Goal: Task Accomplishment & Management: Manage account settings

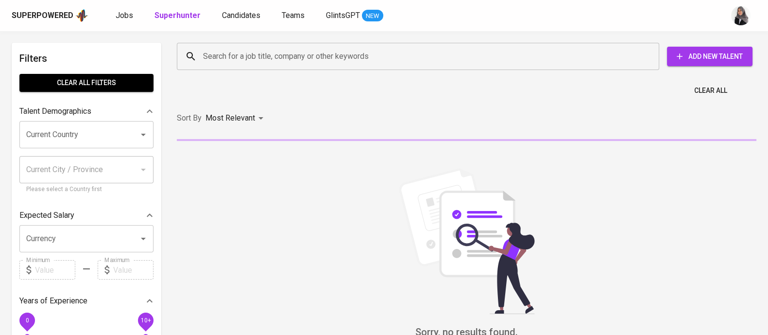
click at [274, 67] on div "Search for a job title, company or other keywords" at bounding box center [418, 56] width 482 height 27
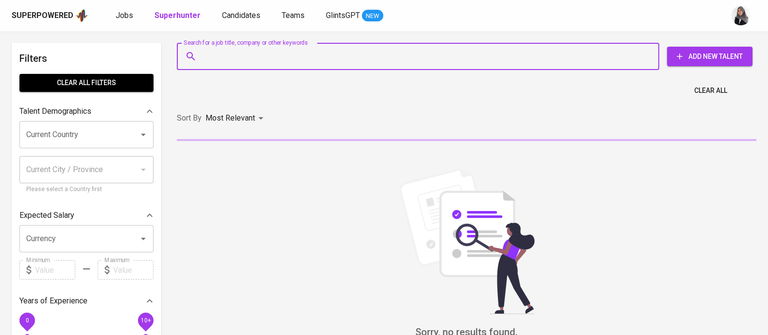
paste input "2 | vedri45@gmail.com"
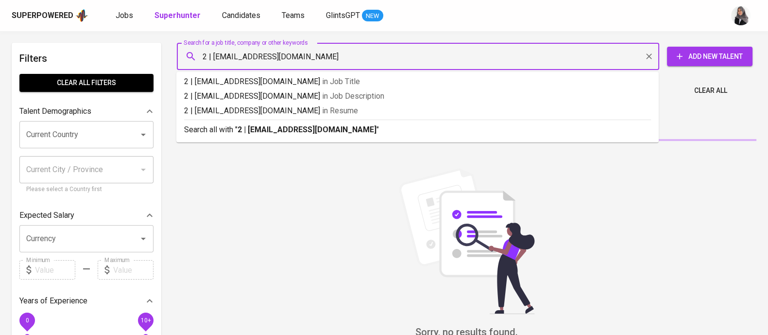
click at [214, 56] on input "2 | vedri45@gmail.com" at bounding box center [421, 56] width 440 height 18
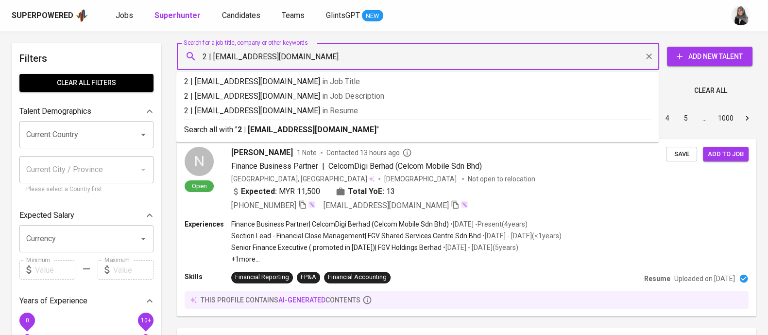
click at [214, 55] on input "2 | vedri45@gmail.com" at bounding box center [421, 56] width 440 height 18
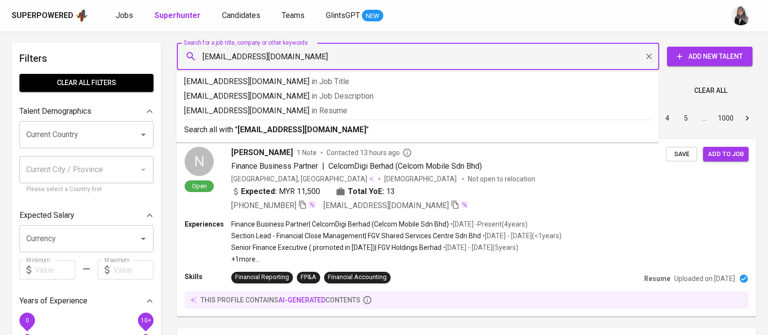
type input "[EMAIL_ADDRESS][DOMAIN_NAME]"
click at [352, 130] on p "Search all with " vedri45@gmail.com "" at bounding box center [417, 130] width 467 height 12
click at [352, 130] on div "Sort By Most Relevant MOST_RELEVANT 1 2 3 4 5 … 1000" at bounding box center [466, 118] width 591 height 30
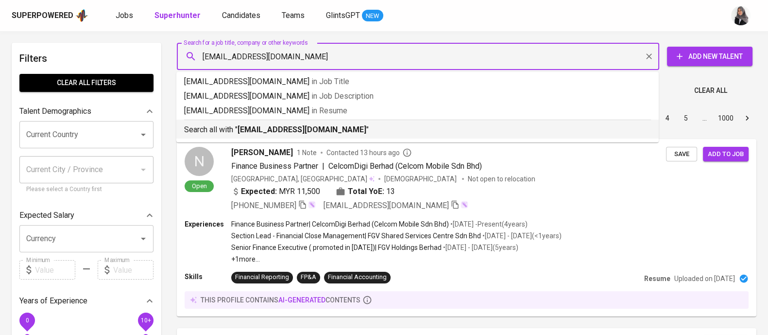
click at [352, 130] on div "Sort By Most Relevant MOST_RELEVANT 1 2 3 4 5 … 1000" at bounding box center [466, 118] width 591 height 30
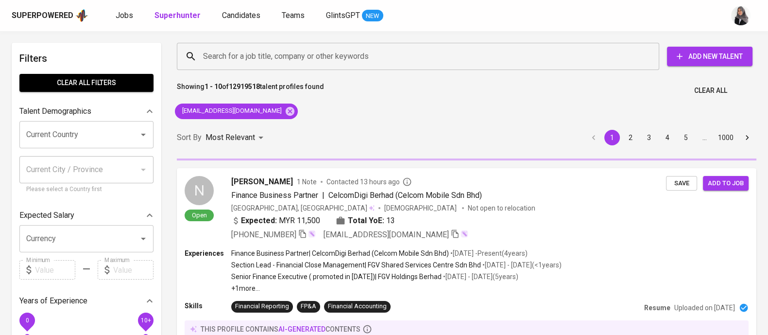
click at [532, 84] on div "Showing 1 - 10 of 12919518 talent profiles found Clear All" at bounding box center [466, 88] width 591 height 24
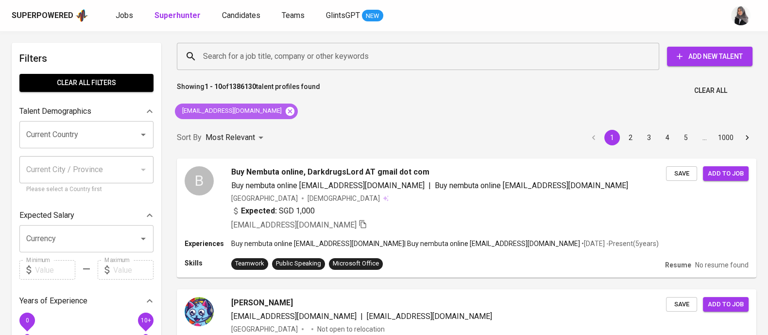
click at [286, 113] on icon at bounding box center [290, 110] width 9 height 9
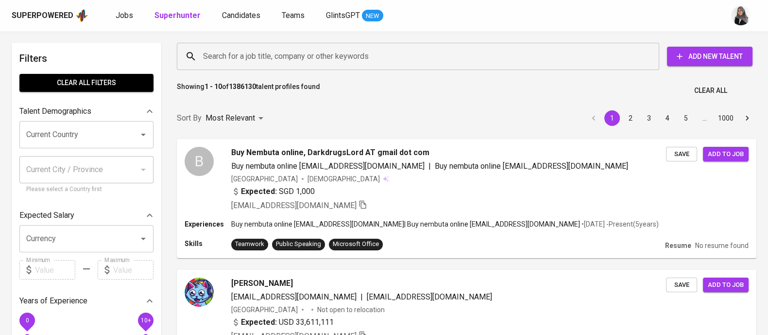
click at [268, 57] on input "Search for a job title, company or other keywords" at bounding box center [421, 56] width 440 height 18
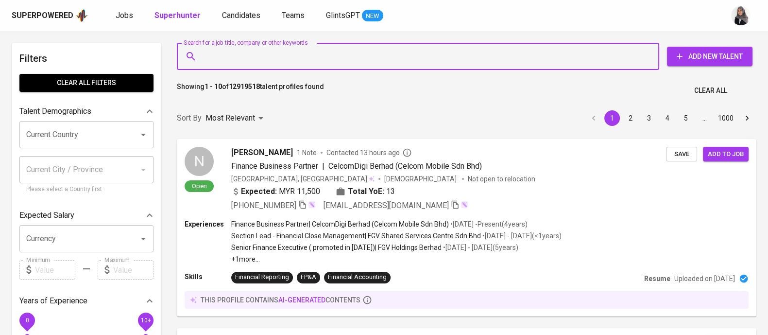
paste input "2 | vedri45@gmail.com"
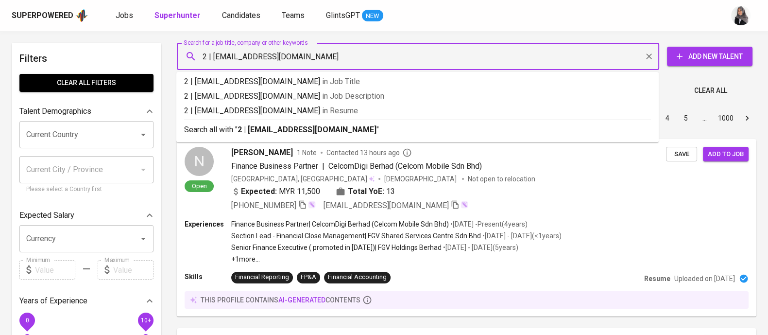
click at [212, 55] on input "2 | vedri45@gmail.com" at bounding box center [421, 56] width 440 height 18
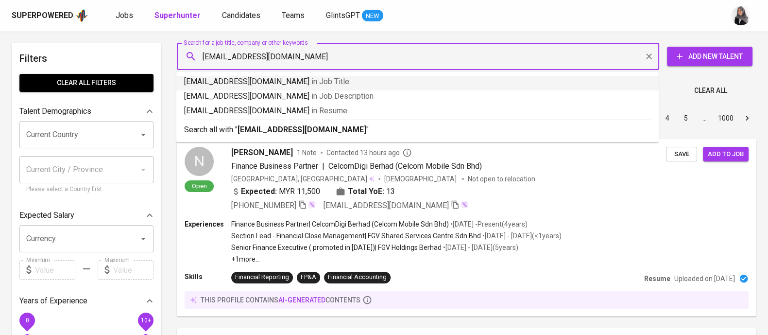
click at [304, 54] on input "vedri45@gmail.com" at bounding box center [421, 56] width 440 height 18
type input "vedri45@gmail.com"
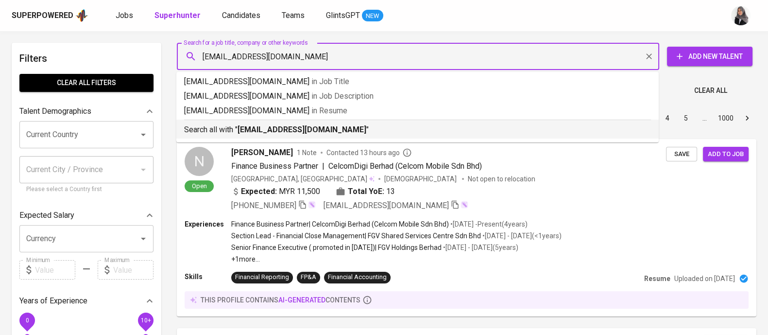
click at [294, 136] on li "Search all with " vedri45@gmail.com "" at bounding box center [417, 129] width 482 height 19
click at [294, 133] on div "Sort By Most Relevant MOST_RELEVANT 1 2 3 4 5 … 1000" at bounding box center [466, 118] width 591 height 30
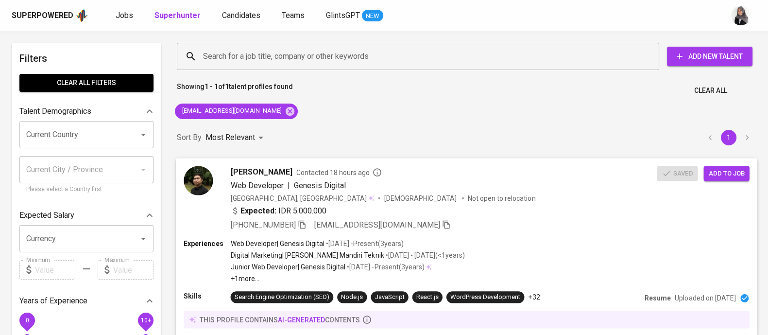
click at [463, 195] on div "Indonesia, Pekanbaru Male Not open to relocation" at bounding box center [444, 198] width 427 height 10
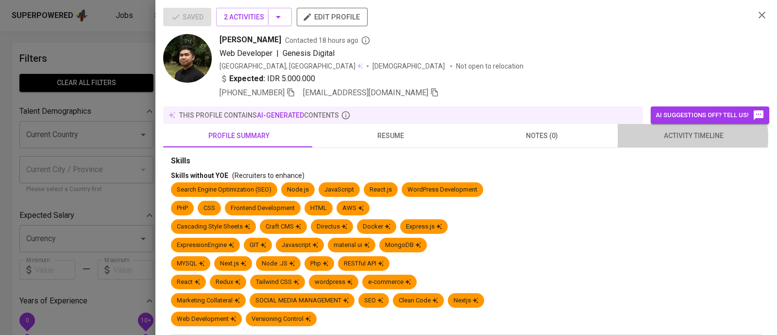
click at [670, 137] on span "activity timeline" at bounding box center [694, 136] width 140 height 12
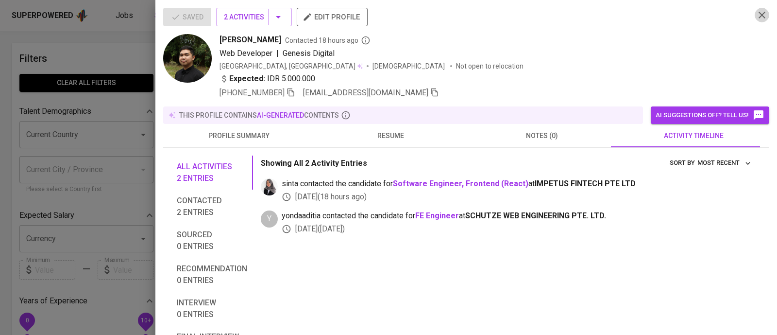
click at [756, 14] on icon "button" at bounding box center [762, 15] width 12 height 12
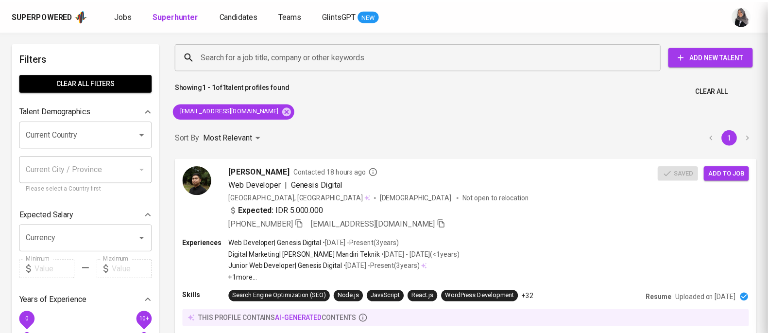
scroll to position [0, 0]
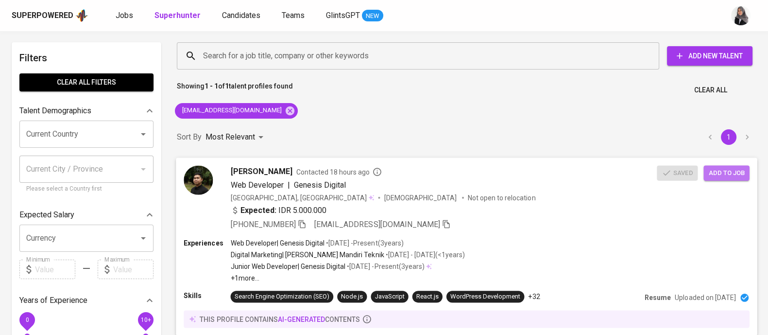
click at [722, 174] on span "Add to job" at bounding box center [726, 172] width 36 height 11
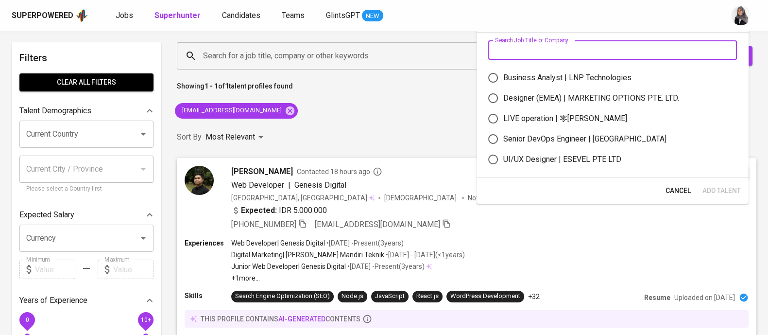
click at [539, 50] on input "text" at bounding box center [612, 49] width 249 height 19
type input "frontend"
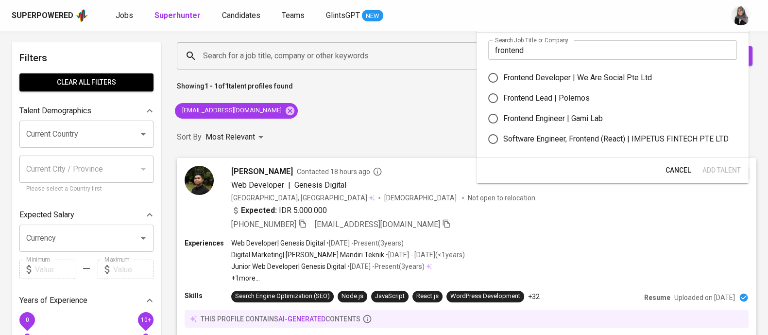
click at [551, 134] on div "Software Engineer, Frontend (React) | IMPETUS FINTECH PTE LTD" at bounding box center [615, 139] width 225 height 12
click at [503, 134] on input "Software Engineer, Frontend (React) | IMPETUS FINTECH PTE LTD" at bounding box center [493, 139] width 20 height 20
radio input "true"
click at [727, 169] on span "Add Talent" at bounding box center [721, 170] width 38 height 12
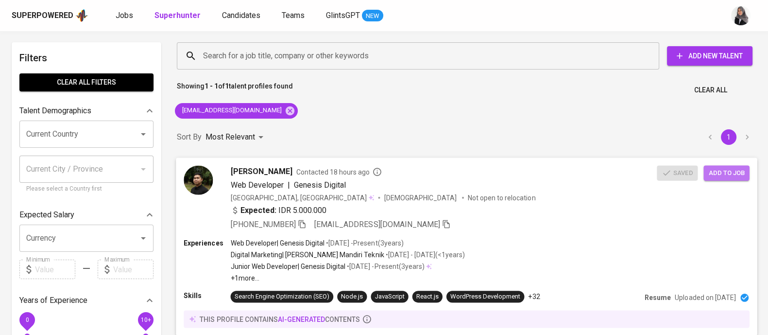
click at [736, 174] on span "Add to job" at bounding box center [726, 172] width 36 height 11
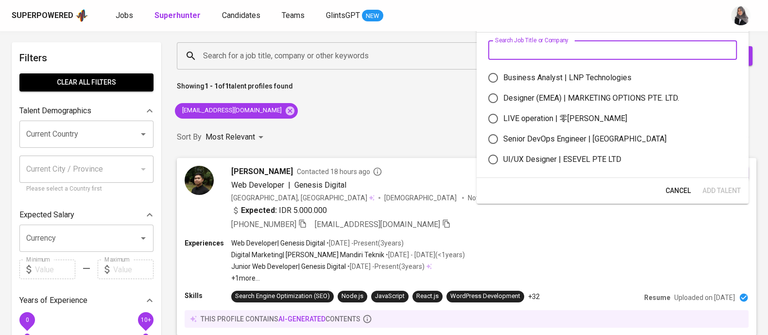
click at [534, 45] on input "text" at bounding box center [612, 49] width 249 height 19
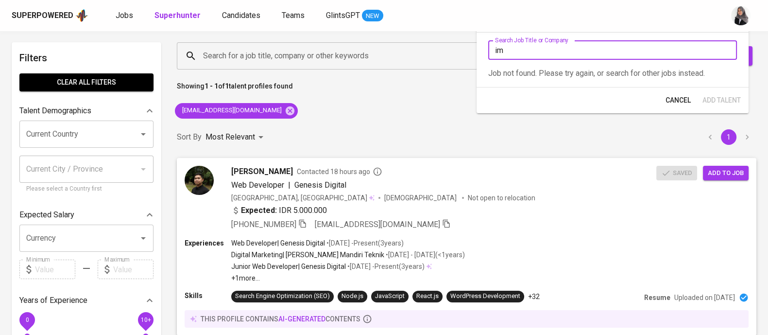
type input "i"
type input "s"
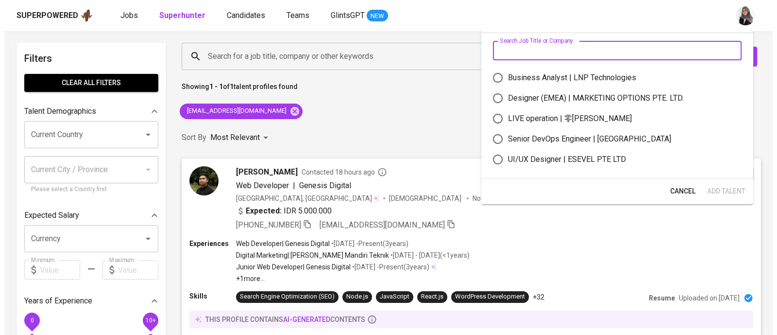
scroll to position [0, 0]
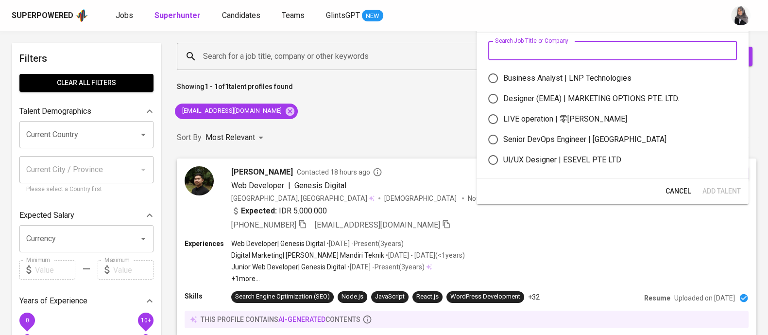
click at [526, 47] on input "text" at bounding box center [612, 50] width 249 height 19
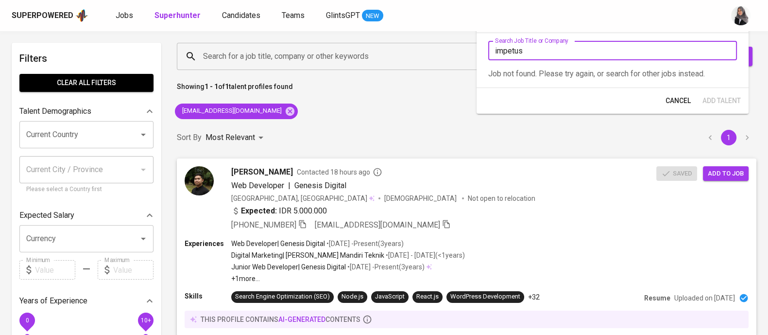
type input "impetus"
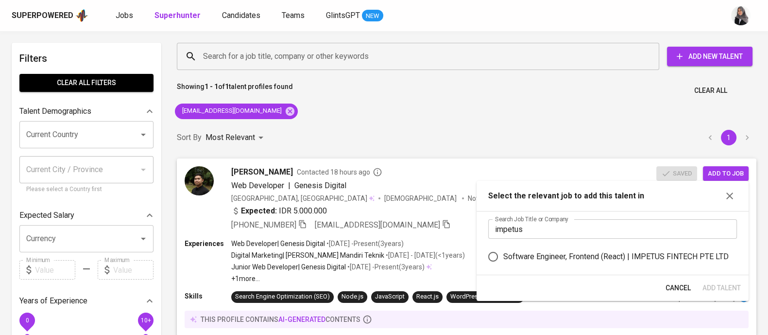
click at [524, 258] on div "Software Engineer, Frontend (React) | IMPETUS FINTECH PTE LTD" at bounding box center [615, 257] width 225 height 12
click at [503, 258] on input "Software Engineer, Frontend (React) | IMPETUS FINTECH PTE LTD" at bounding box center [493, 256] width 20 height 20
radio input "true"
click at [713, 282] on button "Add Talent" at bounding box center [722, 288] width 46 height 18
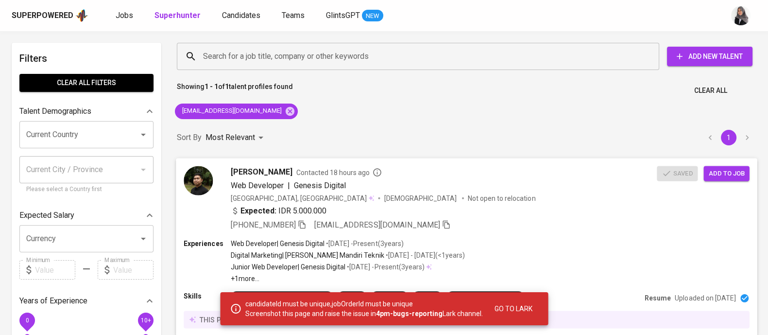
click at [499, 251] on div "Experiences Web Developer | Genesis Digital • Dec 2021 - Present ( 3 years ) Di…" at bounding box center [466, 260] width 565 height 45
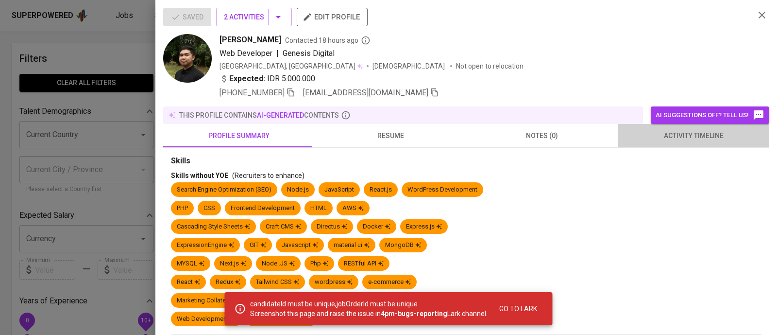
click at [703, 128] on button "activity timeline" at bounding box center [694, 135] width 152 height 23
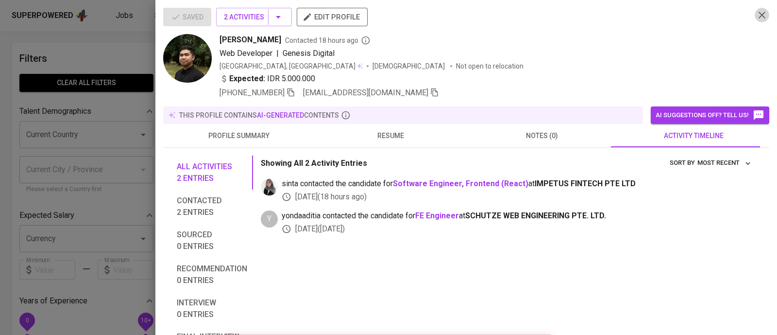
click at [756, 15] on icon "button" at bounding box center [762, 15] width 12 height 12
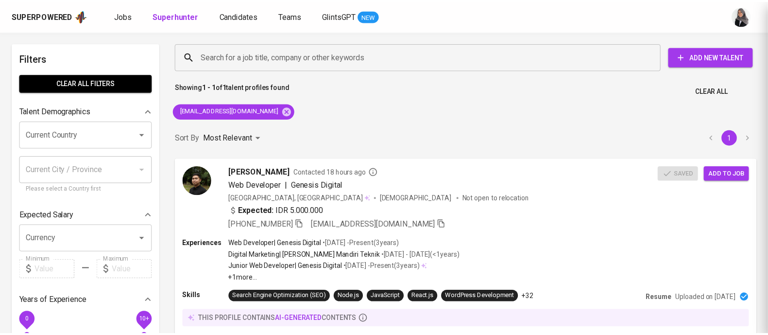
scroll to position [0, 0]
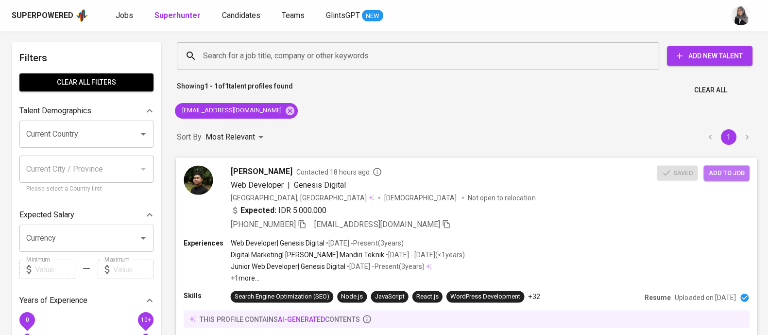
click at [732, 171] on span "Add to job" at bounding box center [726, 172] width 36 height 11
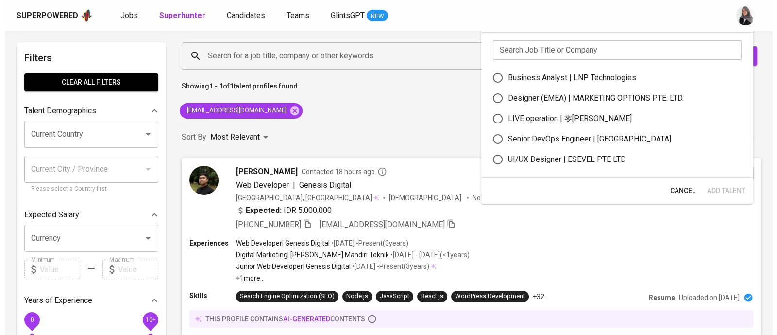
scroll to position [0, 0]
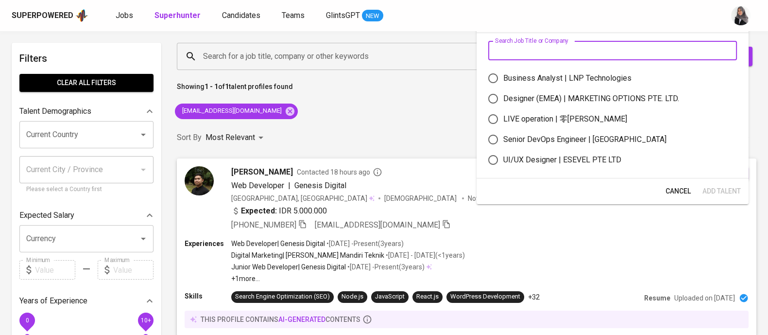
click at [542, 52] on input "text" at bounding box center [612, 50] width 249 height 19
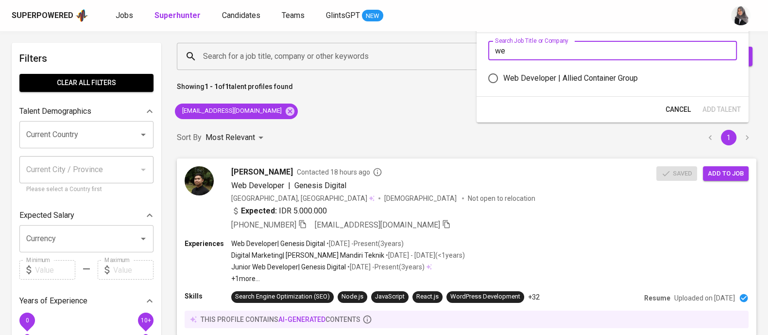
type input "w"
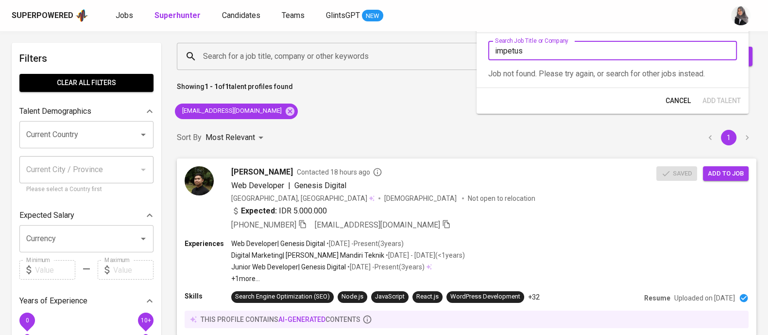
type input "impetus"
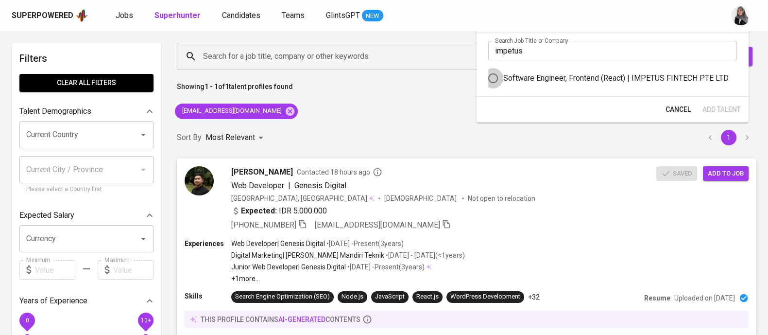
click at [501, 79] on input "Software Engineer, Frontend (React) | IMPETUS FINTECH PTE LTD" at bounding box center [493, 78] width 20 height 20
radio input "true"
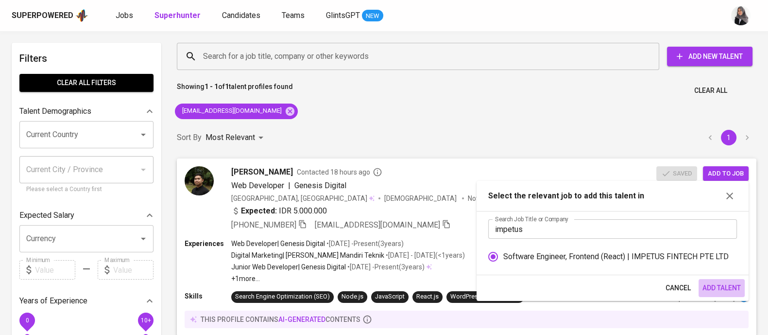
click at [721, 287] on span "Add Talent" at bounding box center [721, 288] width 38 height 12
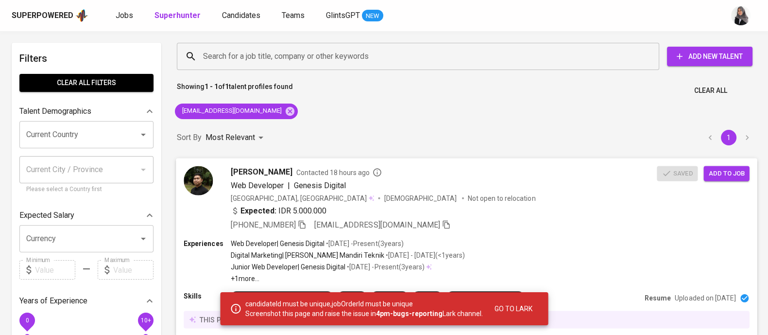
click at [531, 243] on div "Experiences Web Developer | Genesis Digital • Dec 2021 - Present ( 3 years ) Di…" at bounding box center [466, 260] width 565 height 45
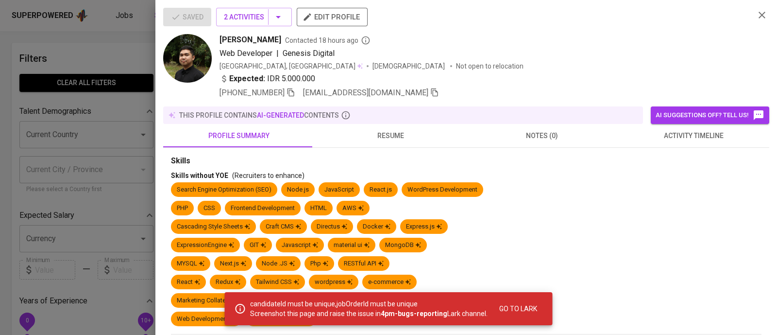
click at [695, 139] on span "activity timeline" at bounding box center [694, 136] width 140 height 12
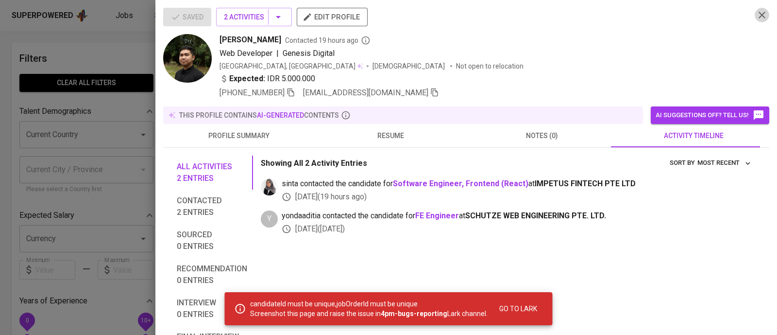
click at [756, 18] on icon "button" at bounding box center [762, 15] width 12 height 12
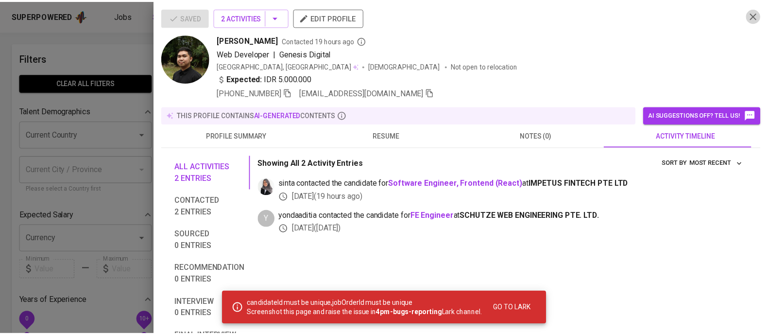
scroll to position [0, 0]
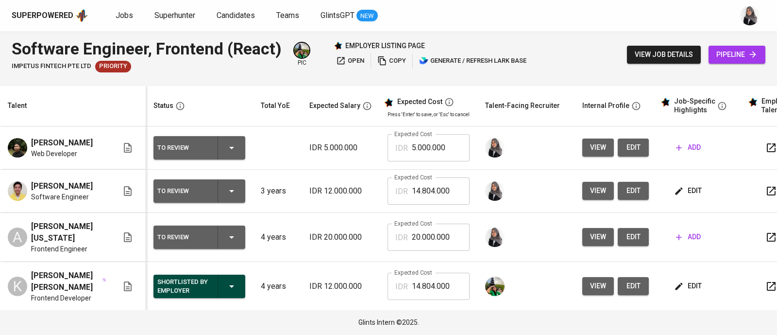
click at [530, 40] on div "Software Engineer, Frontend (React) IMPETUS FINTECH PTE LTD Priority pic employ…" at bounding box center [388, 54] width 777 height 47
click at [629, 147] on span "edit" at bounding box center [634, 147] width 16 height 12
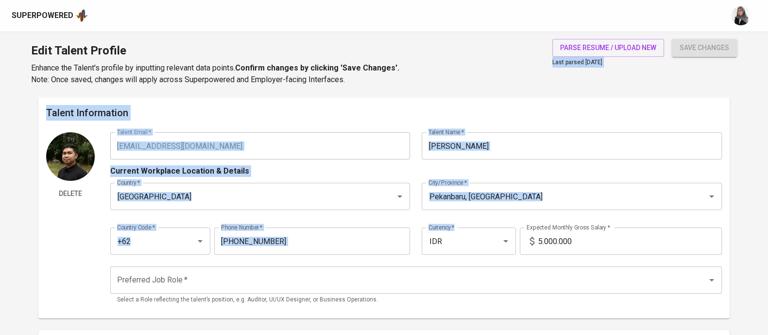
drag, startPoint x: 491, startPoint y: 55, endPoint x: 503, endPoint y: 256, distance: 200.5
click at [510, 64] on div "Edit Talent Profile Enhance the Talent's profile by inputting relevant data poi…" at bounding box center [384, 64] width 768 height 66
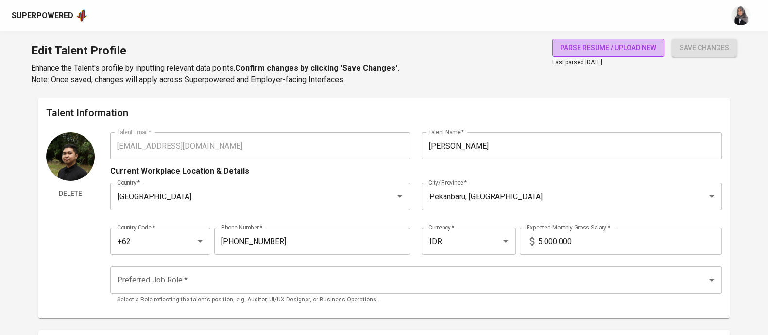
click at [612, 50] on span "parse resume / upload new" at bounding box center [608, 48] width 96 height 12
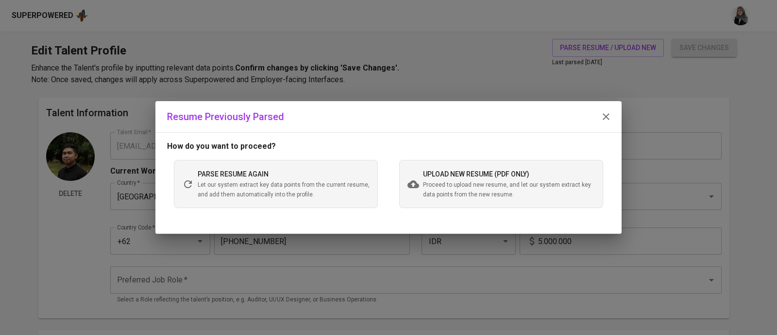
click at [451, 181] on span "Proceed to upload new resume, and let our system extract key data points from t…" at bounding box center [509, 189] width 172 height 19
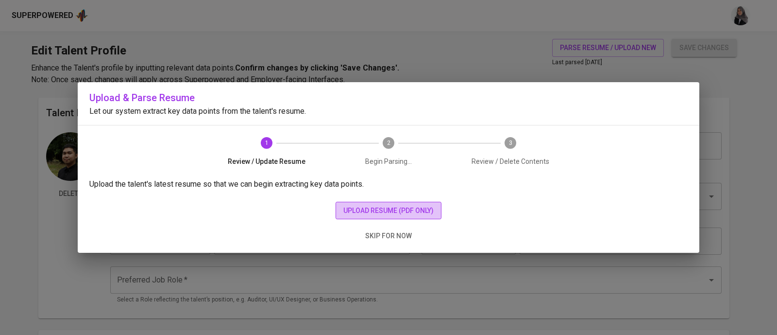
click at [357, 206] on span "upload resume (pdf only)" at bounding box center [388, 211] width 90 height 12
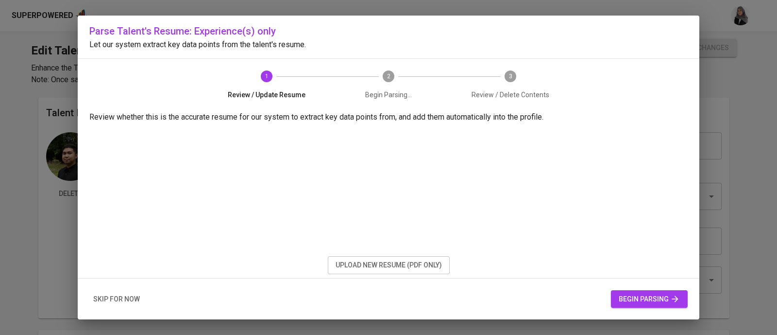
scroll to position [68, 0]
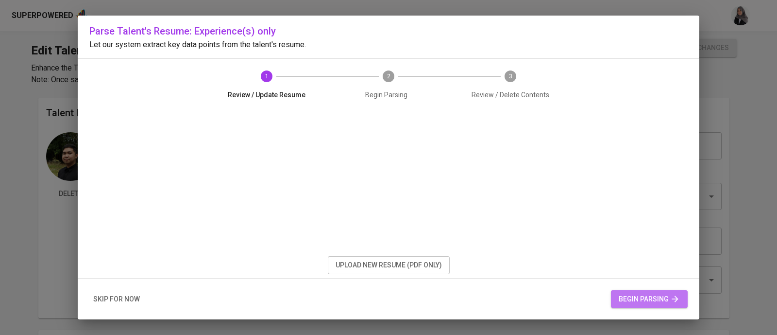
click at [640, 301] on span "begin parsing" at bounding box center [649, 299] width 61 height 12
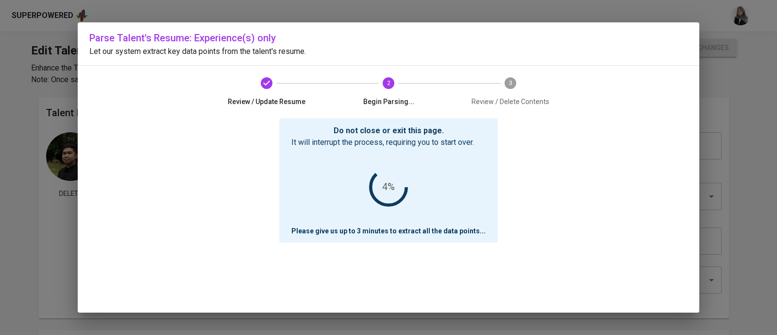
click at [588, 112] on div "Parse Talent's Resume: Experience(s) only Let our system extract key data point…" at bounding box center [389, 167] width 622 height 290
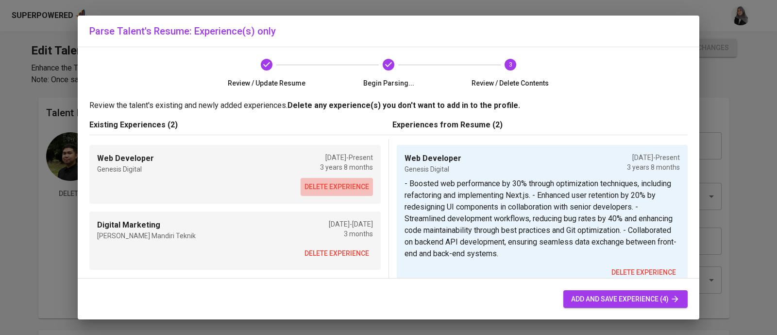
click at [317, 189] on span "delete experience" at bounding box center [337, 187] width 65 height 12
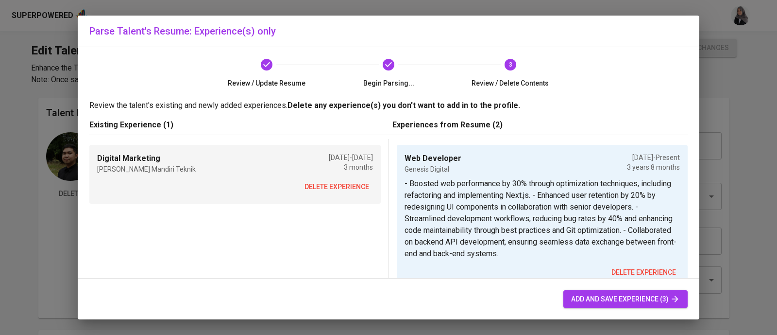
click at [326, 185] on span "delete experience" at bounding box center [337, 187] width 65 height 12
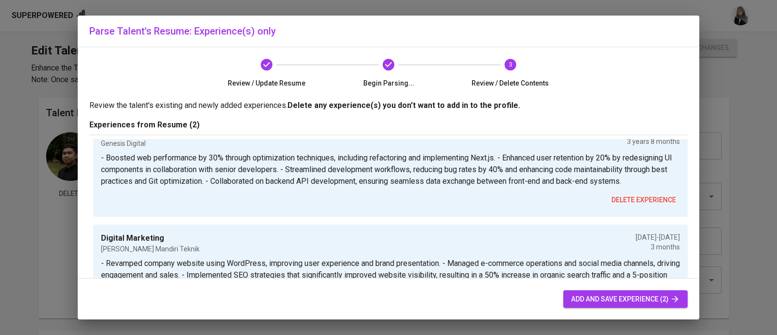
scroll to position [55, 0]
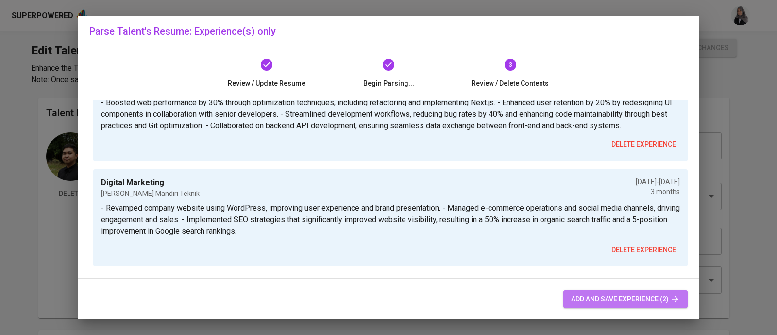
click at [606, 299] on span "add and save experience (2)" at bounding box center [625, 299] width 109 height 12
type input "09/01/2021"
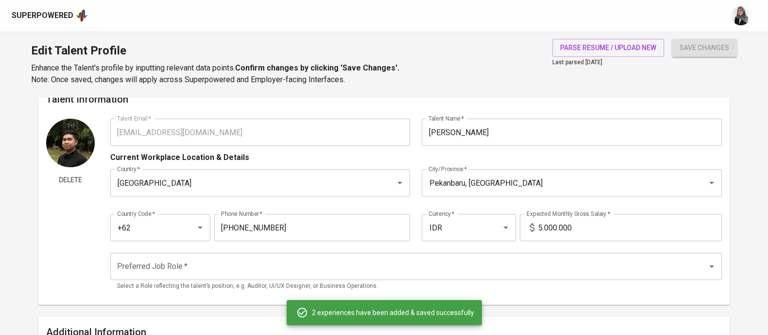
scroll to position [0, 0]
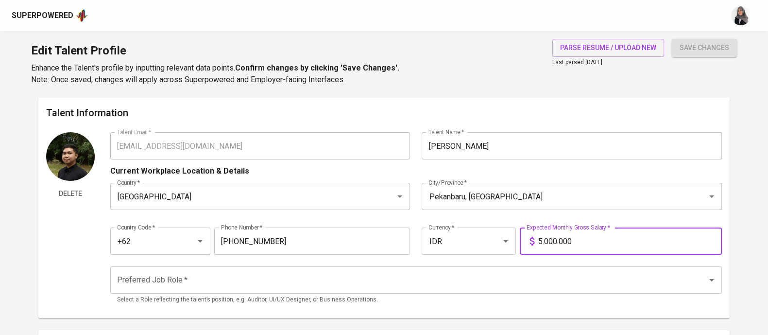
click at [541, 241] on input "5.000.000" at bounding box center [630, 240] width 184 height 27
click at [261, 266] on div "Preferred Job Role *" at bounding box center [416, 279] width 612 height 27
type input "10.000.000"
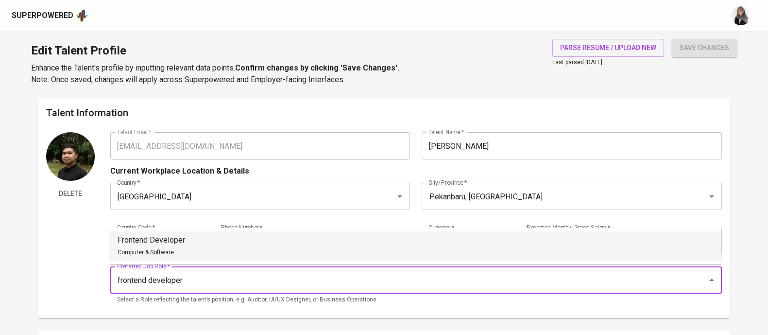
click at [188, 232] on li "Frontend Developer Computer & Software" at bounding box center [416, 245] width 612 height 29
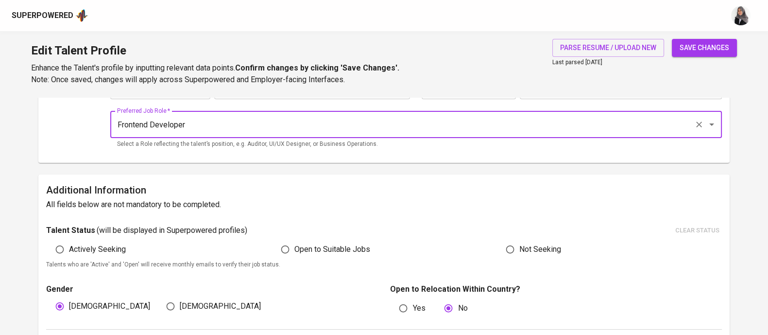
scroll to position [208, 0]
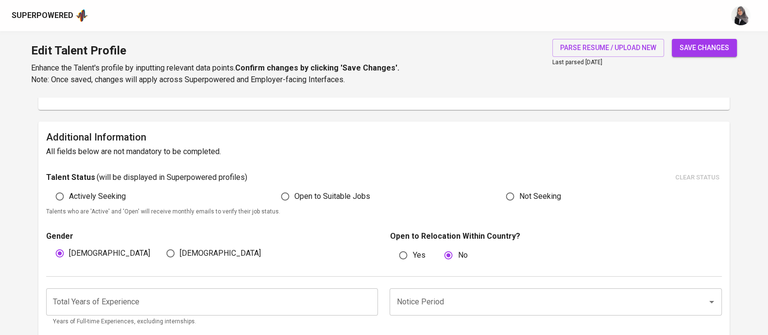
type input "Frontend Developer"
click at [299, 197] on span "Open to Suitable Jobs" at bounding box center [332, 196] width 76 height 12
click at [294, 197] on input "Open to Suitable Jobs" at bounding box center [285, 196] width 18 height 18
radio input "true"
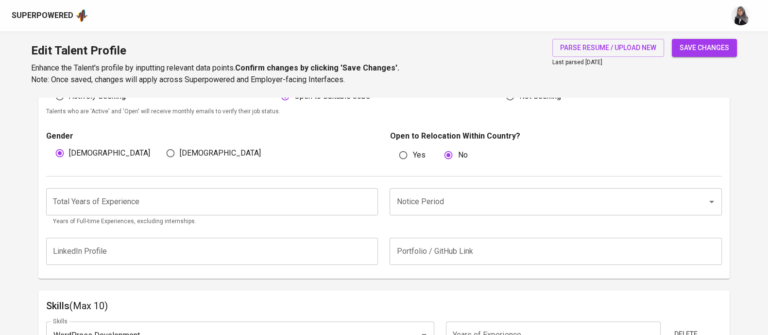
scroll to position [309, 0]
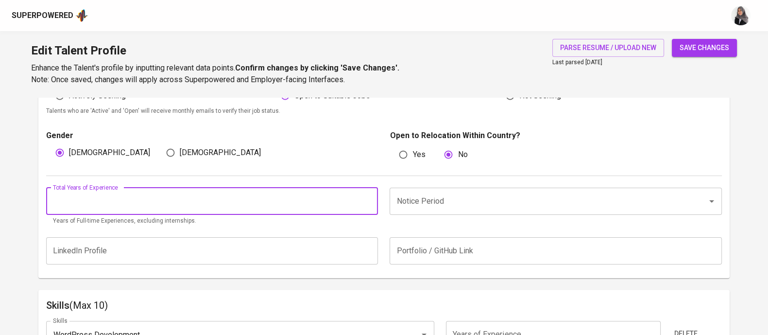
click at [297, 195] on input "number" at bounding box center [212, 201] width 332 height 27
type input "3"
type input "4"
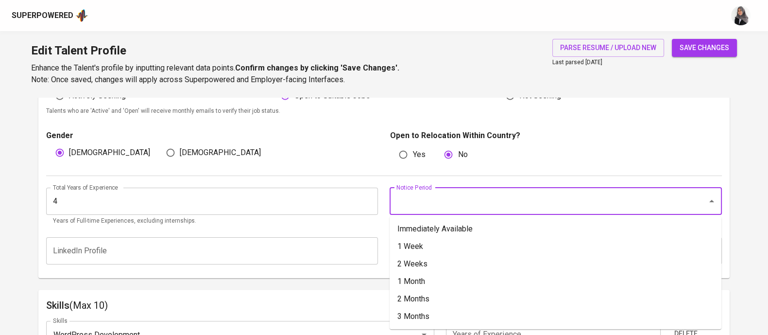
click at [459, 201] on input "Notice Period" at bounding box center [542, 201] width 296 height 18
click at [427, 275] on li "1 Month" at bounding box center [556, 281] width 332 height 17
type input "1 Month"
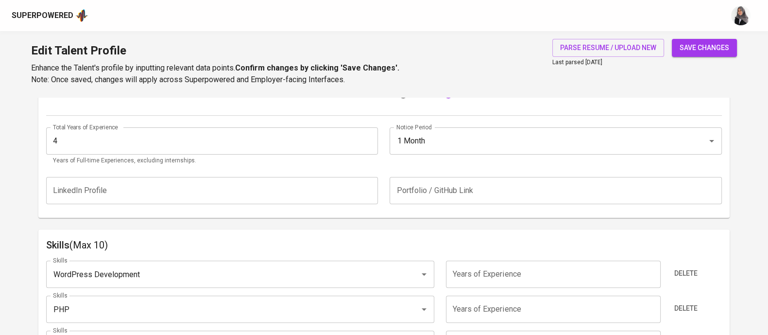
scroll to position [371, 0]
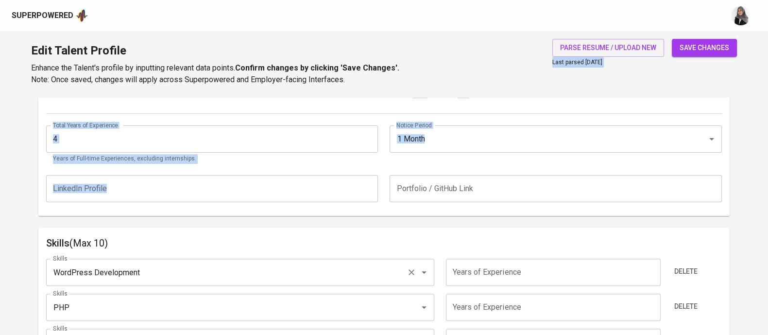
drag, startPoint x: 473, startPoint y: 86, endPoint x: 318, endPoint y: 258, distance: 231.5
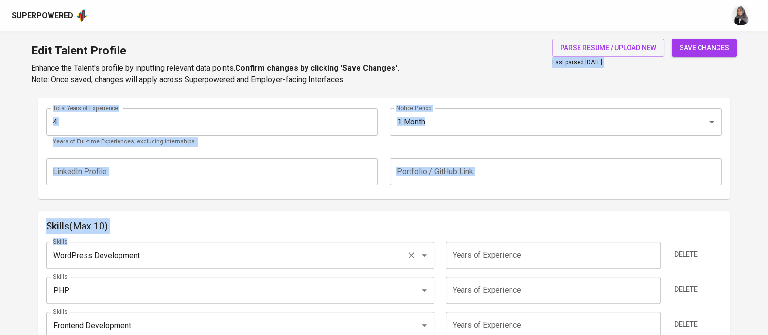
scroll to position [395, 0]
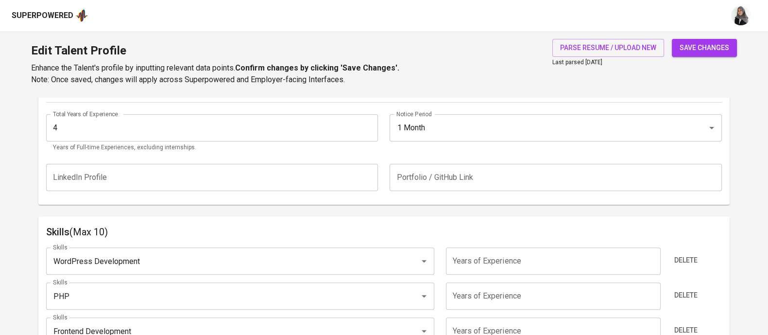
scroll to position [408, 0]
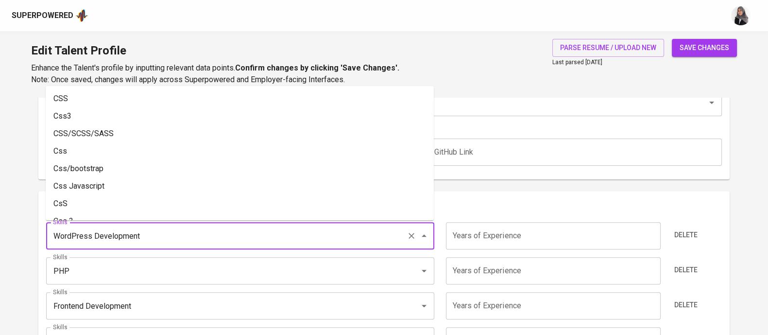
click at [244, 231] on input "WordPress Development" at bounding box center [227, 235] width 352 height 18
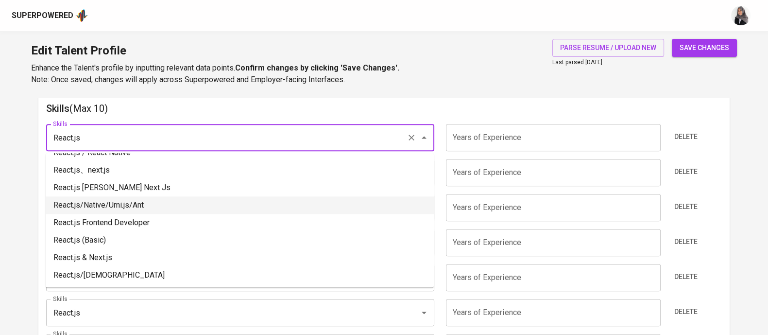
scroll to position [0, 0]
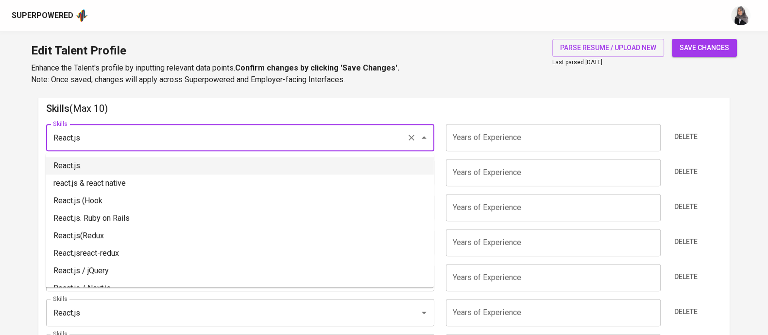
click at [115, 172] on li "React.js." at bounding box center [240, 165] width 388 height 17
type input "React.js."
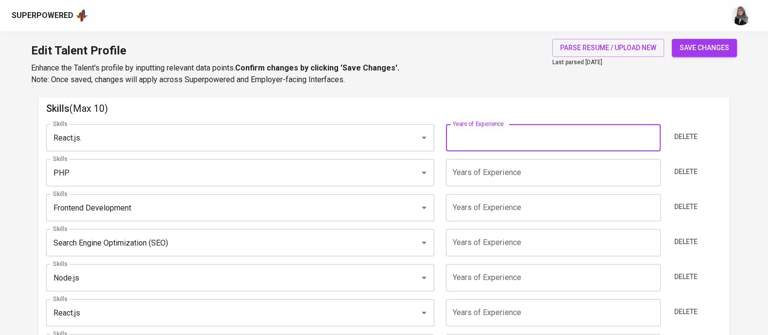
click at [508, 134] on input "number" at bounding box center [553, 137] width 215 height 27
type input "3"
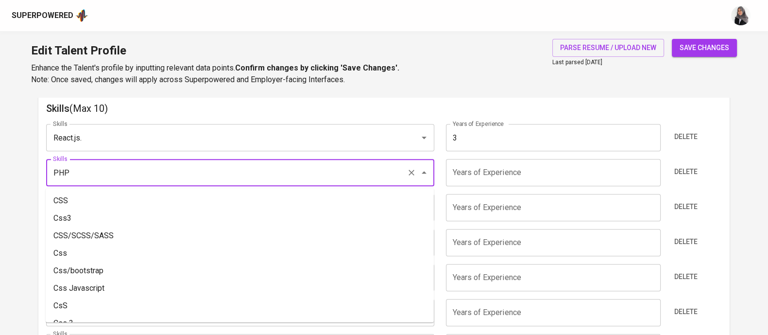
click at [289, 166] on input "PHP" at bounding box center [227, 172] width 352 height 18
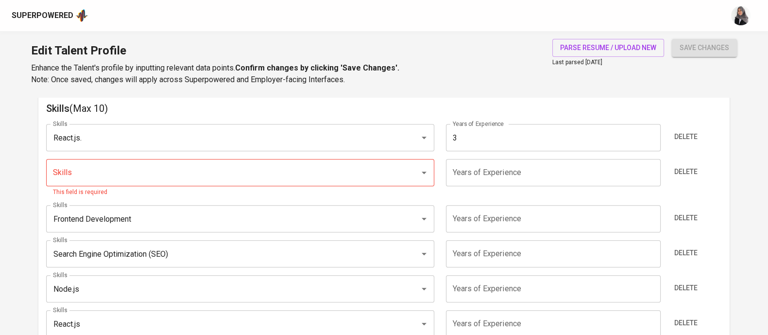
click at [508, 66] on div "Edit Talent Profile Enhance the Talent's profile by inputting relevant data poi…" at bounding box center [384, 64] width 768 height 66
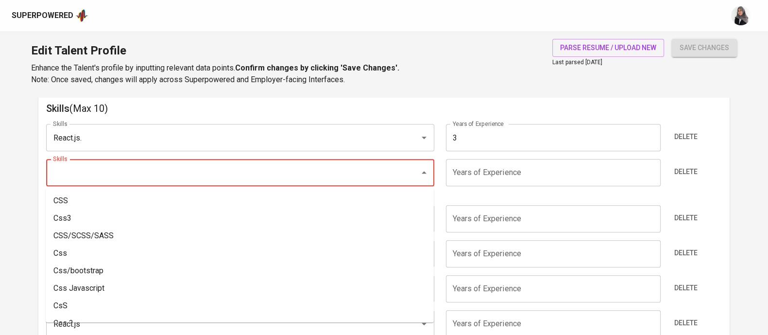
click at [209, 169] on input "Skills" at bounding box center [227, 172] width 352 height 18
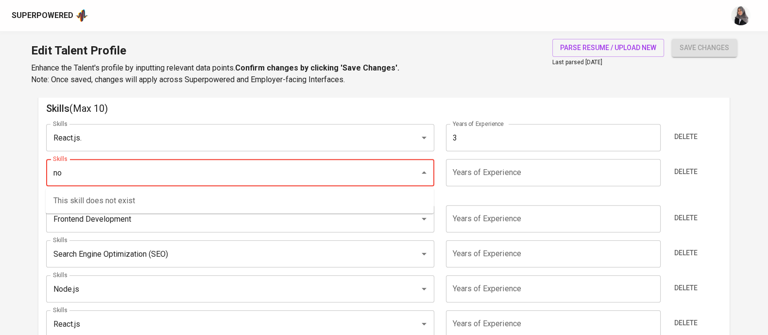
type input "n"
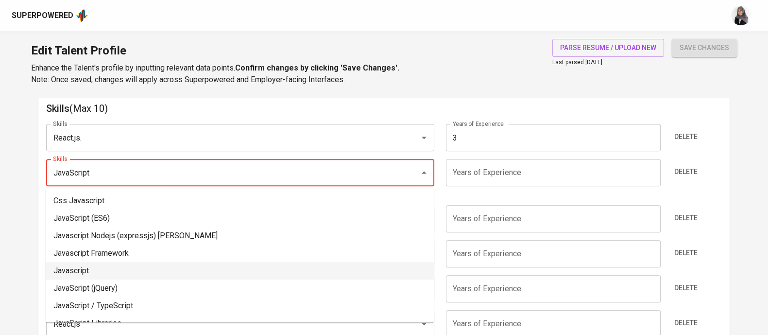
click at [134, 270] on li "Javascript" at bounding box center [240, 270] width 388 height 17
type input "Javascript"
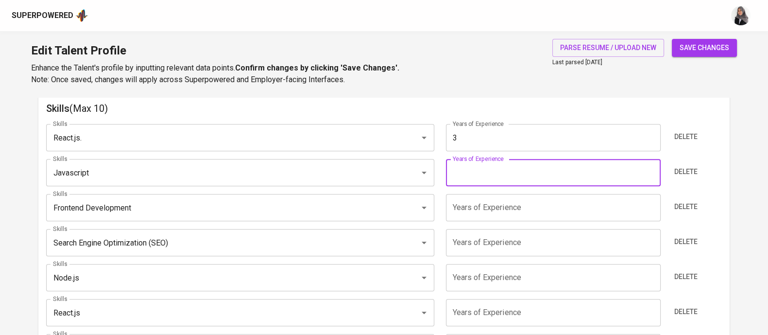
click at [485, 169] on input "number" at bounding box center [553, 172] width 215 height 27
type input "4"
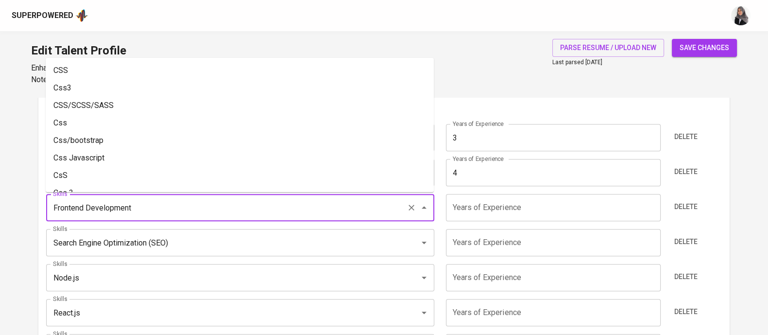
click at [274, 214] on input "Frontend Development" at bounding box center [227, 207] width 352 height 18
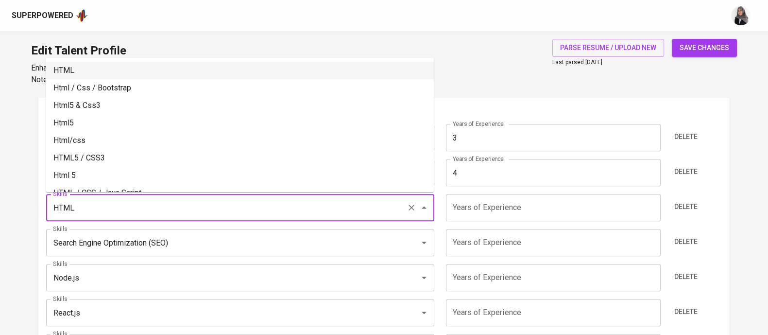
click at [160, 74] on li "HTML" at bounding box center [240, 70] width 388 height 17
type input "HTML"
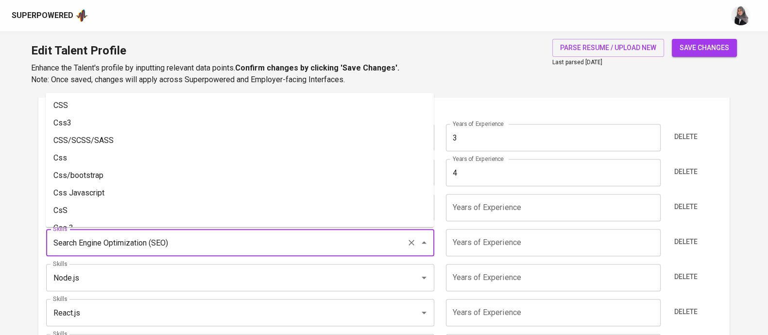
click at [236, 236] on input "Search Engine Optimization (SEO)" at bounding box center [227, 242] width 352 height 18
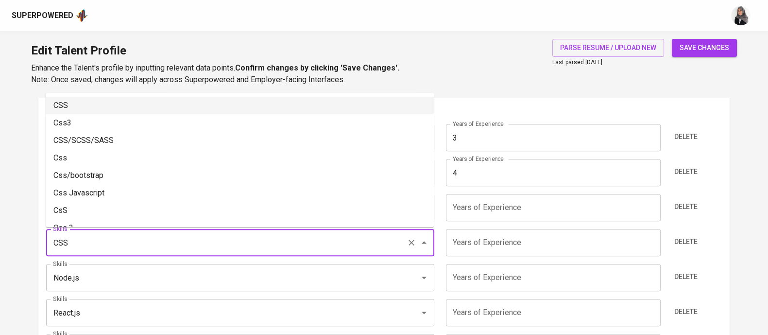
click at [132, 102] on li "CSS" at bounding box center [240, 105] width 388 height 17
type input "CSS"
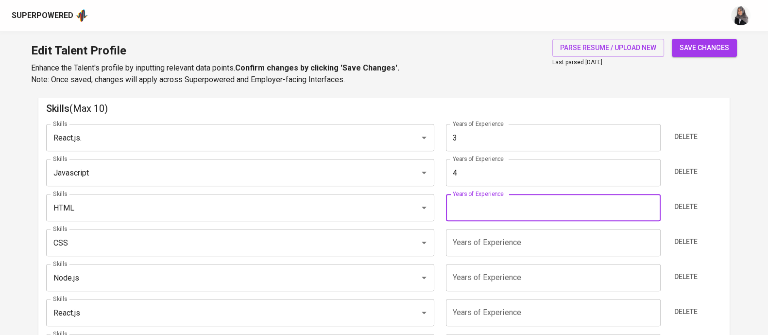
click at [483, 206] on input "number" at bounding box center [553, 207] width 215 height 27
type input "4"
click at [472, 241] on input "number" at bounding box center [553, 242] width 215 height 27
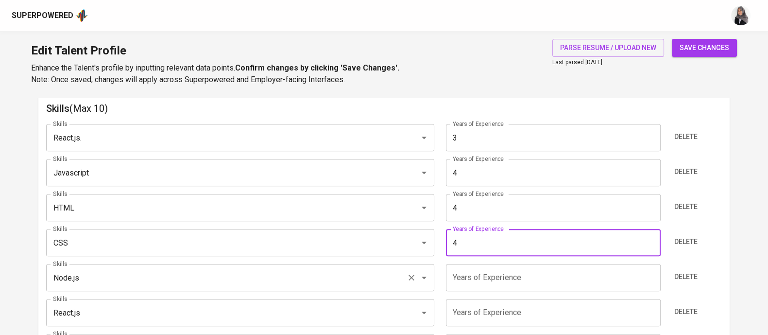
type input "4"
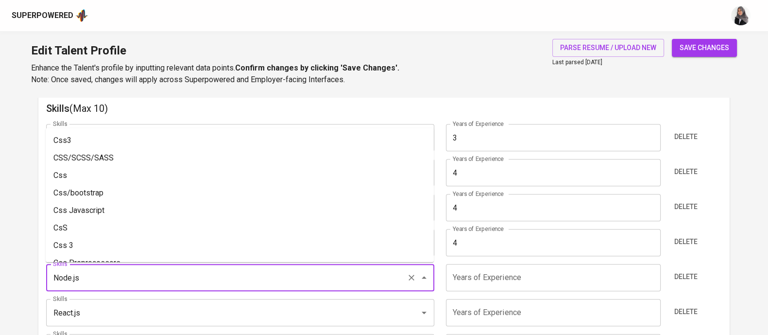
click at [300, 283] on input "Node.js" at bounding box center [227, 277] width 352 height 18
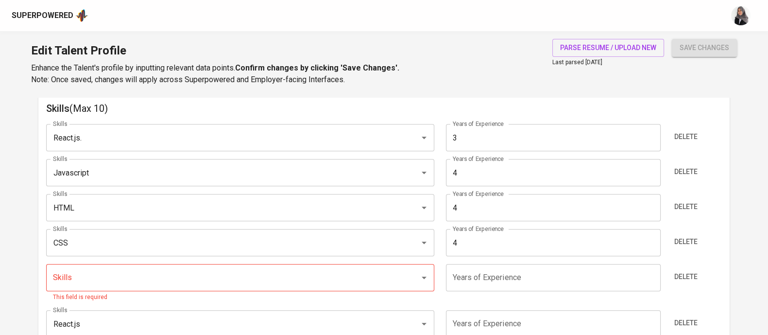
click at [512, 89] on div "Edit Talent Profile Enhance the Talent's profile by inputting relevant data poi…" at bounding box center [384, 64] width 768 height 66
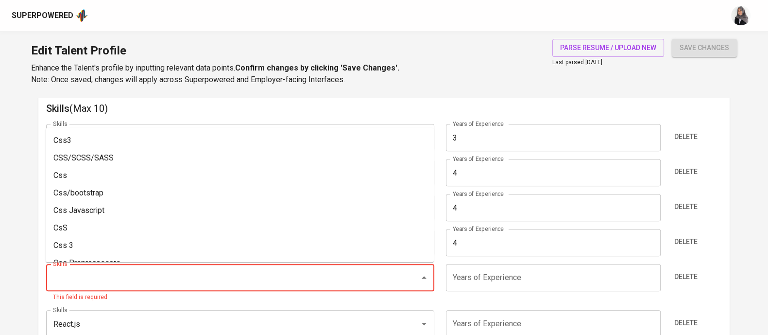
click at [121, 273] on input "Skills" at bounding box center [227, 277] width 352 height 18
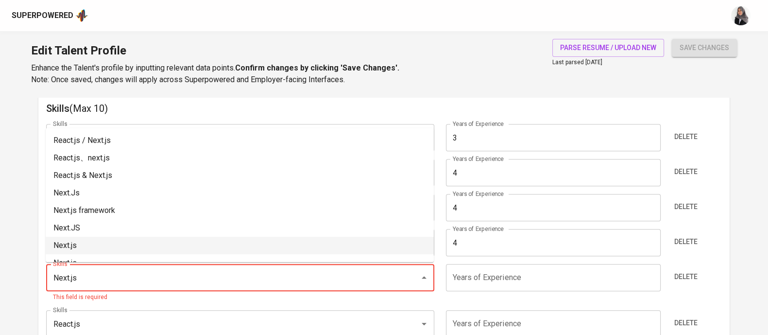
click at [89, 246] on li "Next.js" at bounding box center [240, 245] width 388 height 17
type input "Next.js"
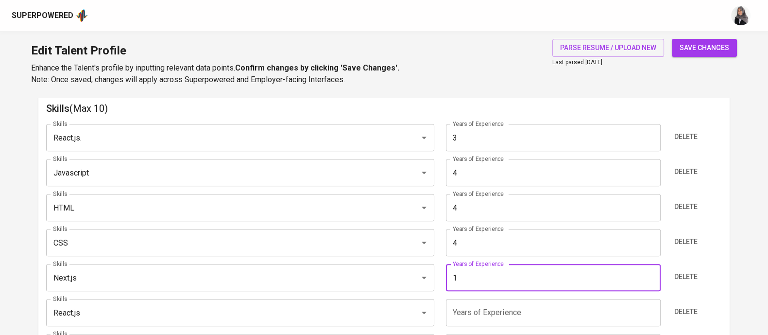
click at [482, 277] on input "1" at bounding box center [553, 277] width 215 height 27
type input "0"
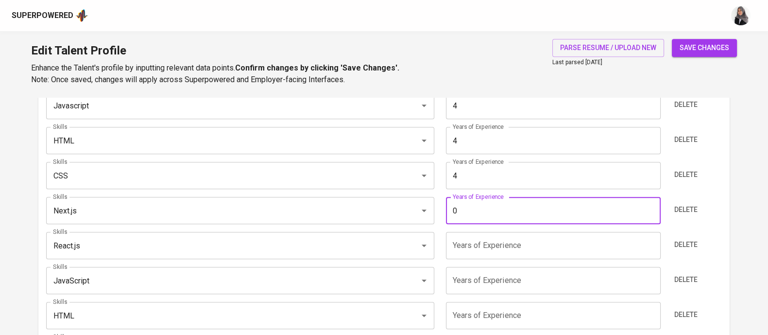
scroll to position [577, 0]
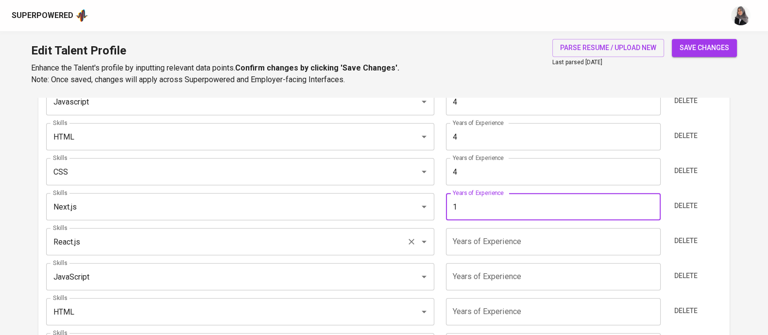
click at [340, 228] on div "React.js Skills" at bounding box center [240, 241] width 388 height 27
type input "1"
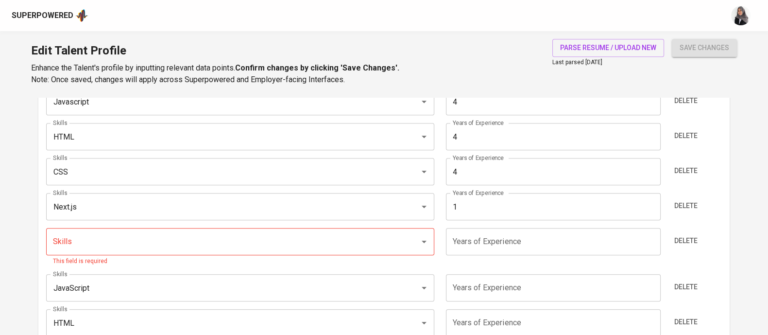
click at [497, 57] on div "Edit Talent Profile Enhance the Talent's profile by inputting relevant data poi…" at bounding box center [384, 64] width 768 height 66
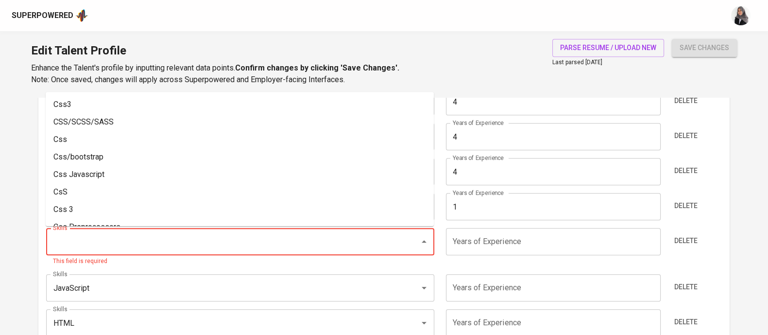
click at [149, 242] on input "Skills" at bounding box center [227, 241] width 352 height 18
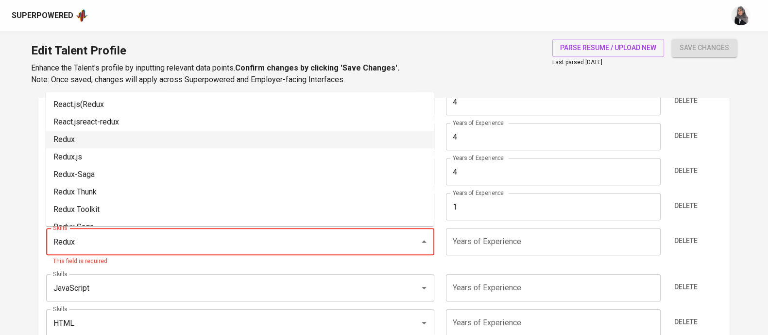
click at [110, 140] on li "Redux" at bounding box center [240, 139] width 388 height 17
type input "Redux"
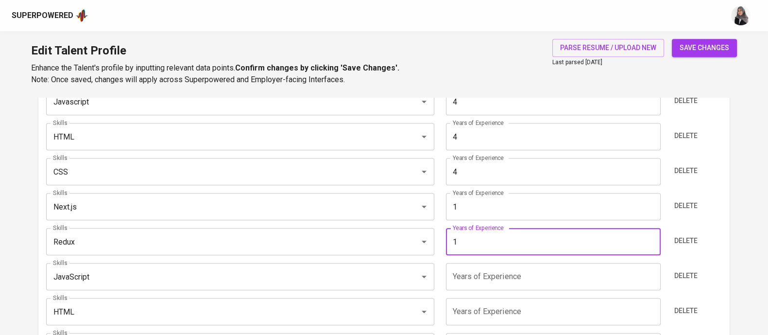
click at [486, 236] on input "1" at bounding box center [553, 241] width 215 height 27
type input "1"
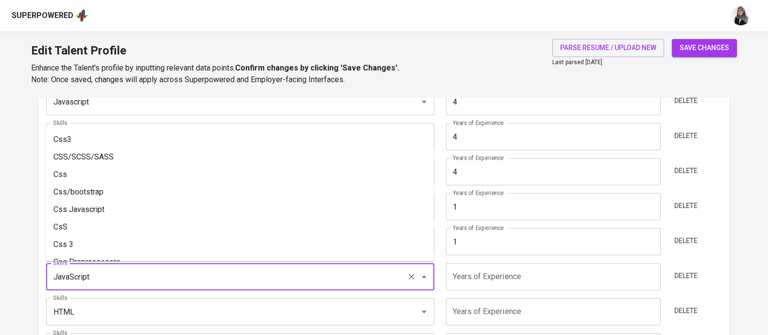
click at [360, 273] on input "JavaScript" at bounding box center [227, 276] width 352 height 18
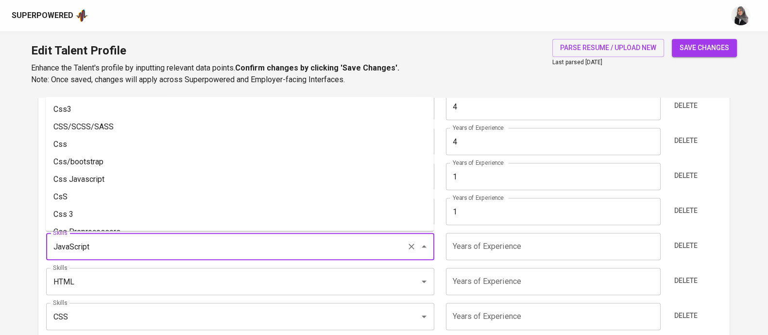
scroll to position [610, 0]
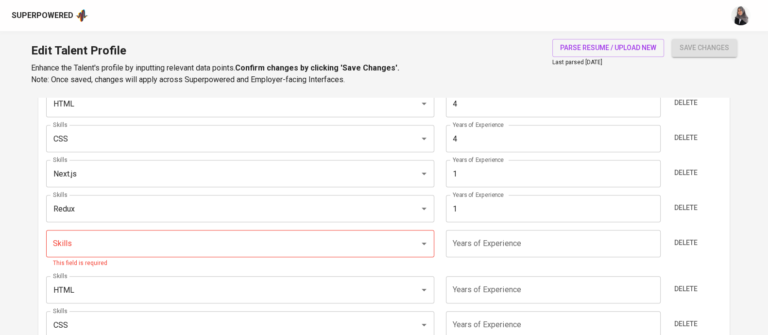
click at [494, 64] on div "Edit Talent Profile Enhance the Talent's profile by inputting relevant data poi…" at bounding box center [384, 64] width 768 height 66
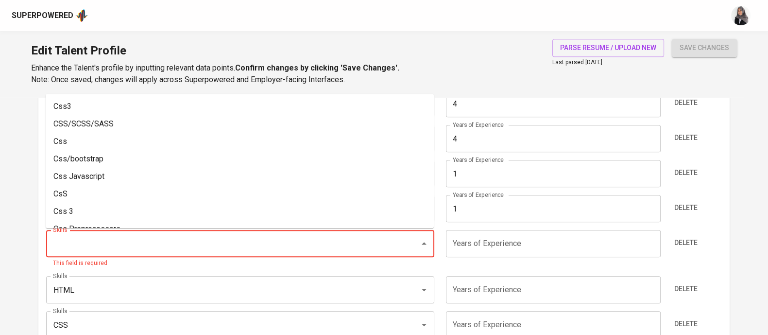
click at [117, 252] on input "Skills" at bounding box center [227, 243] width 352 height 18
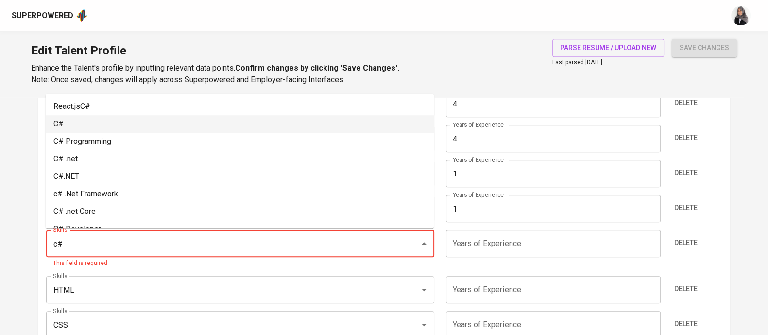
click at [94, 125] on li "C#" at bounding box center [240, 123] width 388 height 17
type input "C#"
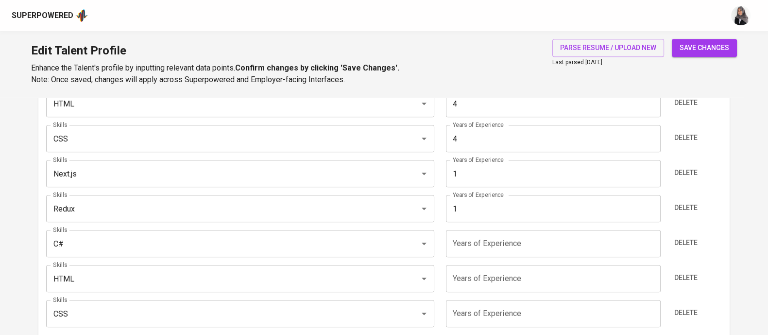
click at [505, 88] on div "Edit Talent Profile Enhance the Talent's profile by inputting relevant data poi…" at bounding box center [384, 64] width 768 height 66
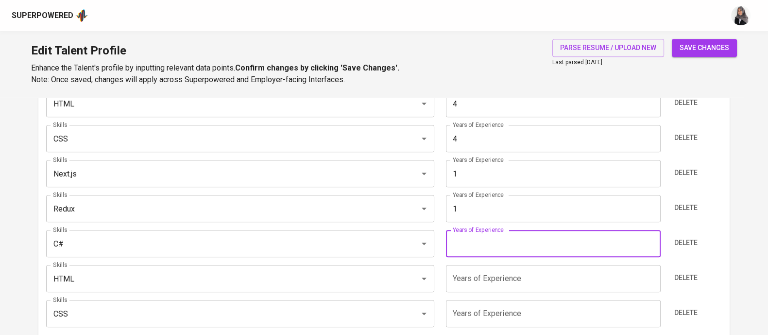
click at [465, 242] on input "number" at bounding box center [553, 243] width 215 height 27
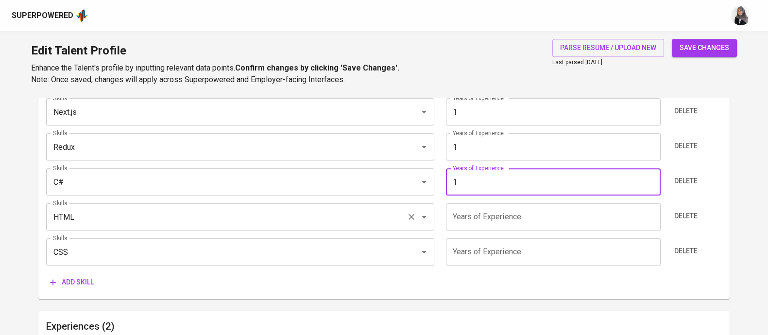
scroll to position [677, 0]
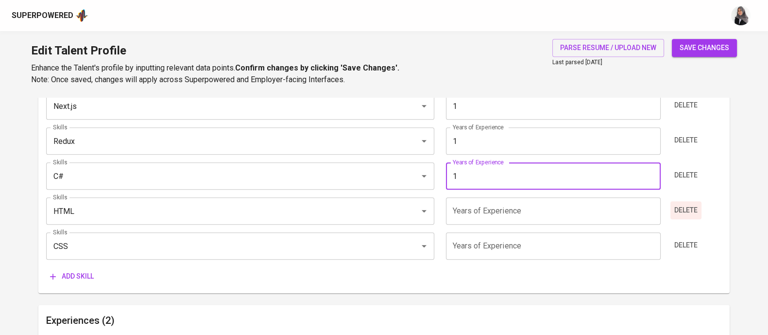
type input "1"
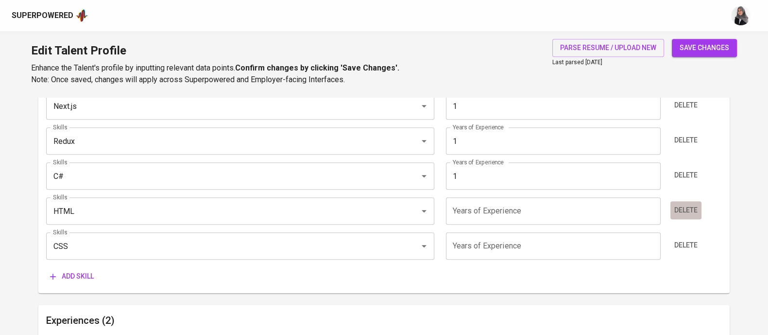
click at [683, 213] on span "Delete" at bounding box center [685, 210] width 23 height 12
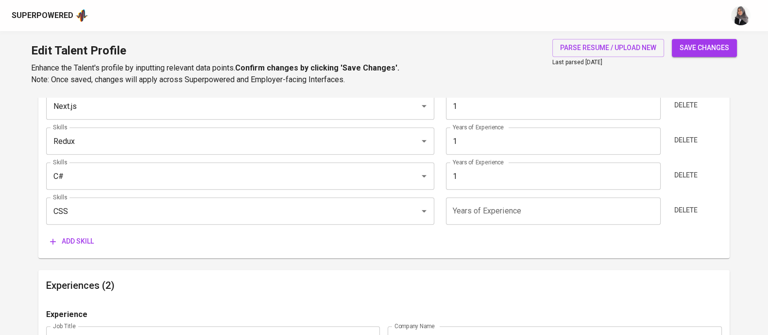
scroll to position [642, 0]
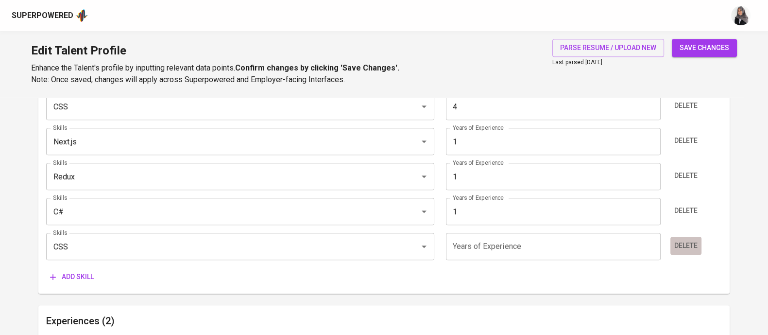
click at [686, 252] on button "Delete" at bounding box center [685, 246] width 31 height 18
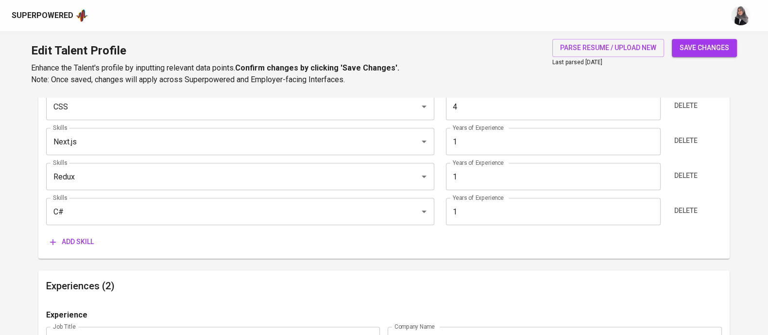
click at [545, 253] on div "Skills (Max 10) Skills React.js. Skills Years of Experience 3 Years of Experien…" at bounding box center [383, 108] width 691 height 302
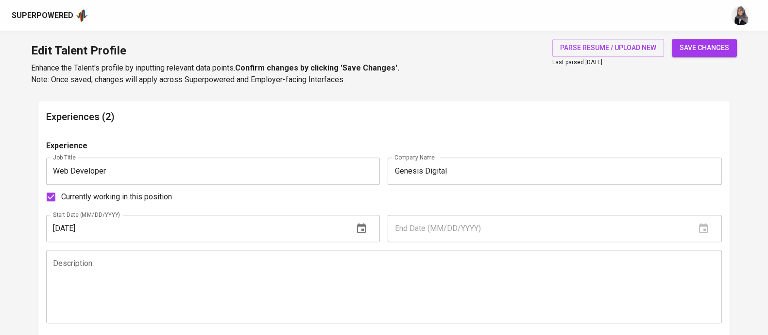
scroll to position [813, 0]
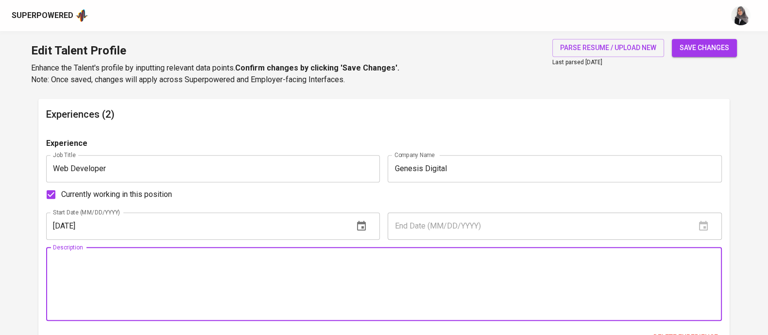
click at [174, 280] on textarea at bounding box center [384, 283] width 662 height 55
click at [462, 273] on textarea at bounding box center [384, 283] width 662 height 55
click at [58, 263] on textarea at bounding box center [384, 283] width 662 height 55
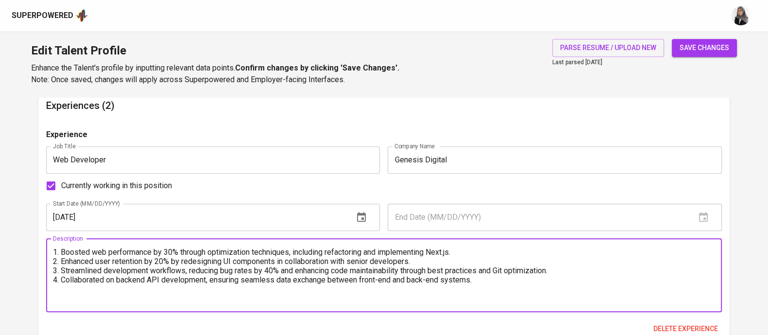
scroll to position [826, 0]
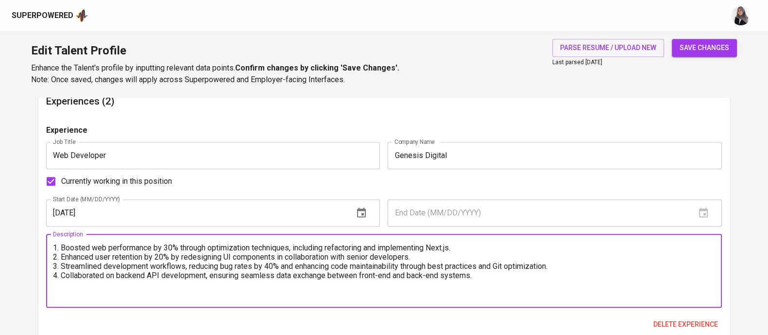
click at [484, 279] on textarea "1. Boosted web performance by 30% through optimization techniques, including re…" at bounding box center [384, 270] width 662 height 55
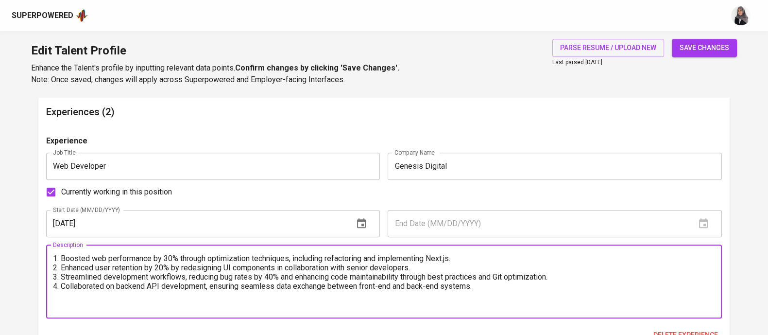
scroll to position [811, 0]
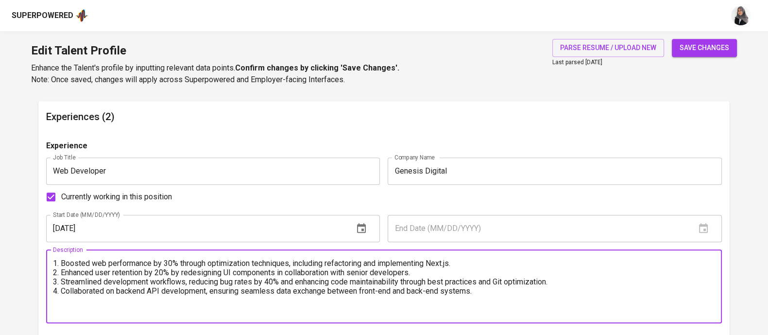
click at [463, 274] on textarea "1. Boosted web performance by 30% through optimization techniques, including re…" at bounding box center [384, 285] width 662 height 55
click at [456, 261] on textarea "1. Boosted web performance by 30% through optimization techniques, including re…" at bounding box center [384, 285] width 662 height 55
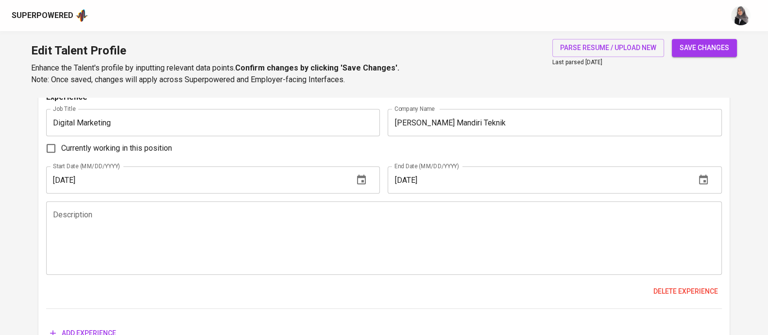
scroll to position [1096, 0]
type textarea "1. Boosted web performance by 30% through optimization techniques, including re…"
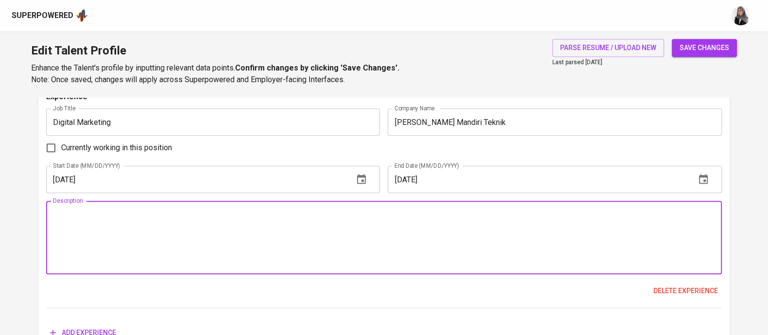
click at [110, 231] on textarea at bounding box center [384, 237] width 662 height 55
click at [56, 213] on textarea at bounding box center [384, 237] width 662 height 55
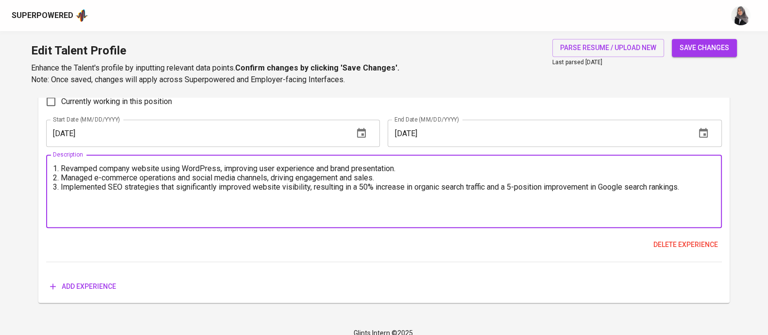
scroll to position [1142, 0]
type textarea "1. Revamped company website using WordPress, improving user experience and bran…"
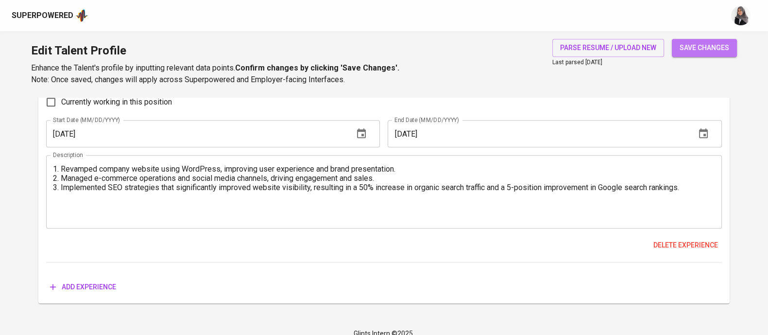
click at [707, 45] on span "save changes" at bounding box center [705, 48] width 50 height 12
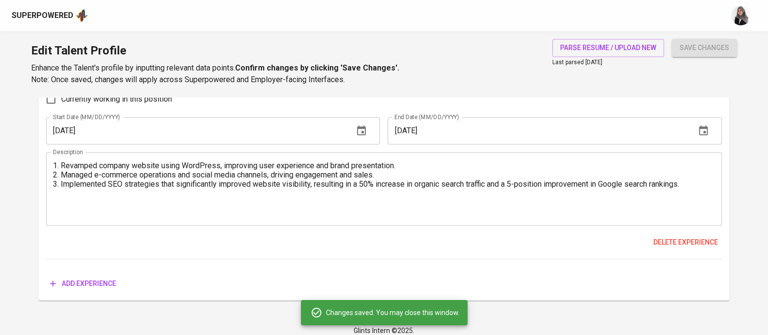
type input "CSS"
type input "4"
type input "HTML"
type input "Javascript"
type input "React.js."
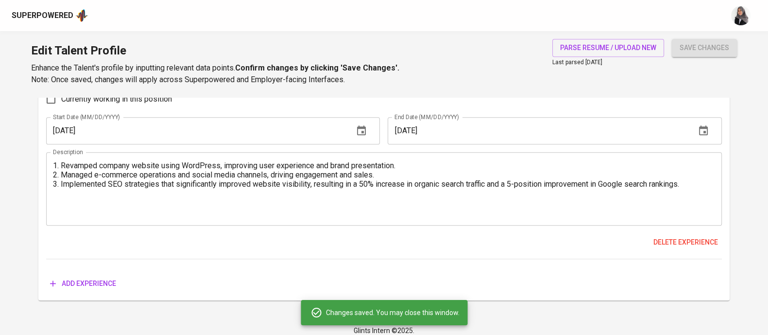
type input "3"
type input "C#"
type input "Next.js"
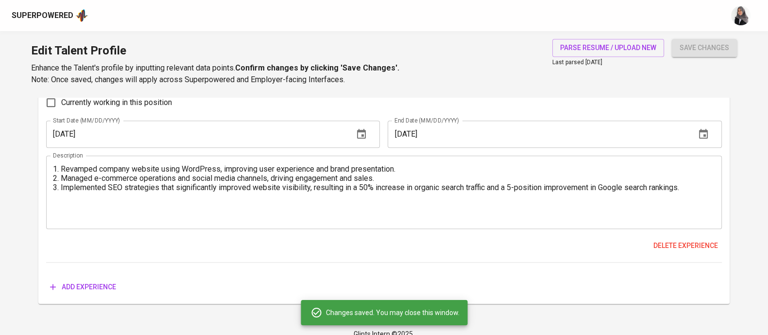
click at [546, 282] on div "Experience Job Title Web Developer Job Title Company Name Genesis Digital Compa…" at bounding box center [384, 52] width 676 height 487
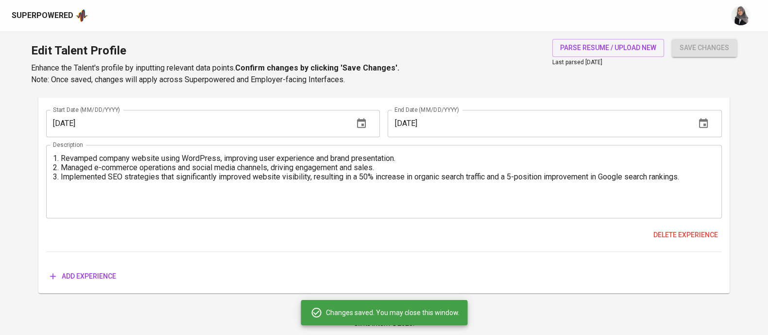
click at [508, 63] on div "Edit Talent Profile Enhance the Talent's profile by inputting relevant data poi…" at bounding box center [384, 64] width 768 height 66
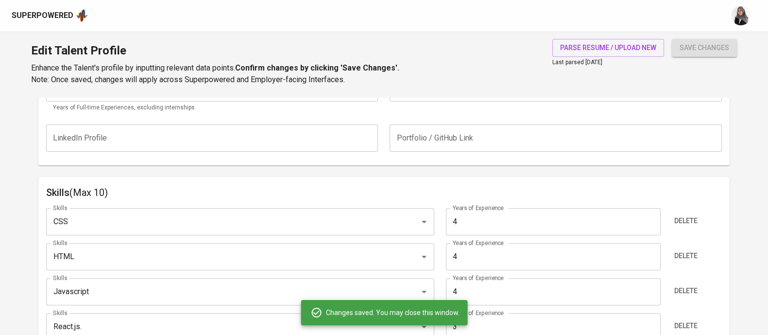
scroll to position [294, 0]
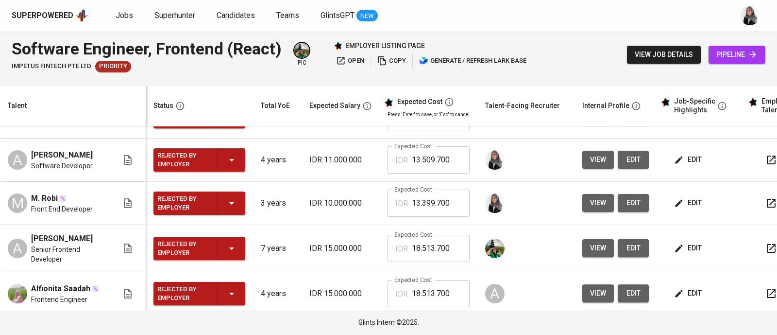
scroll to position [405, 0]
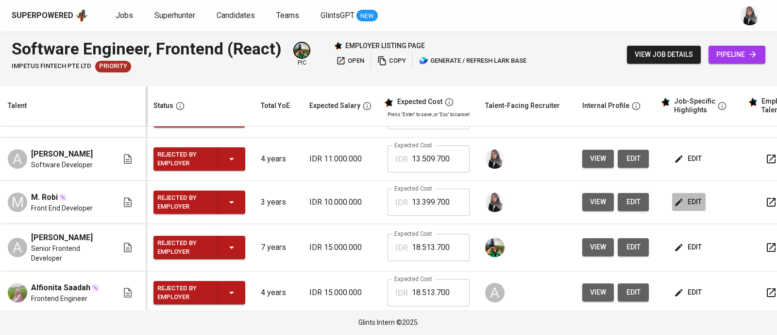
click at [687, 196] on span "edit" at bounding box center [689, 202] width 26 height 12
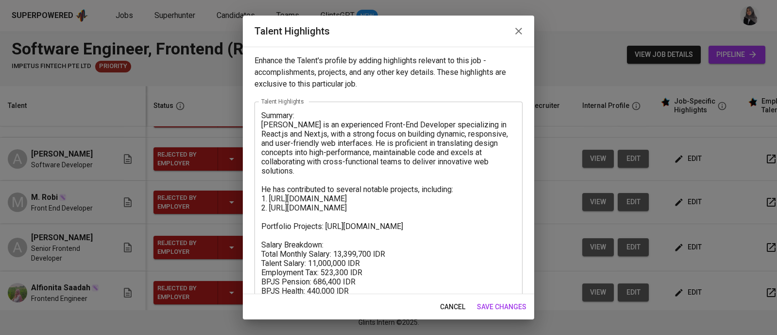
scroll to position [27, 0]
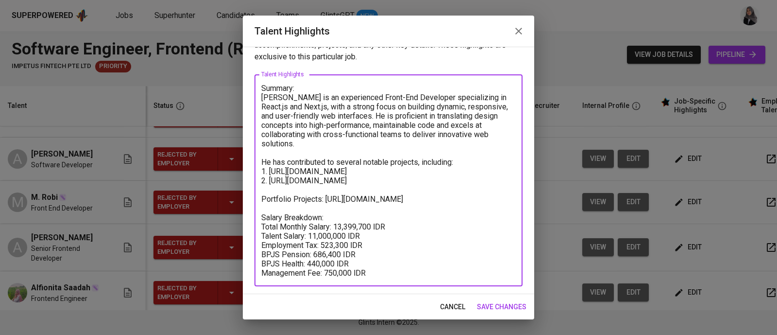
drag, startPoint x: 378, startPoint y: 265, endPoint x: 290, endPoint y: 193, distance: 114.0
click at [304, 227] on textarea "Summary: Robi is an experienced Front-End Developer specializing in React.js an…" at bounding box center [388, 181] width 255 height 194
drag, startPoint x: 291, startPoint y: 186, endPoint x: 267, endPoint y: 103, distance: 86.1
click at [267, 103] on textarea "Summary: Robi is an experienced Front-End Developer specializing in React.js an…" at bounding box center [388, 181] width 255 height 194
drag, startPoint x: 262, startPoint y: 85, endPoint x: 392, endPoint y: 268, distance: 224.4
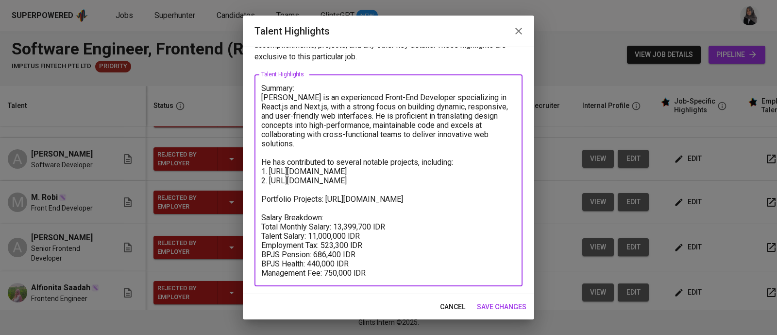
click at [392, 268] on textarea "Summary: Robi is an experienced Front-End Developer specializing in React.js an…" at bounding box center [388, 181] width 255 height 194
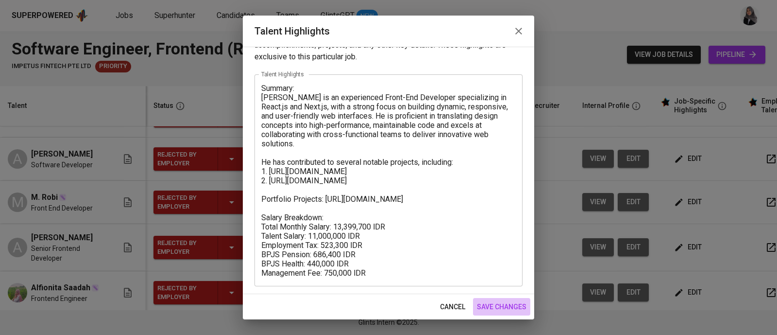
click at [507, 308] on span "save changes" at bounding box center [502, 307] width 50 height 12
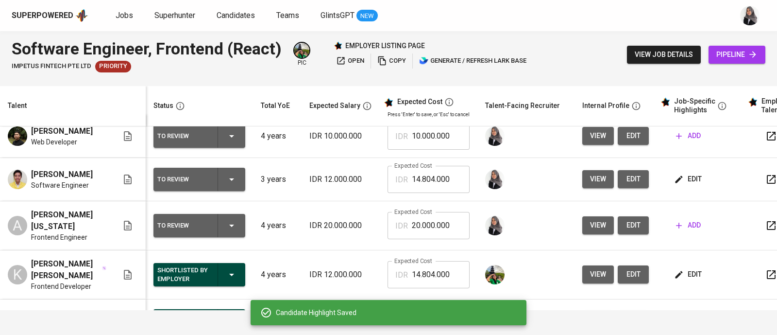
scroll to position [0, 0]
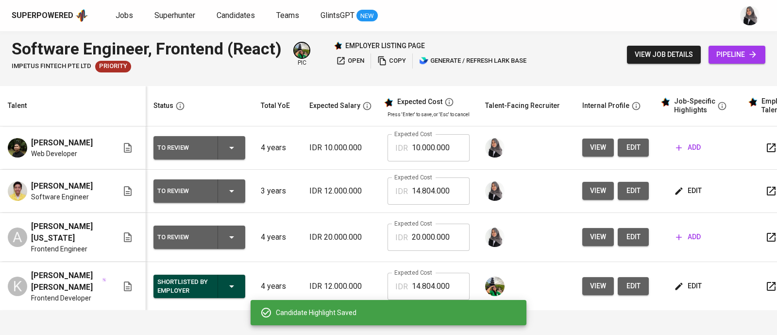
click at [687, 151] on span "add" at bounding box center [688, 147] width 25 height 12
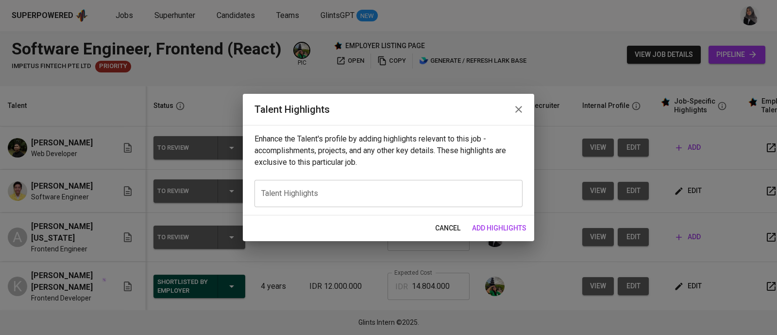
click at [384, 200] on div "x Talent Highlights" at bounding box center [389, 193] width 268 height 27
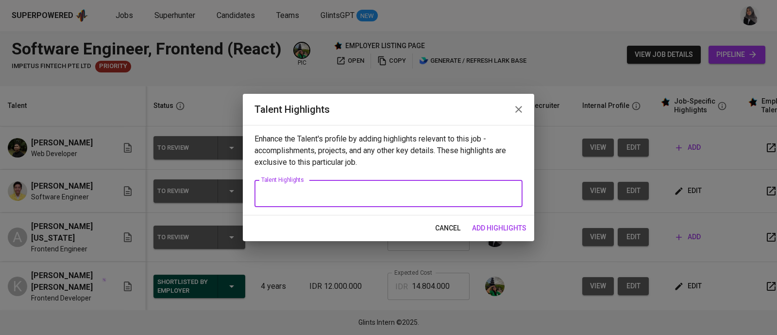
paste textarea "Summary: Robi is an experienced Front-End Developer specializing in React.js an…"
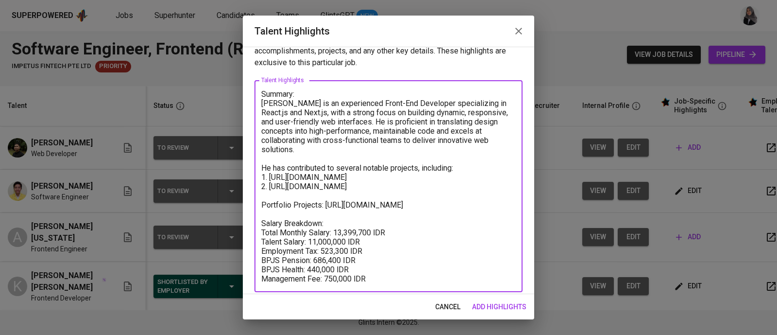
scroll to position [27, 0]
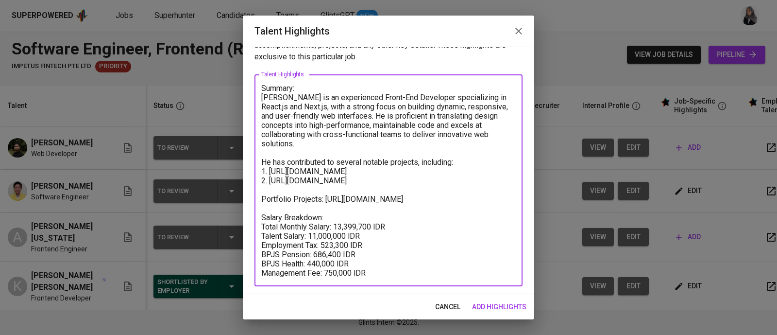
drag, startPoint x: 262, startPoint y: 165, endPoint x: 430, endPoint y: 177, distance: 168.5
click at [430, 177] on textarea "Summary: Robi is an experienced Front-End Developer specializing in React.js an…" at bounding box center [388, 181] width 255 height 194
drag, startPoint x: 429, startPoint y: 195, endPoint x: 255, endPoint y: 161, distance: 177.6
click at [255, 161] on div "Summary: Robi is an experienced Front-End Developer specializing in React.js an…" at bounding box center [389, 180] width 268 height 212
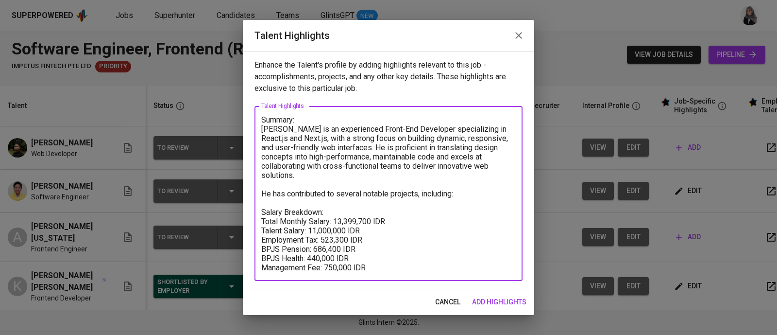
scroll to position [0, 0]
click at [462, 188] on textarea "Summary: Robi is an experienced Front-End Developer specializing in React.js an…" at bounding box center [388, 193] width 255 height 157
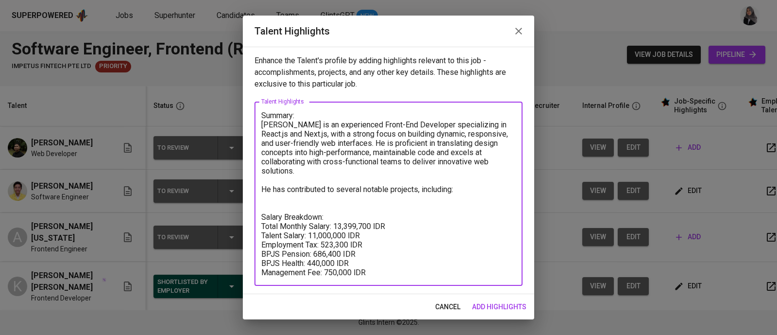
click at [494, 132] on textarea "Summary: Robi is an experienced Front-End Developer specializing in React.js an…" at bounding box center [388, 194] width 255 height 166
click at [508, 160] on textarea "Summary: Robi is an experienced Front-End Developer specializing in React.js an…" at bounding box center [388, 194] width 255 height 166
click at [271, 186] on textarea "Summary: Robi is an experienced Front-End Developer specializing in React.js an…" at bounding box center [388, 194] width 255 height 166
paste textarea "https://cmtapp.actsglobal.church/ • https://app.myeden.com/ • https://dispensar…"
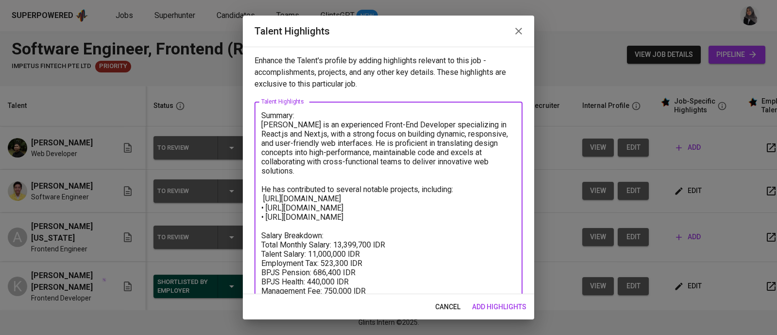
click at [263, 187] on textarea "Summary: Robi is an experienced Front-End Developer specializing in React.js an…" at bounding box center [388, 203] width 255 height 185
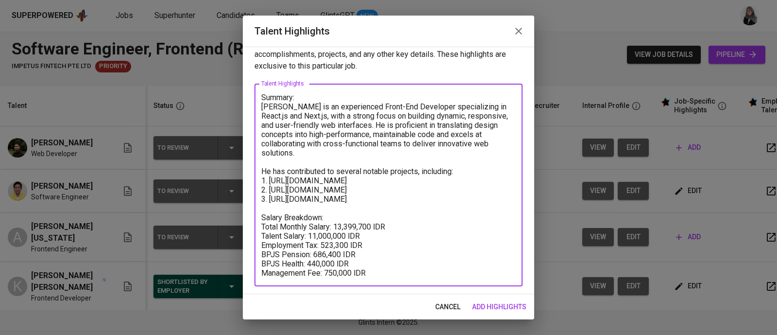
click at [379, 259] on textarea "Summary: Robi is an experienced Front-End Developer specializing in React.js an…" at bounding box center [388, 185] width 255 height 185
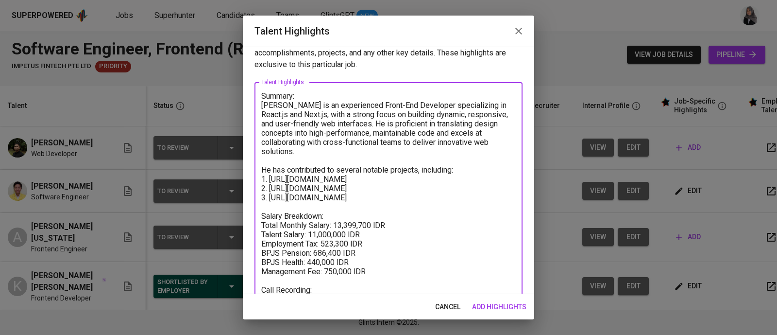
scroll to position [29, 0]
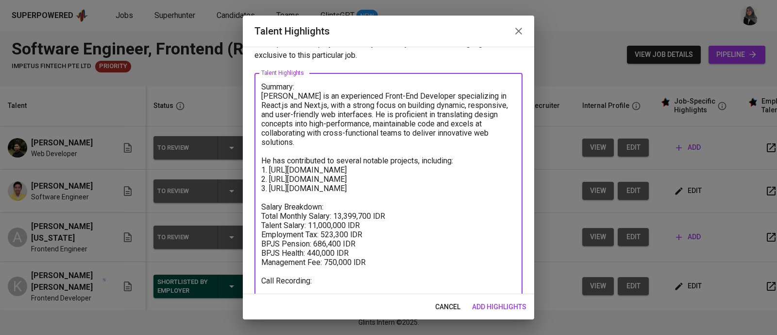
paste textarea "https://glints.sg.larksuite.com/minutes/obsgaaz6hvimup97f9z544tp?from=from_copy…"
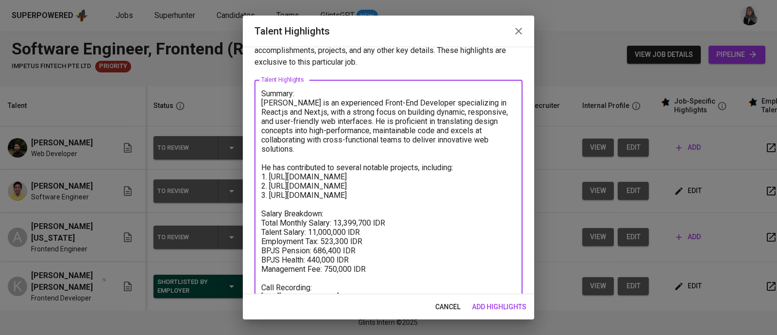
scroll to position [0, 0]
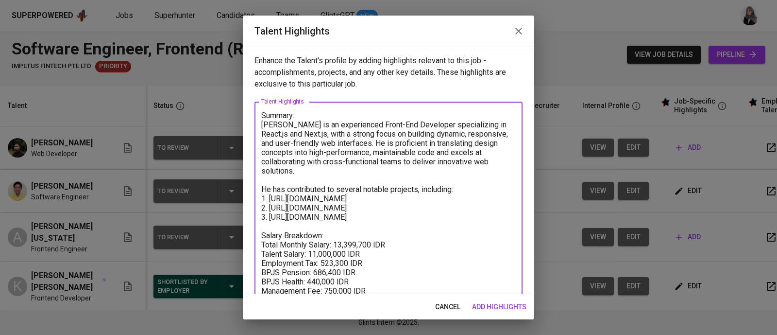
drag, startPoint x: 262, startPoint y: 128, endPoint x: 496, endPoint y: 163, distance: 235.7
click at [496, 163] on textarea "Summary: Robi is an experienced Front-End Developer specializing in React.js an…" at bounding box center [388, 222] width 255 height 222
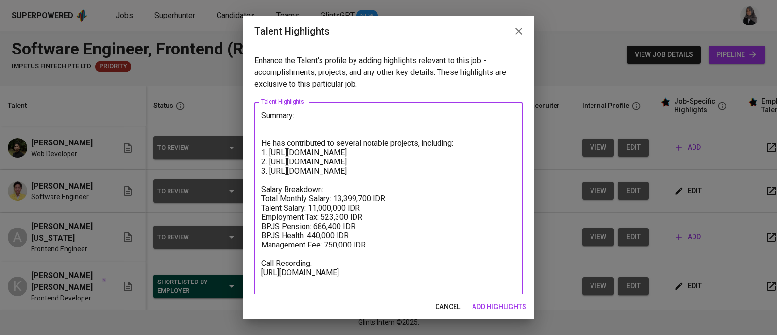
type textarea "Summary: He has contributed to several notable projects, including: 1. https://…"
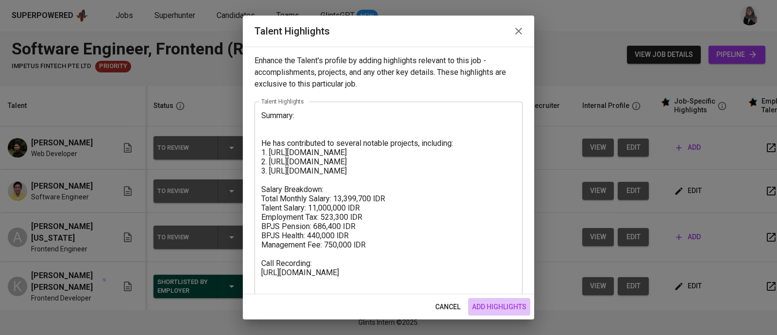
click at [497, 303] on span "add highlights" at bounding box center [499, 307] width 54 height 12
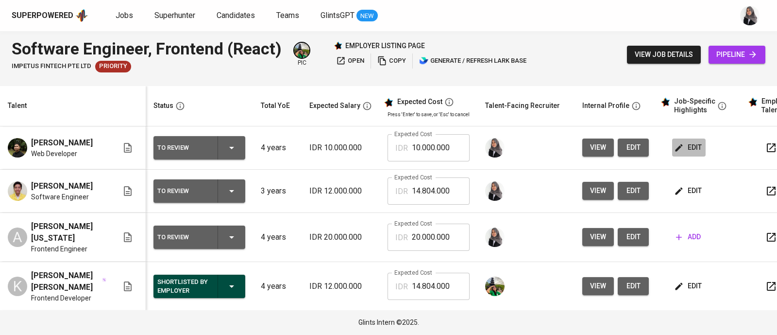
click at [687, 147] on span "edit" at bounding box center [689, 147] width 26 height 12
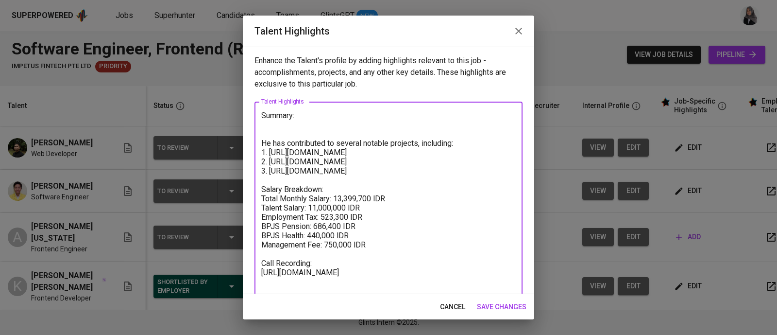
click at [283, 125] on textarea "Summary: He has contributed to several notable projects, including: 1. https://…" at bounding box center [388, 203] width 255 height 185
paste textarea "Vedri is a Front-End Developer with 3 years of experience building dynamic, res…"
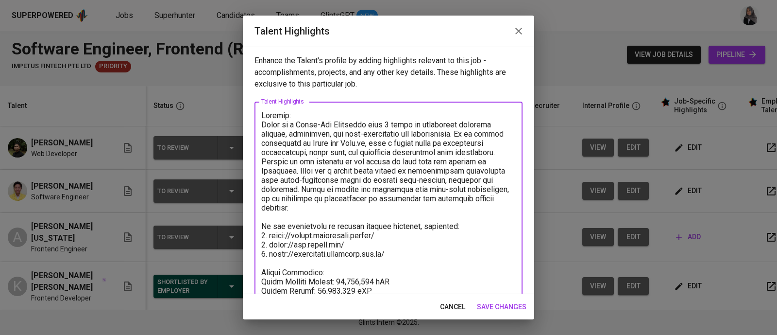
drag, startPoint x: 313, startPoint y: 186, endPoint x: 389, endPoint y: 218, distance: 82.3
click at [389, 218] on textarea at bounding box center [388, 245] width 255 height 268
drag, startPoint x: 332, startPoint y: 166, endPoint x: 336, endPoint y: 176, distance: 11.4
click at [336, 176] on textarea at bounding box center [388, 245] width 255 height 268
click at [328, 171] on textarea at bounding box center [388, 245] width 255 height 268
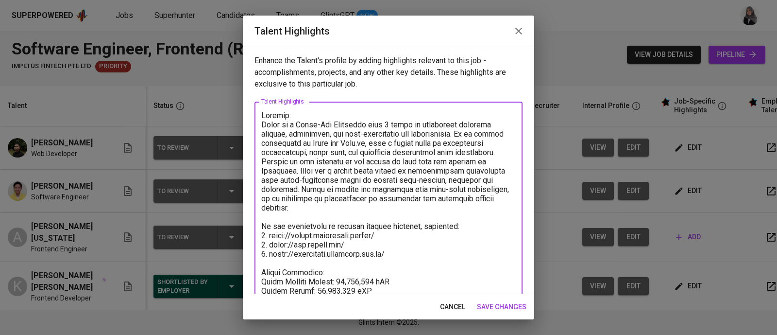
drag, startPoint x: 331, startPoint y: 171, endPoint x: 361, endPoint y: 210, distance: 49.9
click at [361, 210] on textarea at bounding box center [388, 245] width 255 height 268
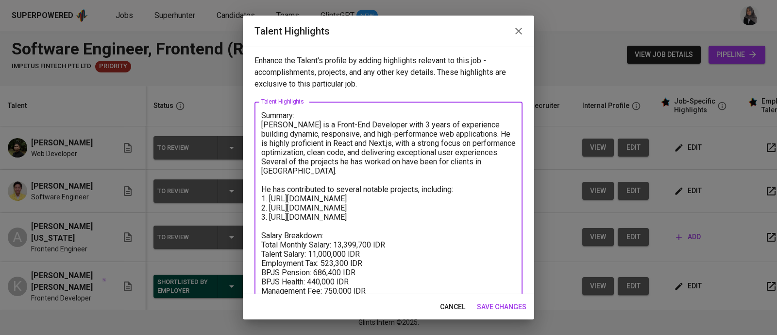
scroll to position [64, 0]
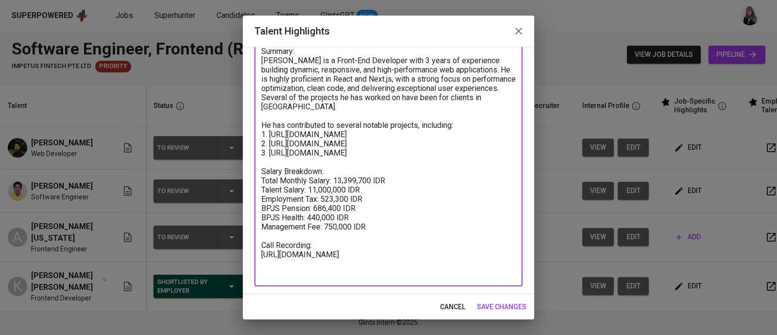
type textarea "Summary: Vedri is a Front-End Developer with 3 years of experience building dyn…"
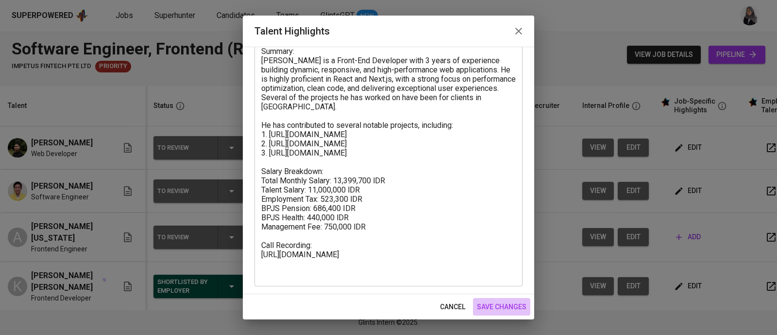
click at [511, 301] on span "save changes" at bounding box center [502, 307] width 50 height 12
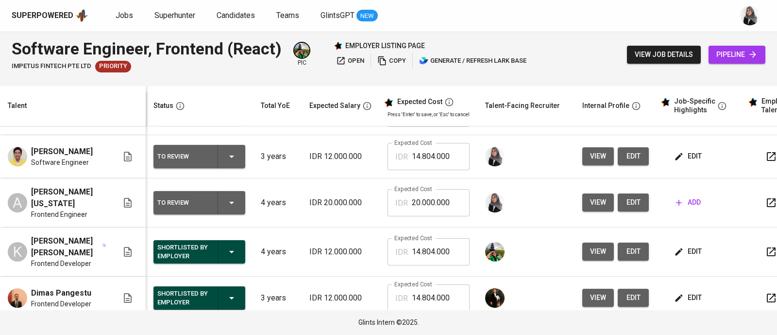
scroll to position [0, 0]
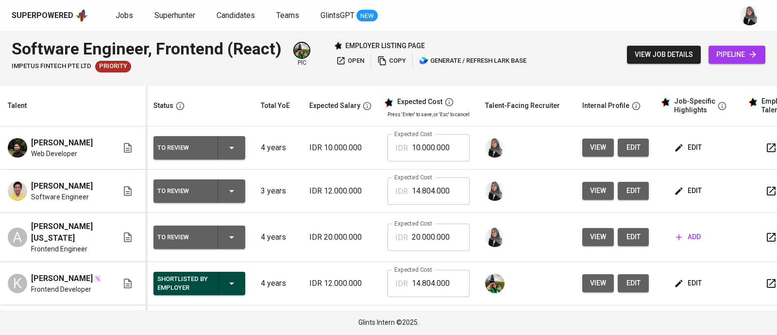
click at [581, 20] on div "Superpowered Jobs Superhunter Candidates Teams GlintsGPT NEW" at bounding box center [373, 15] width 723 height 15
click at [530, 18] on div "Superpowered Jobs Superhunter Candidates Teams GlintsGPT NEW" at bounding box center [373, 15] width 723 height 15
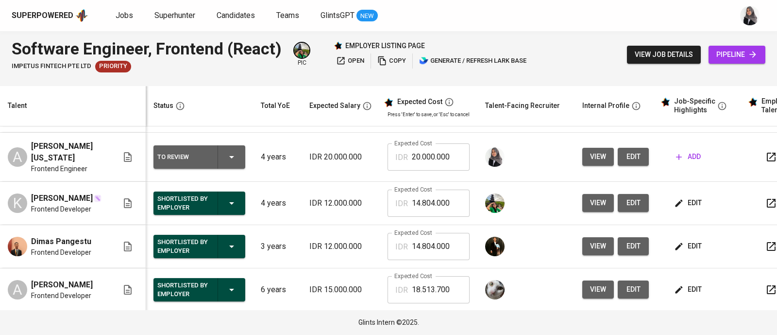
scroll to position [59, 0]
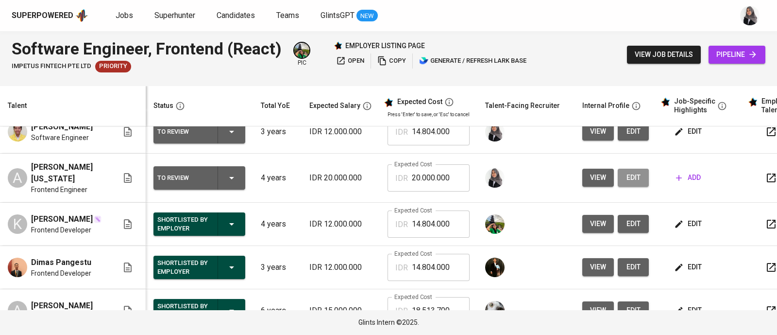
click at [634, 178] on span "edit" at bounding box center [634, 177] width 16 height 12
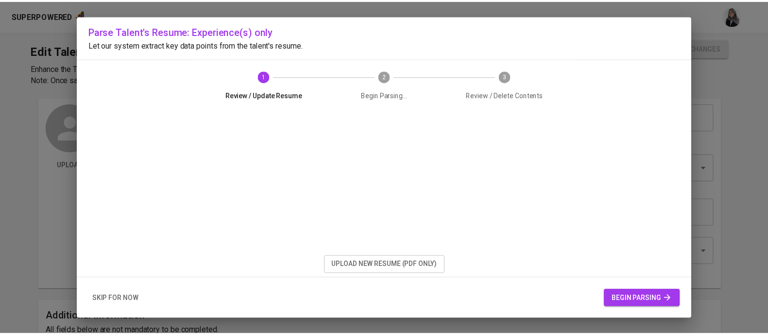
scroll to position [65, 0]
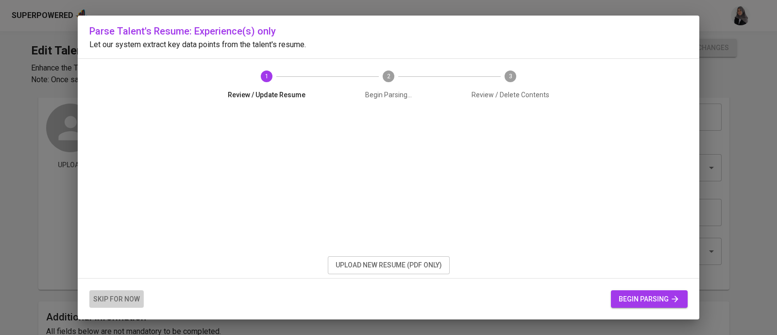
click at [127, 296] on span "skip for now" at bounding box center [116, 299] width 47 height 12
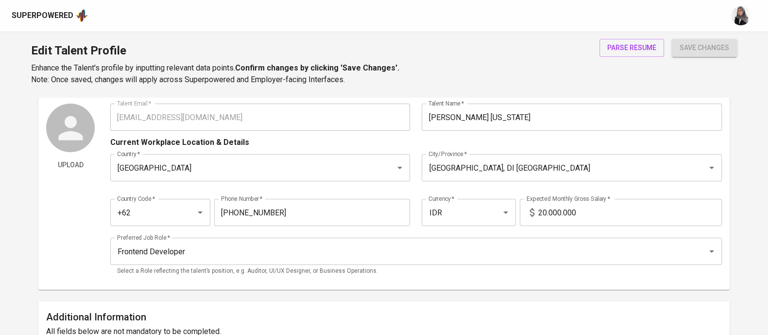
scroll to position [0, 0]
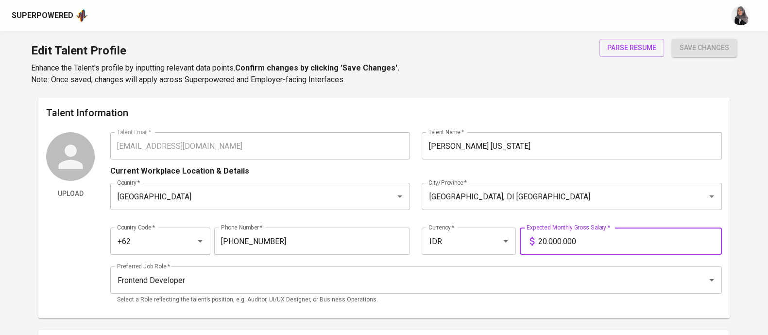
click at [546, 240] on input "20.000.000" at bounding box center [630, 240] width 184 height 27
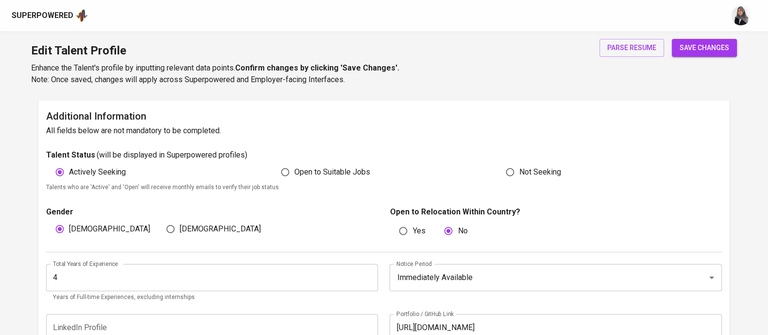
scroll to position [254, 0]
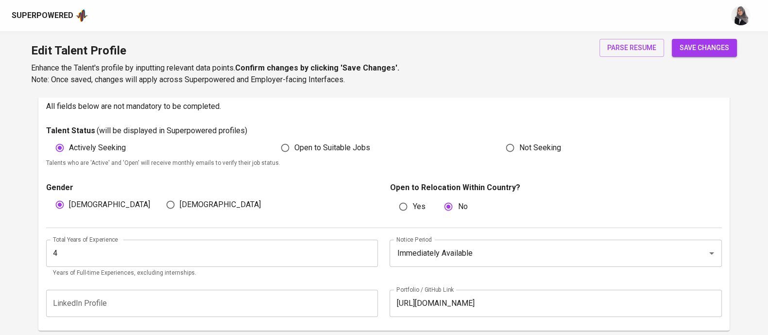
type input "14.000.000"
click at [537, 75] on div "Edit Talent Profile Enhance the Talent's profile by inputting relevant data poi…" at bounding box center [384, 64] width 768 height 66
click at [468, 75] on div "Edit Talent Profile Enhance the Talent's profile by inputting relevant data poi…" at bounding box center [384, 64] width 768 height 66
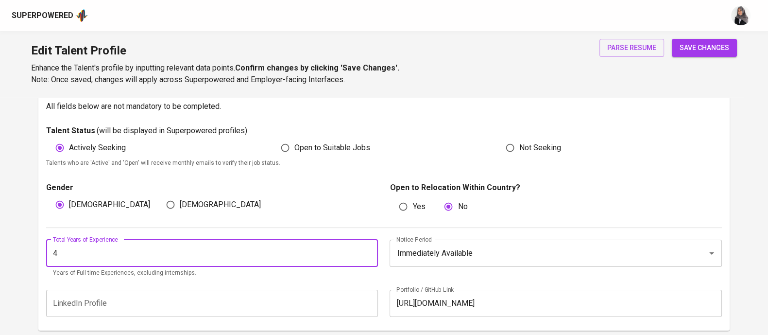
click at [122, 248] on input "4" at bounding box center [212, 253] width 332 height 27
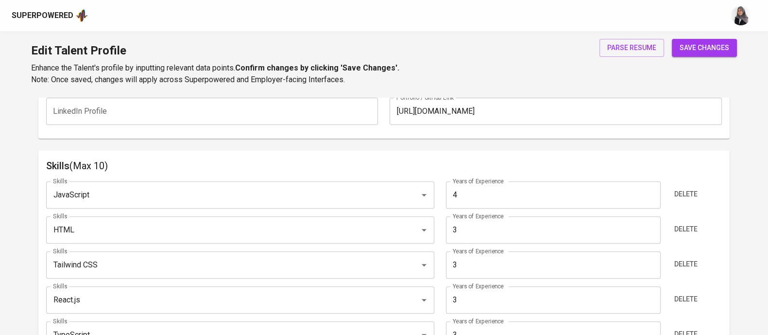
scroll to position [450, 0]
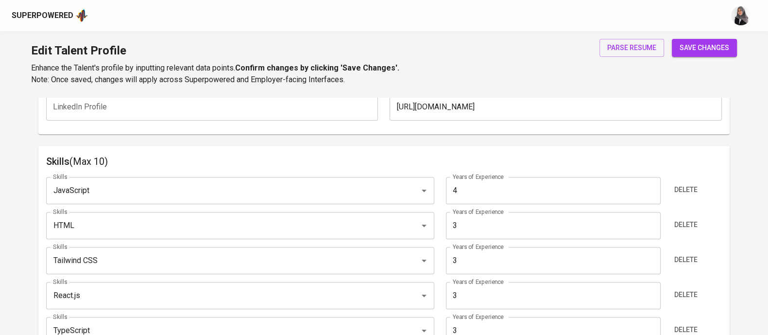
type input "3"
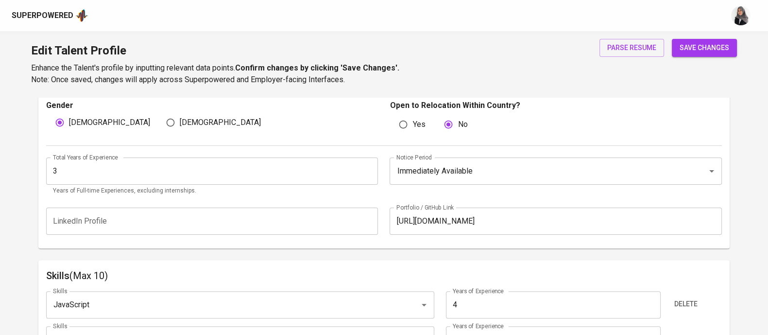
scroll to position [327, 0]
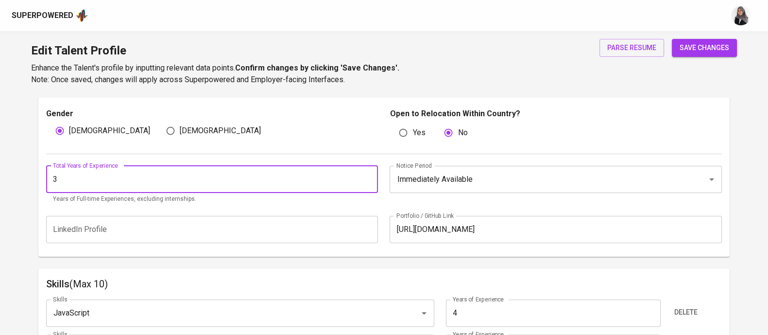
click at [246, 184] on input "3" at bounding box center [212, 179] width 332 height 27
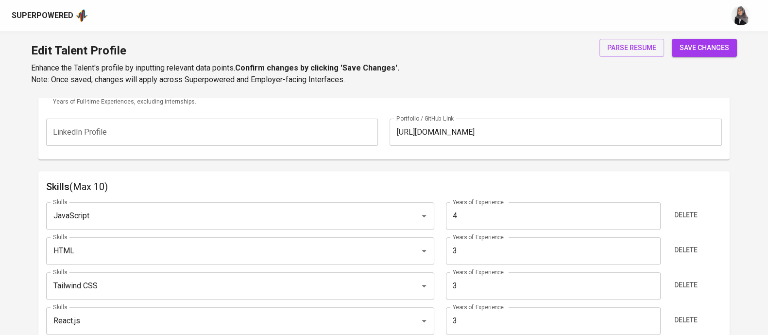
scroll to position [426, 0]
type input "5"
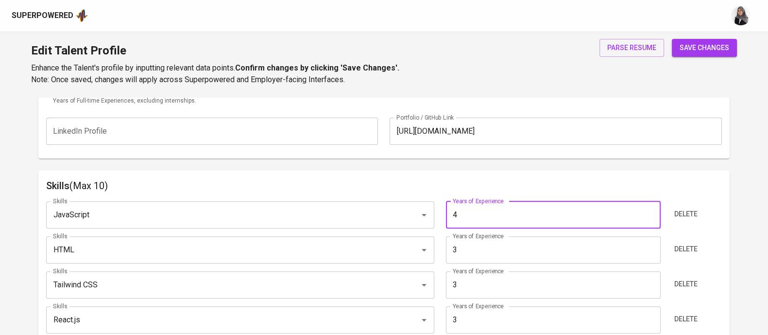
click at [488, 216] on input "4" at bounding box center [553, 214] width 215 height 27
type input "5"
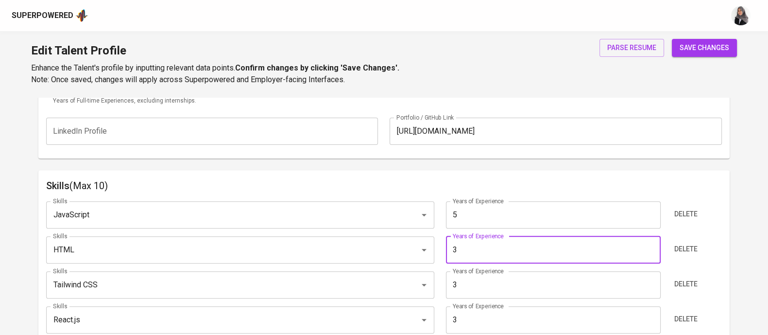
click at [468, 249] on input "3" at bounding box center [553, 249] width 215 height 27
type input "5"
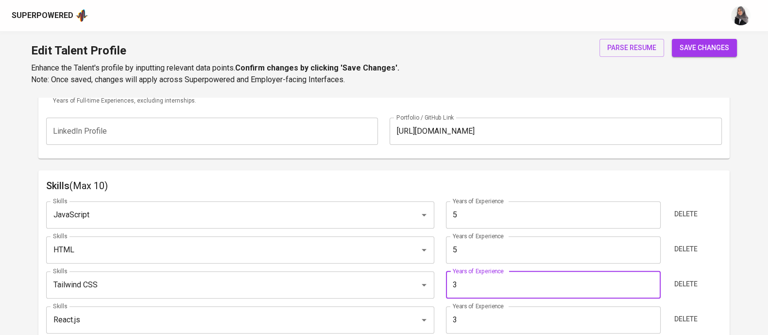
click at [470, 281] on input "3" at bounding box center [553, 284] width 215 height 27
type input "1"
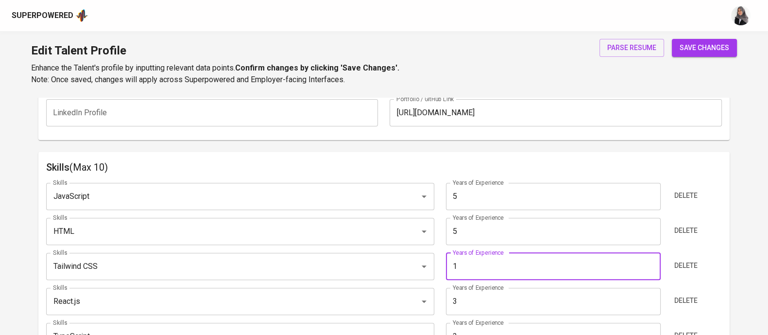
scroll to position [463, 0]
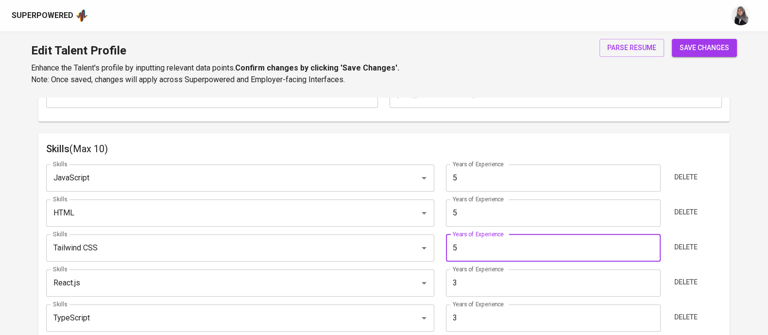
type input "5"
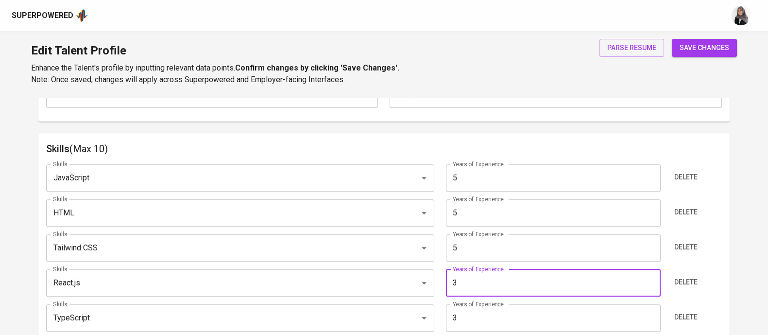
click at [479, 280] on input "3" at bounding box center [553, 282] width 215 height 27
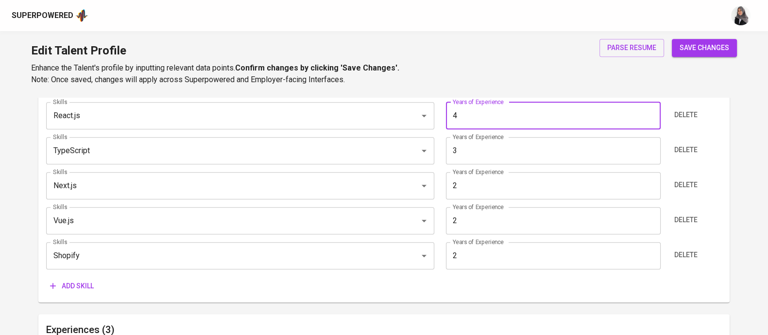
scroll to position [631, 0]
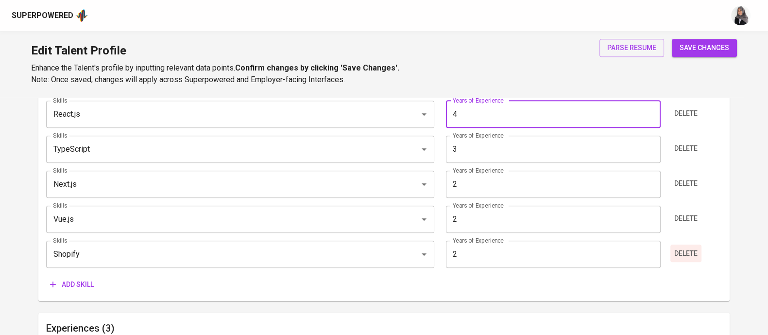
type input "4"
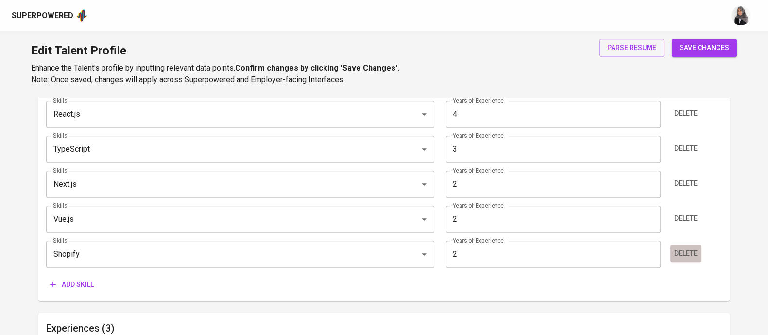
click at [680, 248] on span "Delete" at bounding box center [685, 253] width 23 height 12
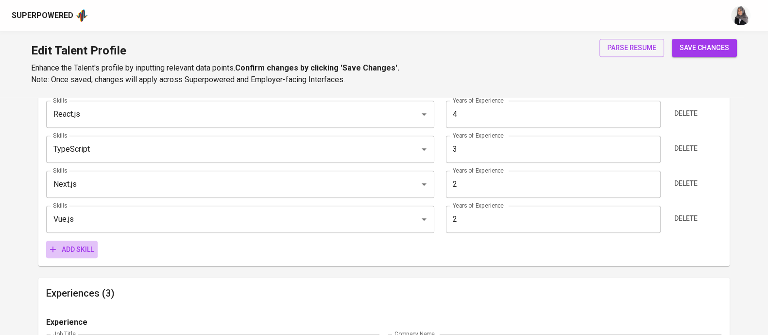
click at [81, 242] on button "Add skill" at bounding box center [71, 249] width 51 height 18
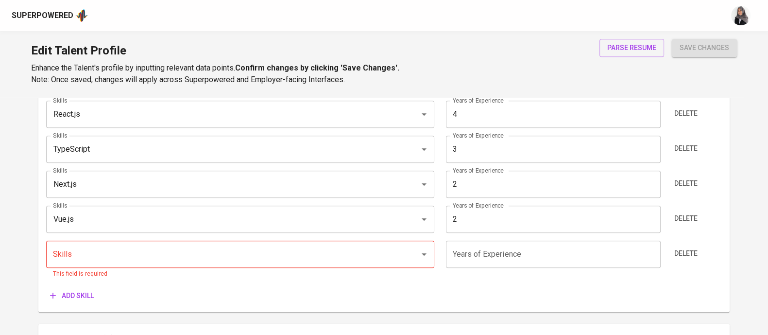
click at [502, 293] on div "Add skill" at bounding box center [384, 296] width 676 height 18
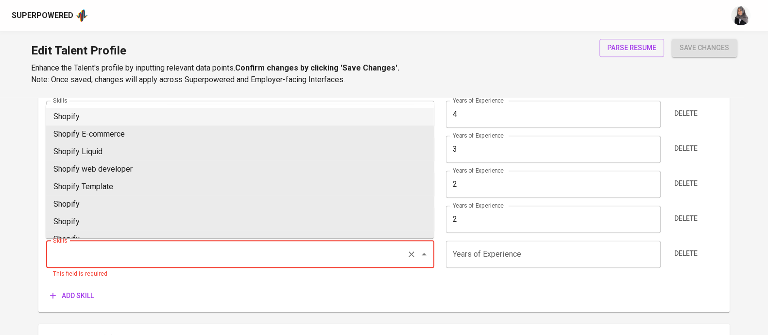
click at [222, 258] on input "Skills" at bounding box center [227, 254] width 352 height 18
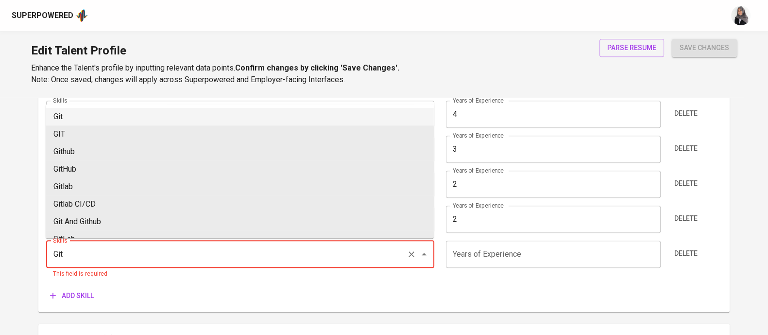
click at [177, 113] on li "Git" at bounding box center [240, 116] width 388 height 17
type input "Git"
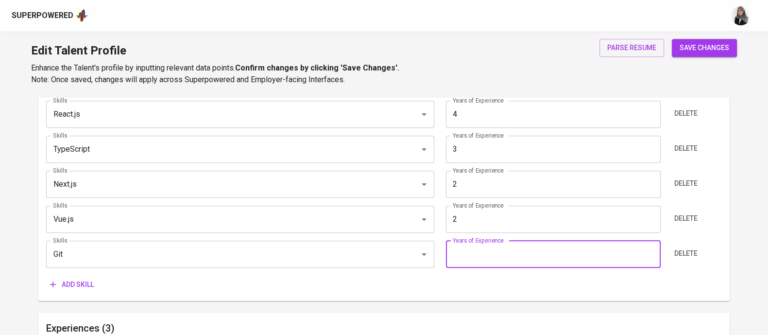
click at [519, 257] on input "number" at bounding box center [553, 253] width 215 height 27
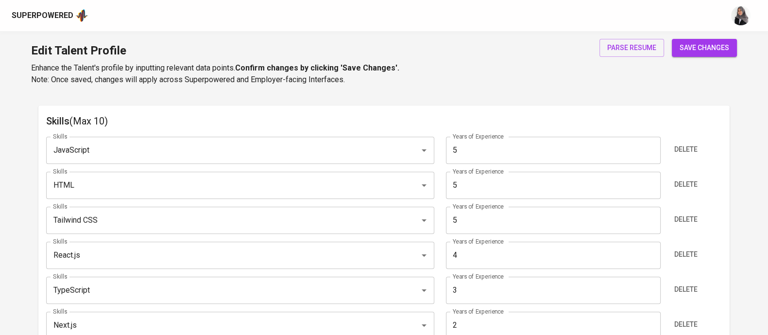
scroll to position [505, 0]
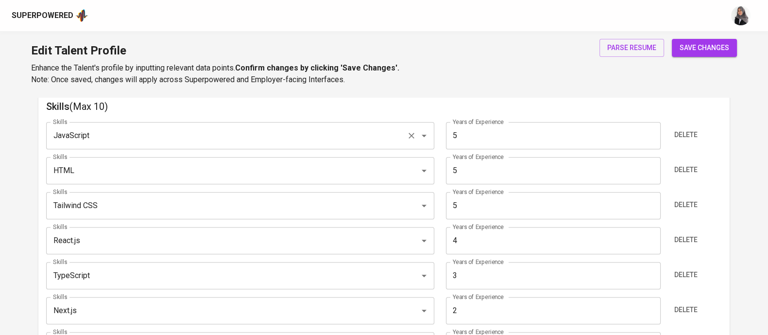
click at [143, 144] on div "JavaScript Skills" at bounding box center [240, 135] width 388 height 27
type input "4"
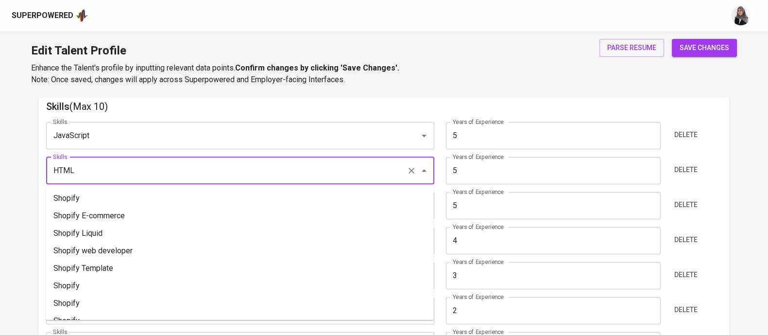
click at [136, 168] on input "HTML" at bounding box center [227, 170] width 352 height 18
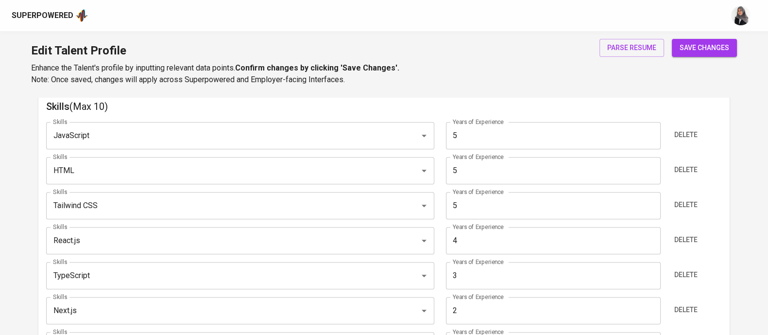
click at [377, 68] on b "Confirm changes by clicking 'Save Changes'." at bounding box center [317, 67] width 164 height 9
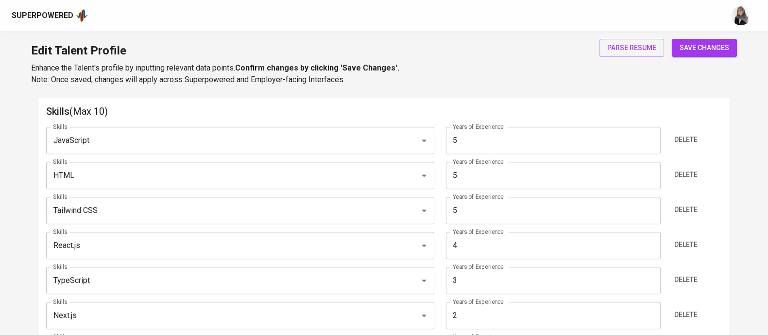
scroll to position [499, 0]
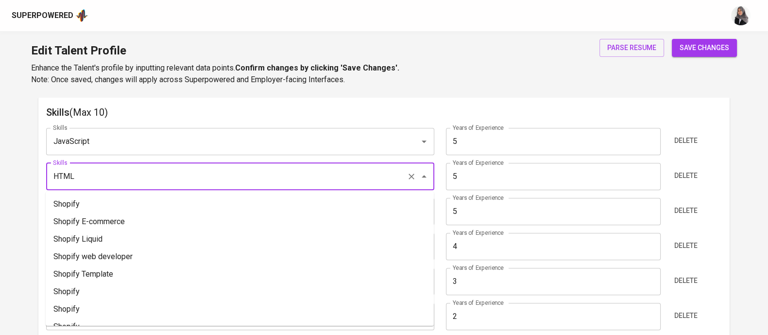
click at [131, 171] on input "HTML" at bounding box center [227, 176] width 352 height 18
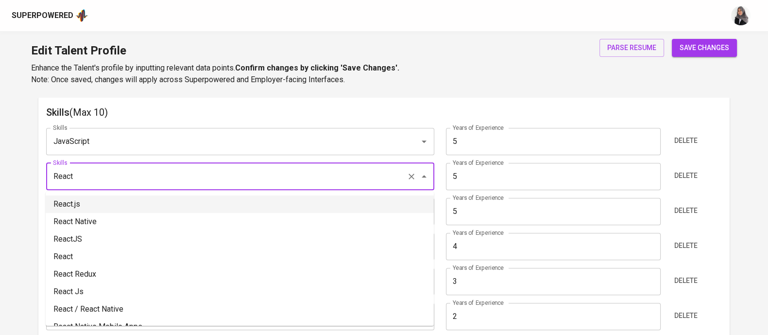
click at [123, 204] on li "React.js" at bounding box center [240, 203] width 388 height 17
type input "React.js"
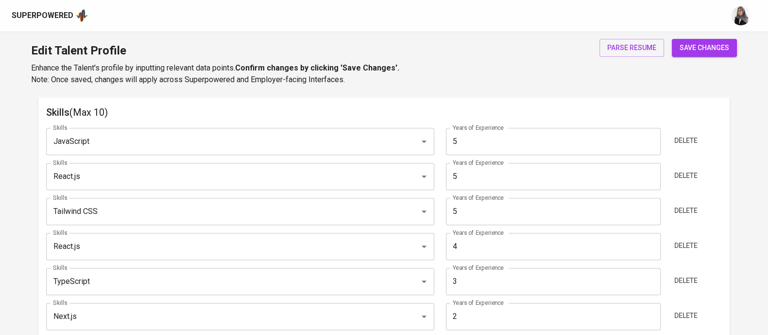
click at [474, 178] on input "5" at bounding box center [553, 176] width 215 height 27
type input "4"
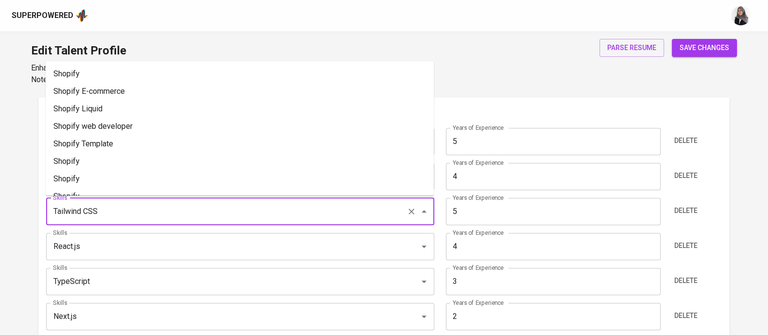
click at [171, 212] on input "Tailwind CSS" at bounding box center [227, 211] width 352 height 18
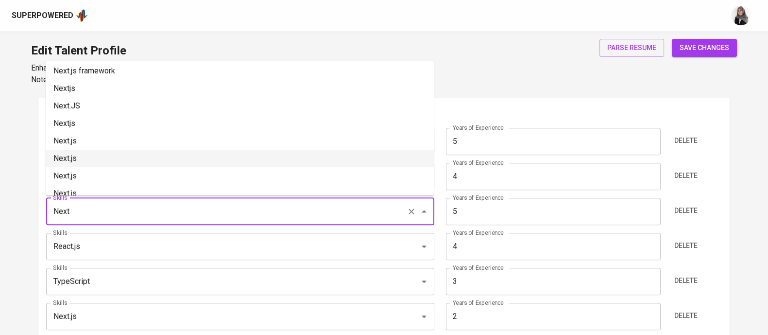
scroll to position [196, 0]
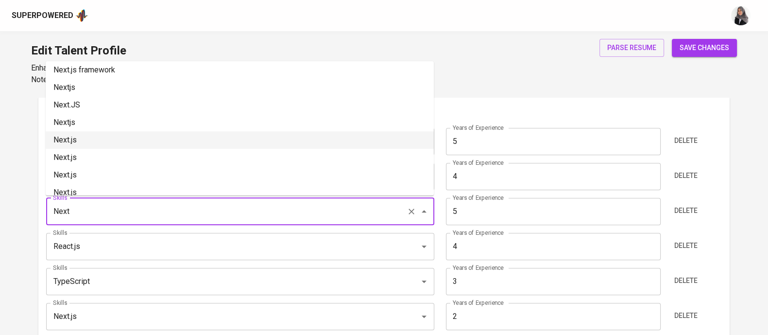
click at [114, 142] on li "Next.js" at bounding box center [240, 139] width 388 height 17
type input "Next.js"
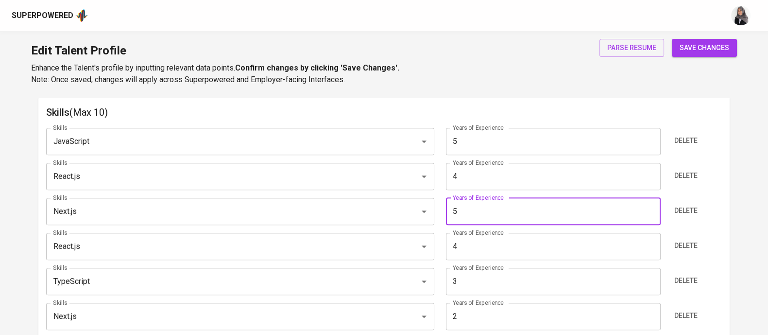
click at [487, 218] on input "5" at bounding box center [553, 211] width 215 height 27
type input "3"
type input "2"
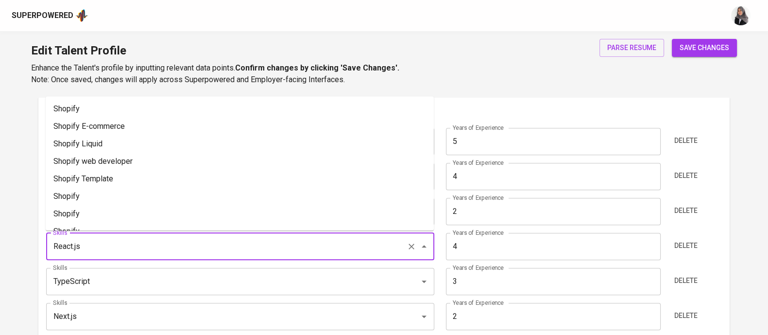
click at [152, 243] on input "React.js" at bounding box center [227, 246] width 352 height 18
type input "A"
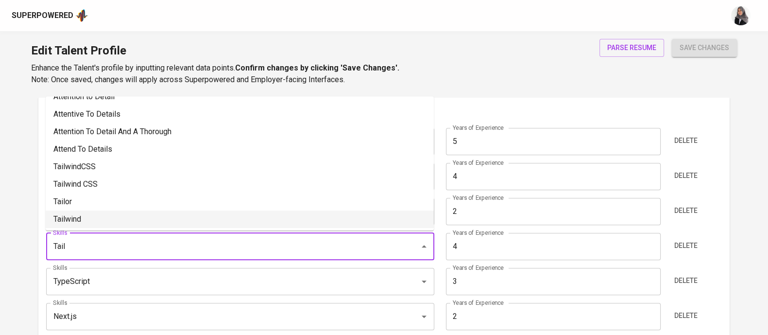
scroll to position [52, 0]
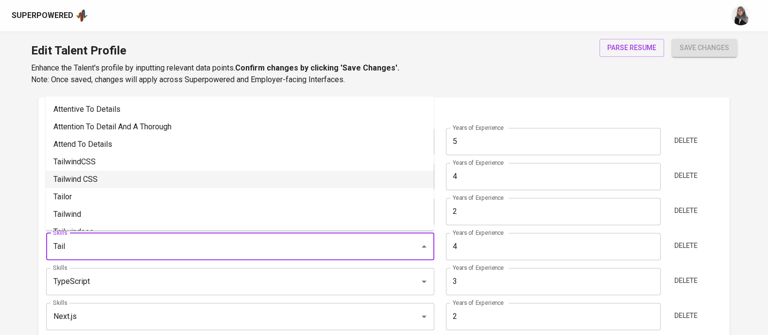
click at [129, 173] on li "Tailwind CSS" at bounding box center [240, 179] width 388 height 17
type input "Tailwind CSS"
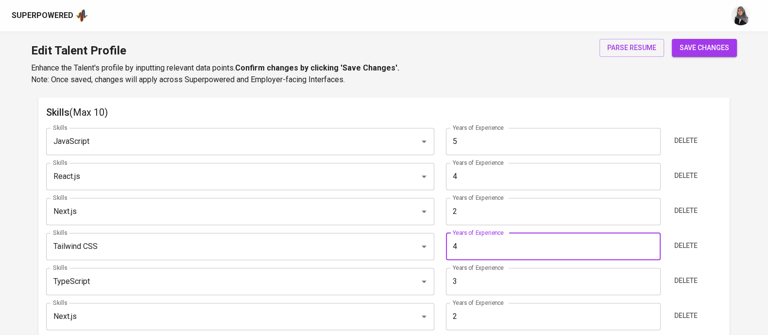
click at [500, 252] on input "4" at bounding box center [553, 246] width 215 height 27
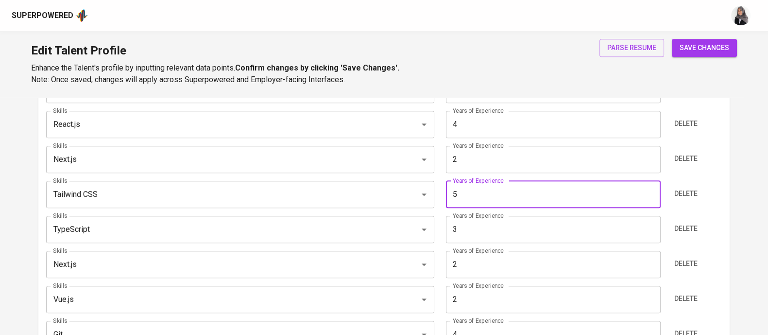
scroll to position [551, 0]
type input "5"
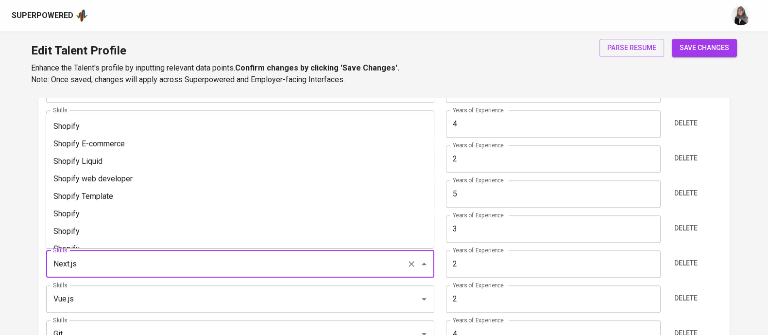
click at [165, 259] on input "Next.js" at bounding box center [227, 264] width 352 height 18
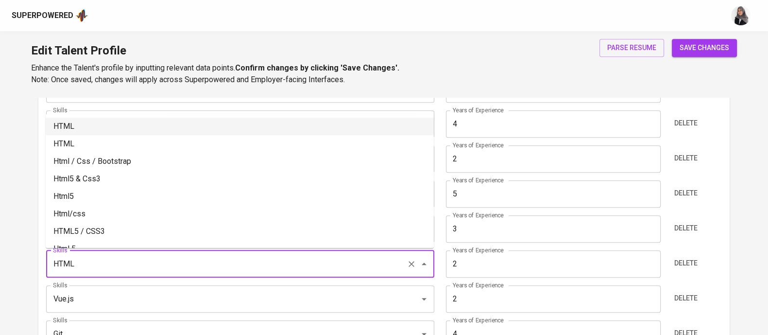
click at [121, 122] on li "HTML" at bounding box center [240, 126] width 388 height 17
type input "HTML"
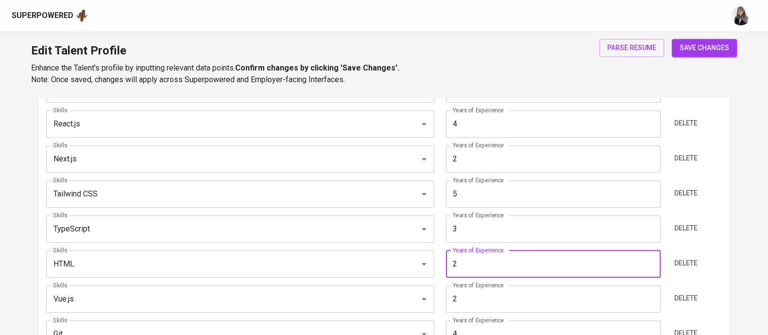
click at [475, 271] on input "2" at bounding box center [553, 263] width 215 height 27
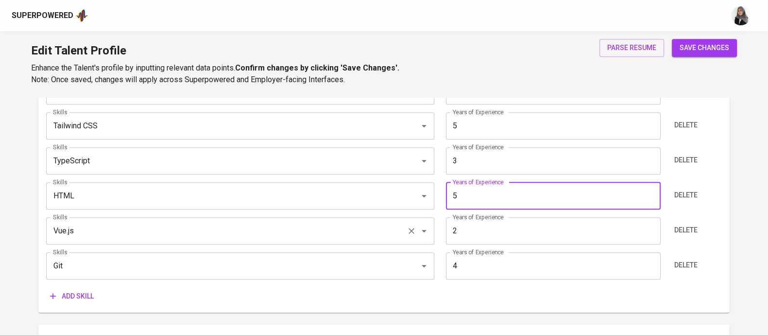
scroll to position [581, 0]
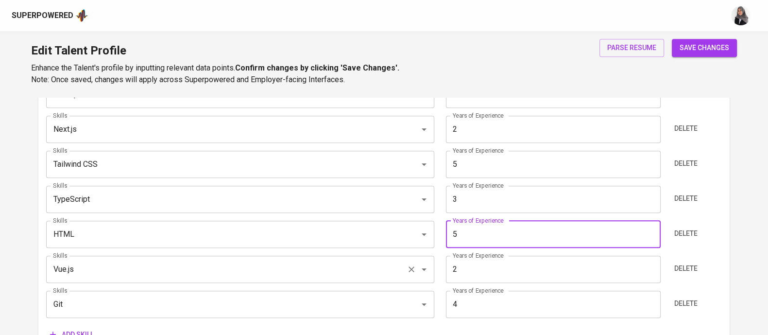
type input "5"
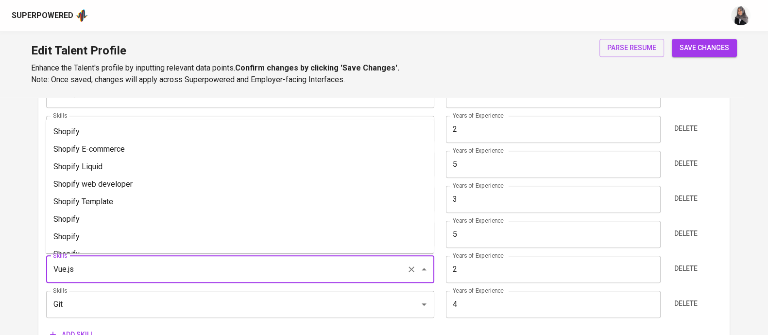
click at [99, 273] on input "Vue.js" at bounding box center [227, 269] width 352 height 18
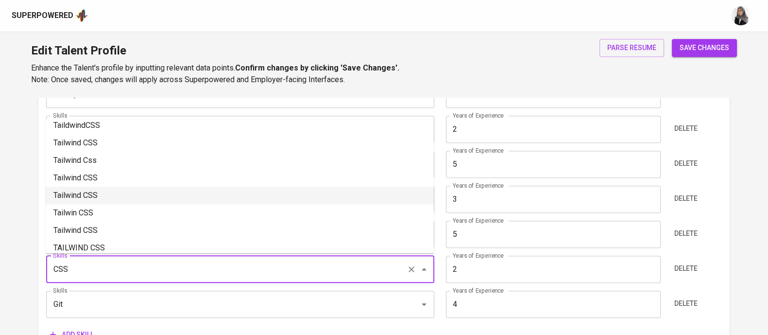
scroll to position [111, 0]
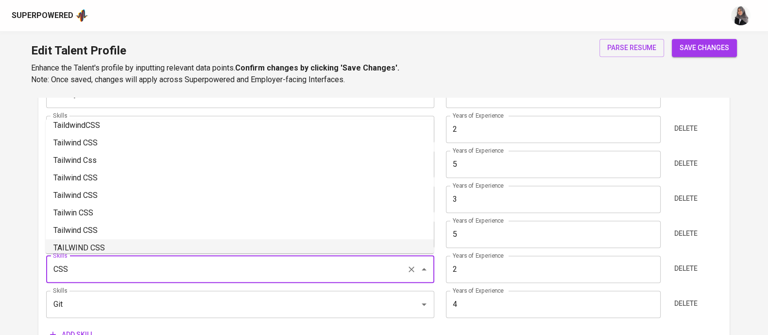
type input "Vue.js"
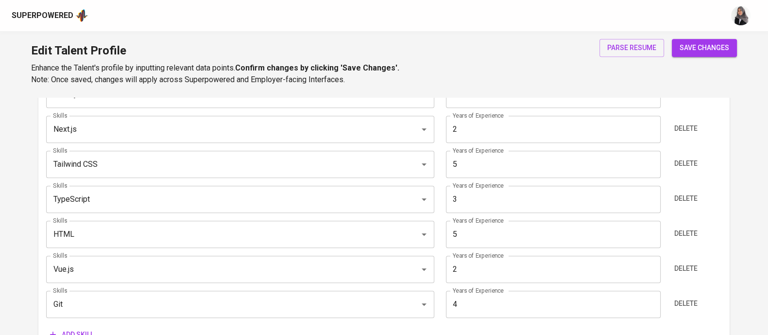
click at [8, 259] on main "Talent Information Upload Talent Email   * alvinarkansas@gmail.com Talent Email…" at bounding box center [384, 332] width 768 height 1633
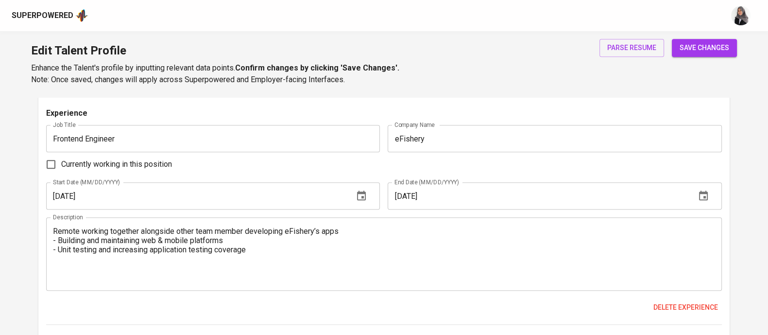
scroll to position [870, 0]
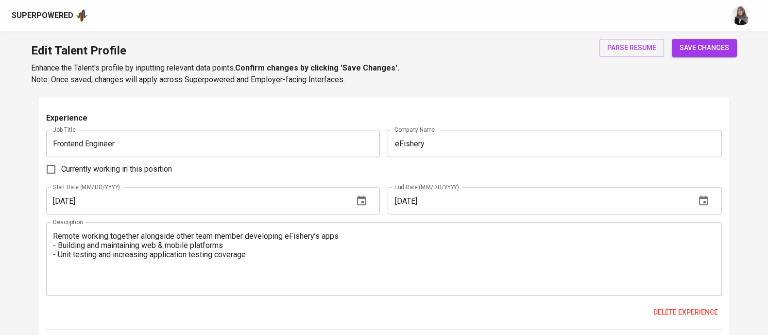
click at [762, 92] on div "Edit Talent Profile Enhance the Talent's profile by inputting relevant data poi…" at bounding box center [384, 64] width 768 height 66
click at [451, 93] on div "Edit Talent Profile Enhance the Talent's profile by inputting relevant data poi…" at bounding box center [384, 64] width 768 height 66
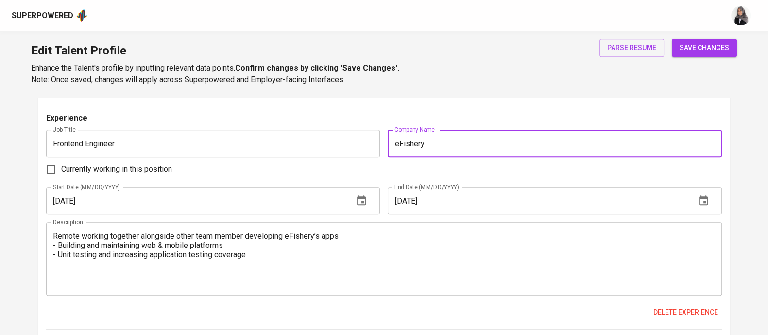
click at [458, 148] on input "eFishery" at bounding box center [555, 143] width 334 height 27
type input "e"
click at [442, 142] on input "Posibi" at bounding box center [555, 143] width 334 height 27
type input "Pozibl"
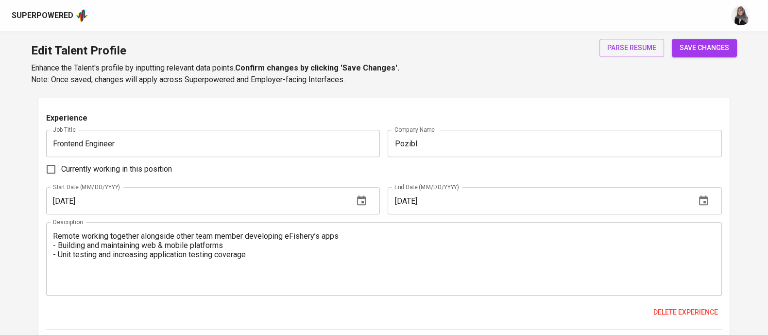
click at [463, 171] on div "Currently working in this position" at bounding box center [384, 169] width 676 height 20
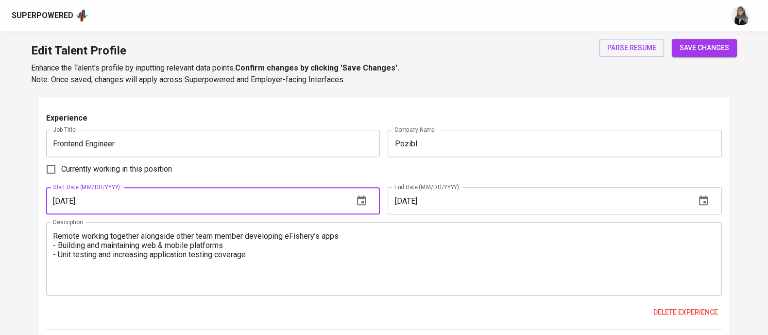
click at [99, 201] on input "11/01/2022" at bounding box center [196, 200] width 300 height 27
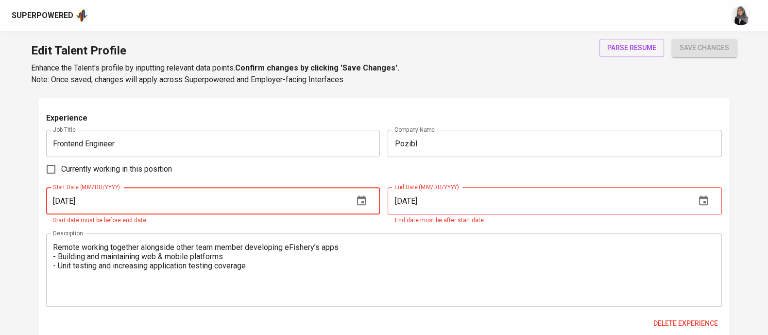
type input "11/01/2025"
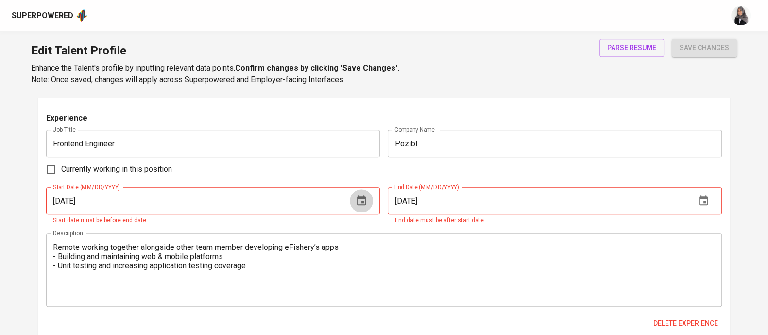
click at [364, 205] on icon "button" at bounding box center [362, 201] width 12 height 12
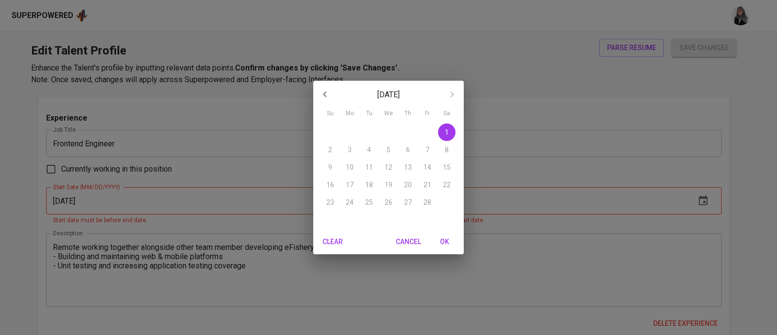
click at [504, 195] on div "February 2025 Su Mo Tu We Th Fr Sa 26 27 28 29 30 31 1 2 3 4 5 6 7 8 9 10 11 12…" at bounding box center [388, 167] width 777 height 335
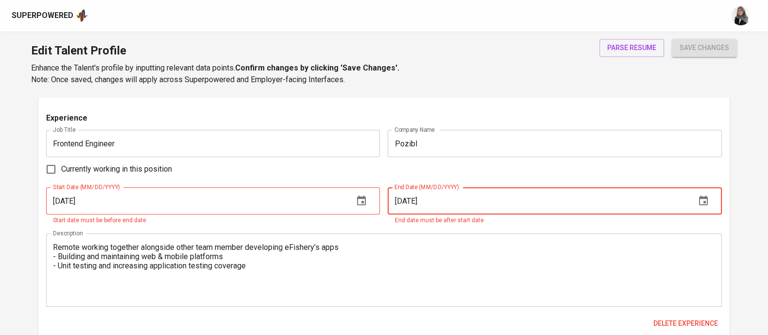
click at [450, 201] on input "02/01/2025" at bounding box center [538, 200] width 300 height 27
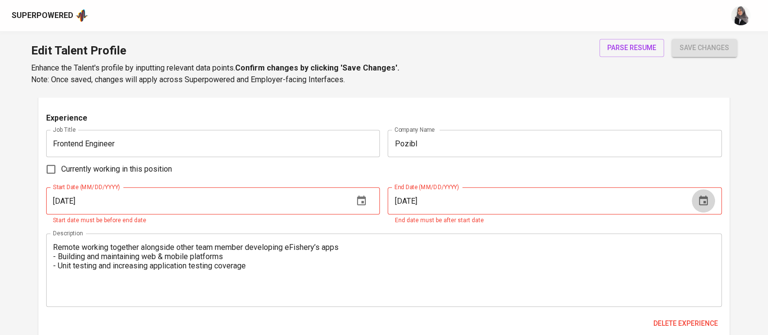
click at [699, 200] on icon "button" at bounding box center [704, 201] width 12 height 12
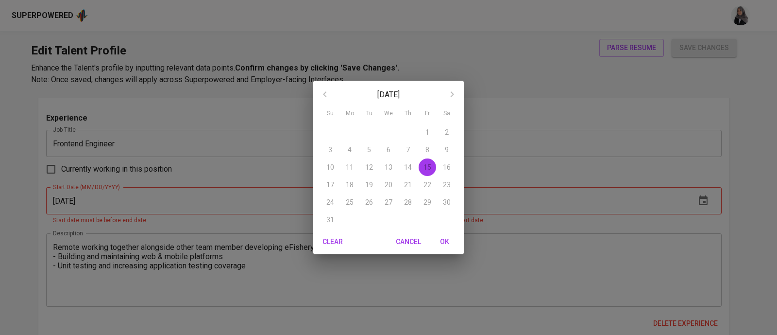
drag, startPoint x: 501, startPoint y: 191, endPoint x: 463, endPoint y: 200, distance: 38.9
click at [501, 191] on div "August 2025 Su Mo Tu We Th Fr Sa 27 28 29 30 31 1 2 3 4 5 6 7 8 9 10 11 12 13 1…" at bounding box center [388, 167] width 777 height 335
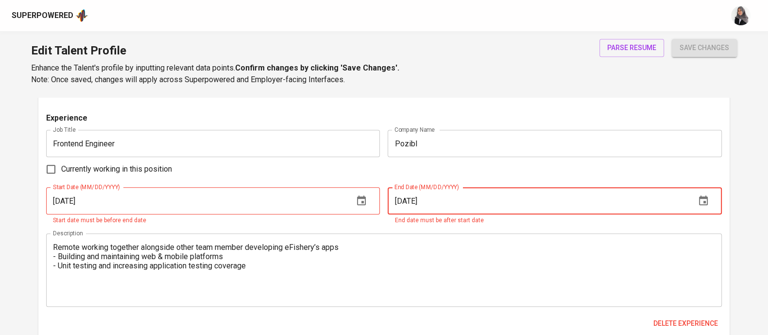
click at [426, 202] on input "02/01/2025" at bounding box center [538, 200] width 300 height 27
click at [449, 197] on input "02/01/2025" at bounding box center [538, 200] width 300 height 27
click at [400, 199] on input "02/01/2025" at bounding box center [538, 200] width 300 height 27
type input "09/01/2025"
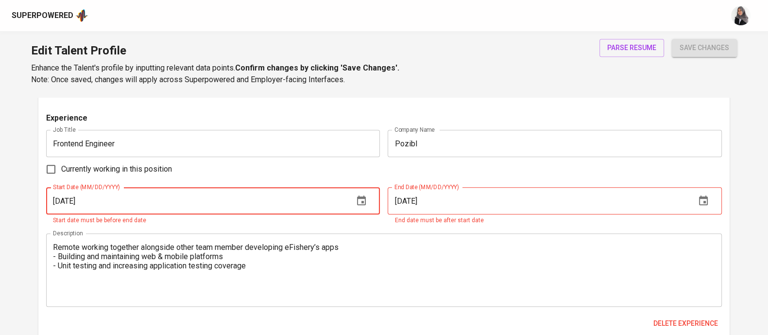
click at [55, 206] on input "11/01/2025" at bounding box center [196, 200] width 300 height 27
click at [58, 202] on input "11/01/2025" at bounding box center [196, 200] width 300 height 27
click at [448, 169] on div "Currently working in this position" at bounding box center [384, 169] width 676 height 20
click at [63, 202] on input "11/01/2025" at bounding box center [196, 200] width 300 height 27
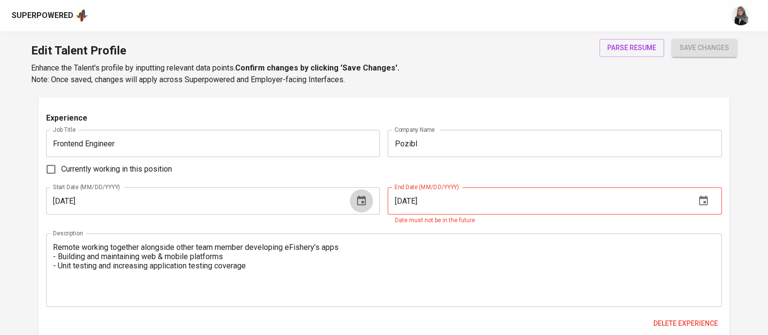
click at [364, 202] on icon "button" at bounding box center [361, 200] width 9 height 10
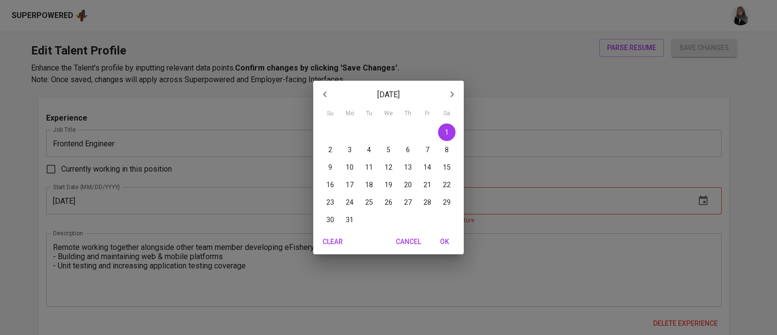
click at [430, 93] on p "March 2025" at bounding box center [389, 95] width 104 height 12
click at [449, 94] on icon "button" at bounding box center [452, 94] width 12 height 12
click at [411, 130] on span "1" at bounding box center [407, 132] width 17 height 10
type input "05/01/2025"
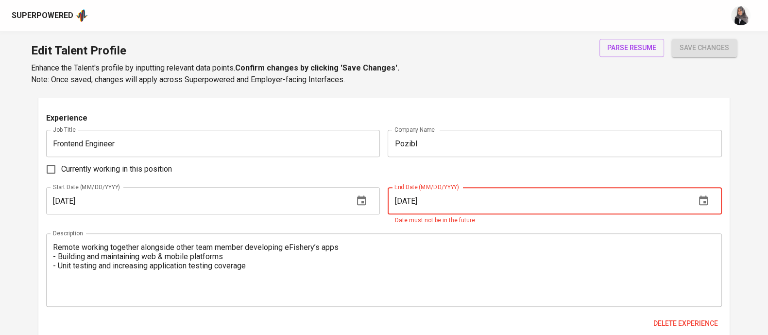
click at [430, 202] on input "09/01/2025" at bounding box center [538, 200] width 300 height 27
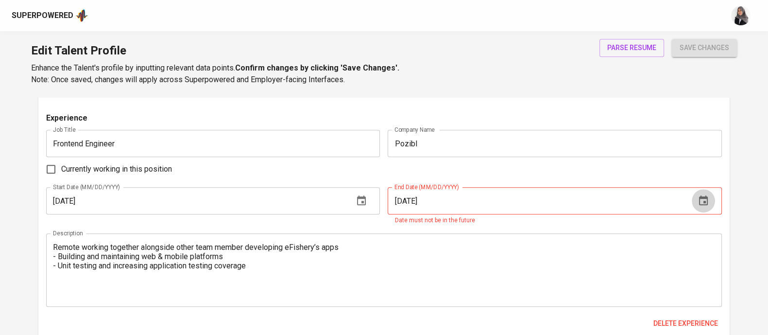
click at [710, 199] on button "button" at bounding box center [703, 200] width 23 height 23
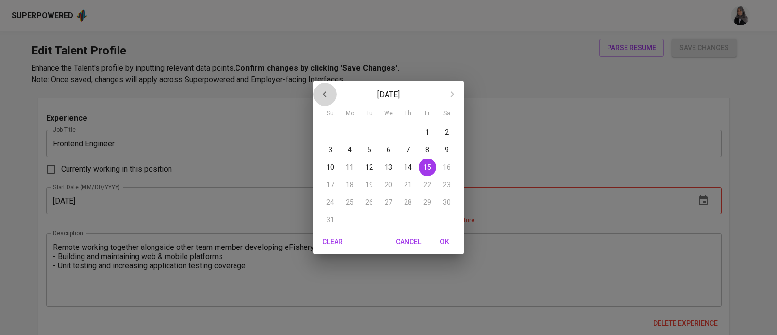
click at [326, 92] on icon "button" at bounding box center [324, 94] width 3 height 6
click at [410, 205] on p "31" at bounding box center [408, 202] width 8 height 10
type input "07/31/2025"
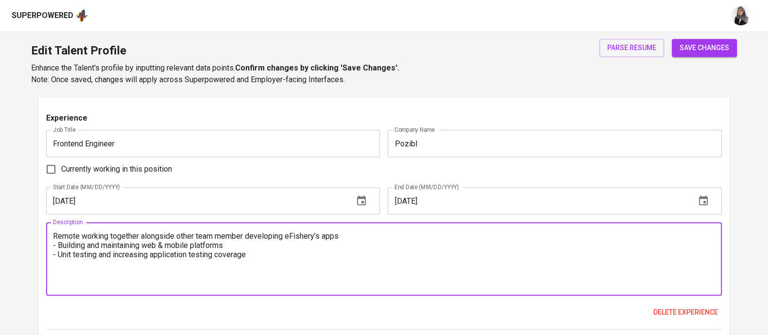
click at [332, 280] on textarea "Remote working together alongside other team member developing eFishery’s apps …" at bounding box center [384, 258] width 662 height 55
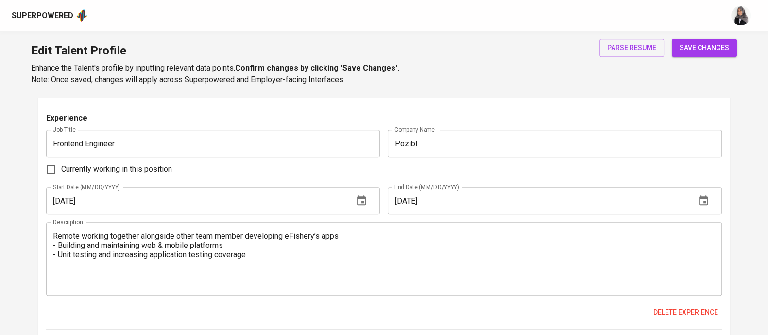
click at [683, 93] on div "Edit Talent Profile Enhance the Talent's profile by inputting relevant data poi…" at bounding box center [384, 64] width 768 height 66
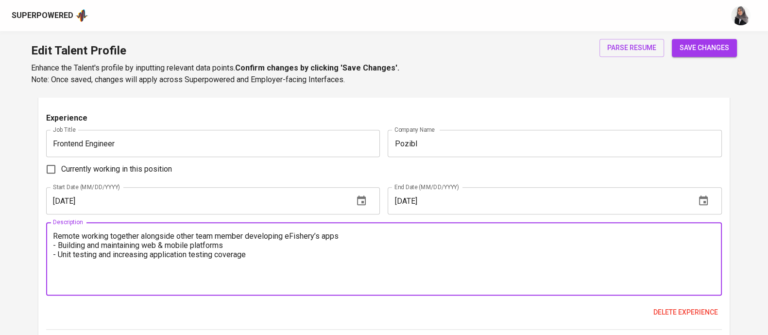
click at [260, 261] on textarea "Remote working together alongside other team member developing eFishery’s apps …" at bounding box center [384, 258] width 662 height 55
drag, startPoint x: 260, startPoint y: 261, endPoint x: 39, endPoint y: 229, distance: 222.8
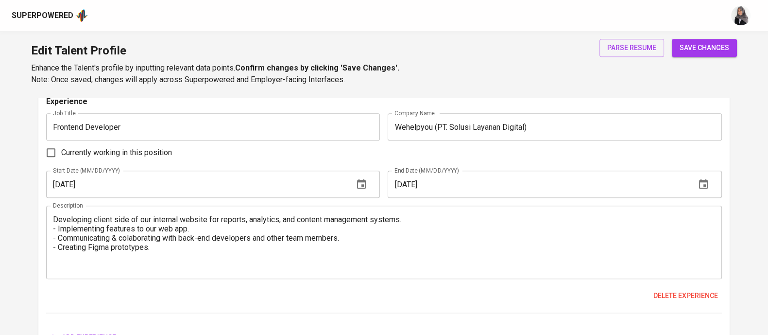
scroll to position [1420, 0]
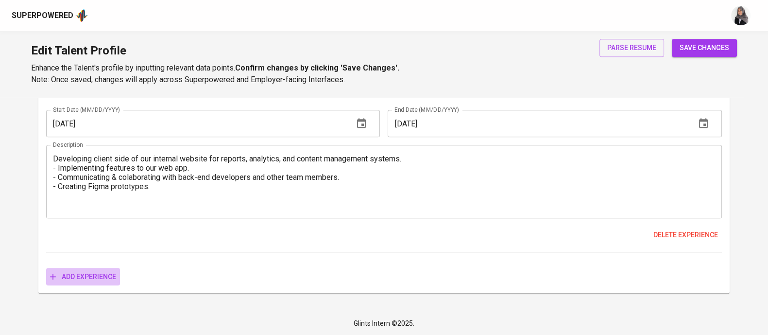
click at [80, 275] on span "Add experience" at bounding box center [83, 277] width 66 height 12
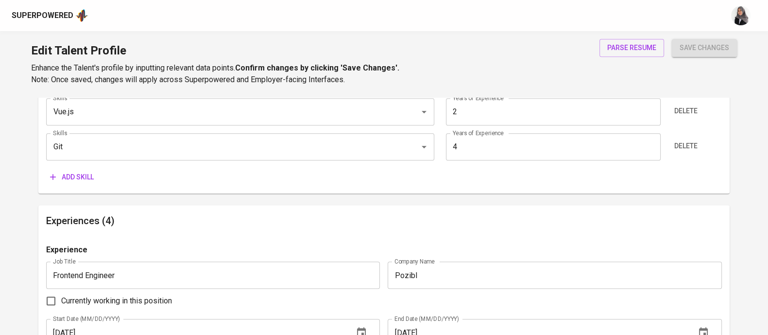
scroll to position [798, 0]
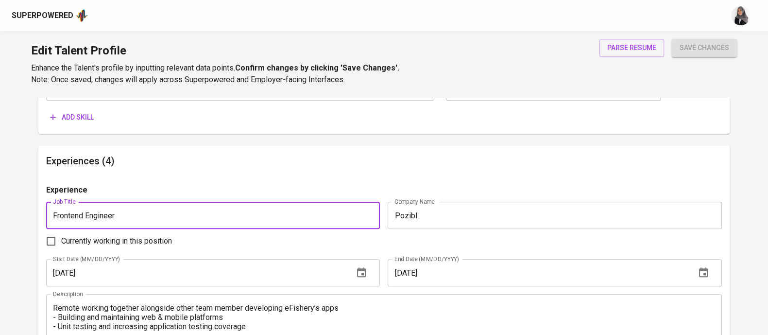
drag, startPoint x: 144, startPoint y: 212, endPoint x: 39, endPoint y: 211, distance: 104.9
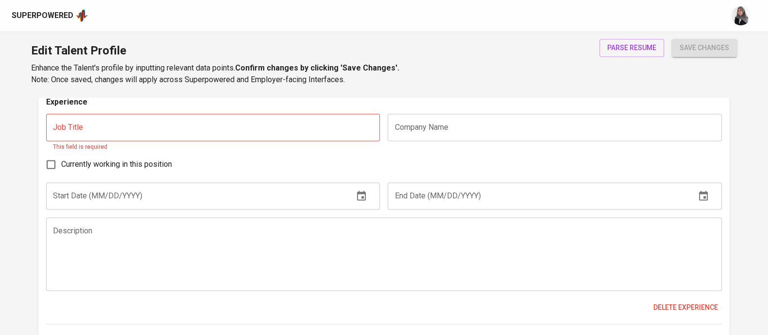
scroll to position [1588, 0]
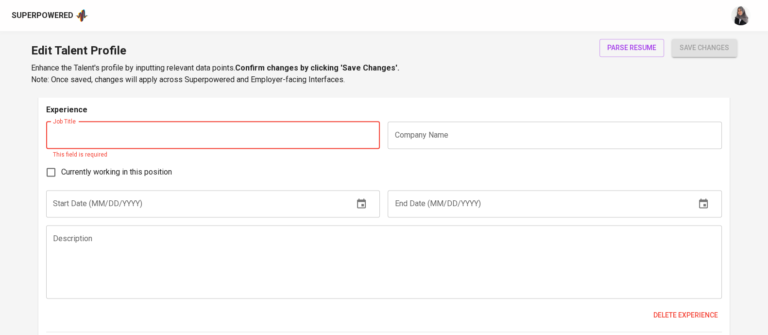
click at [172, 137] on input "text" at bounding box center [213, 134] width 334 height 27
paste input "Frontend Engineer"
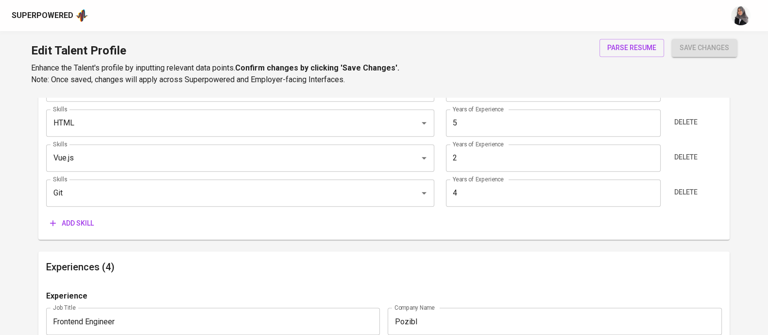
scroll to position [776, 0]
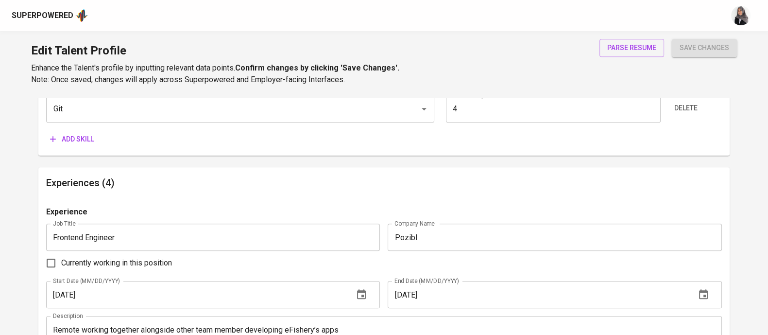
type input "Frontend Engineer"
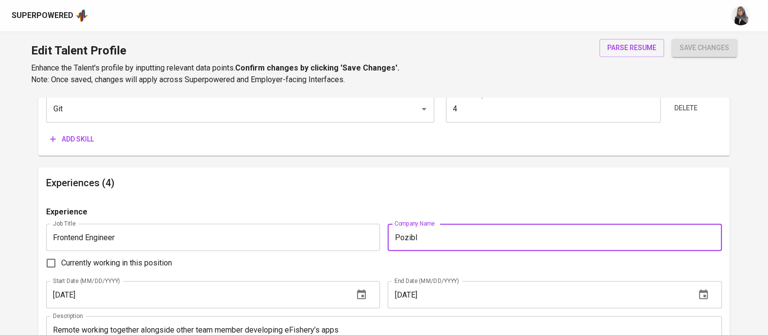
drag, startPoint x: 425, startPoint y: 232, endPoint x: 385, endPoint y: 237, distance: 40.1
click at [385, 237] on div "Company Name Pozibl Company Name" at bounding box center [553, 236] width 338 height 27
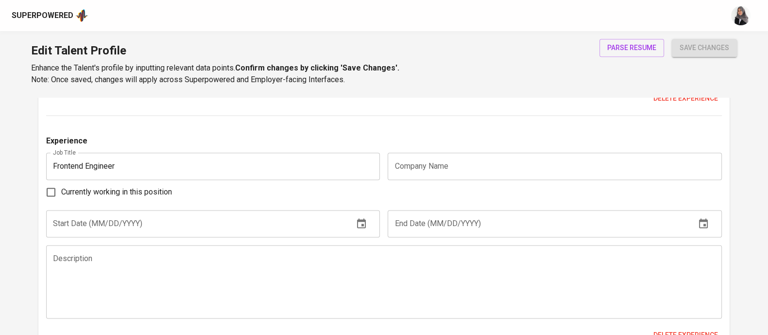
scroll to position [1554, 0]
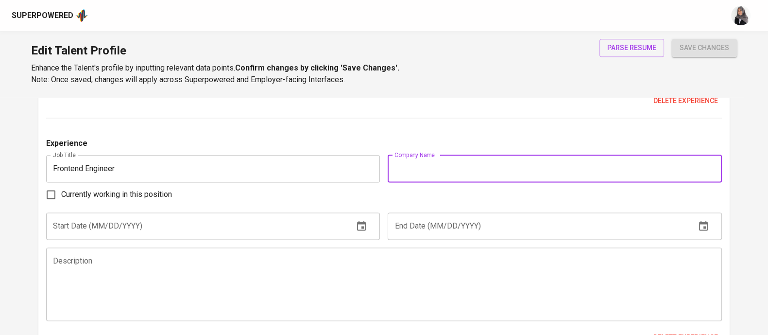
click at [423, 169] on input "text" at bounding box center [555, 168] width 334 height 27
paste input "Pozibl"
type input "Pozibl"
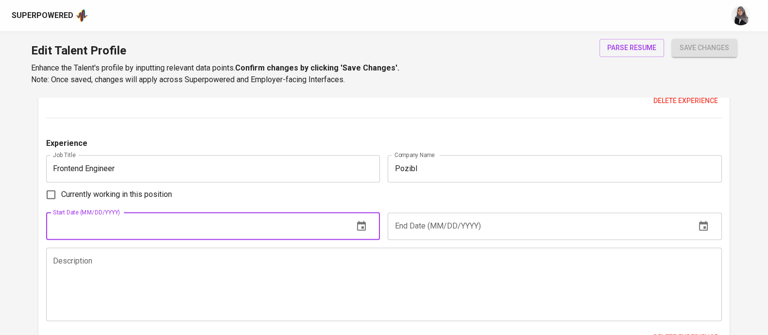
click at [153, 223] on input "text" at bounding box center [196, 225] width 300 height 27
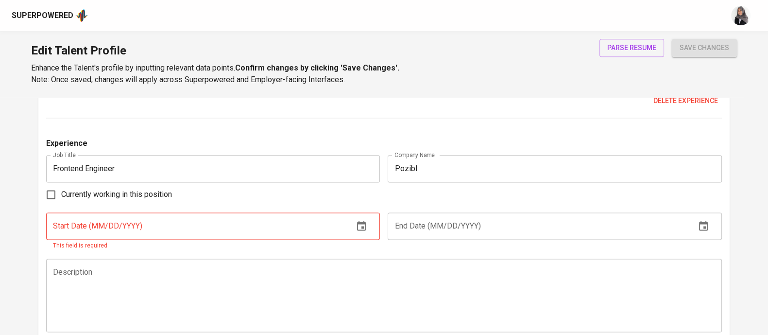
click at [466, 195] on div "Currently working in this position" at bounding box center [384, 194] width 676 height 20
click at [86, 222] on input "text" at bounding box center [196, 225] width 300 height 27
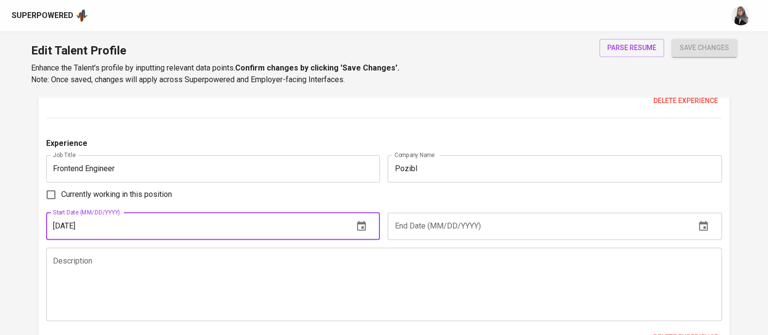
type input "05/01/2025"
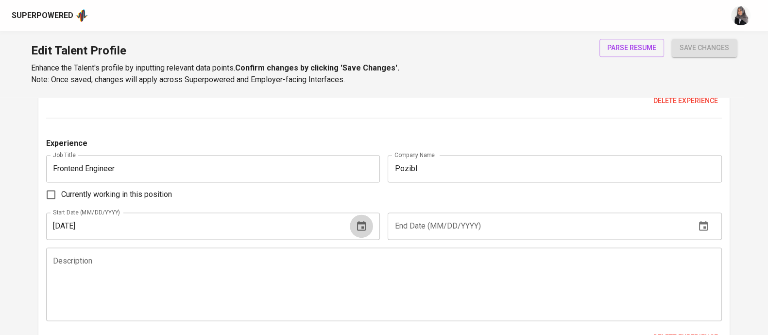
click at [360, 230] on icon "button" at bounding box center [362, 226] width 12 height 12
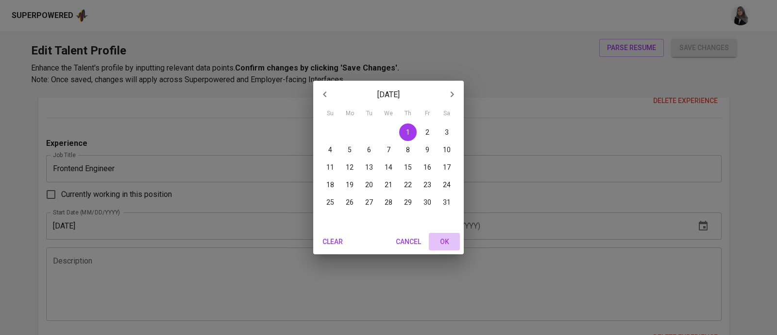
click at [444, 239] on span "OK" at bounding box center [444, 242] width 23 height 12
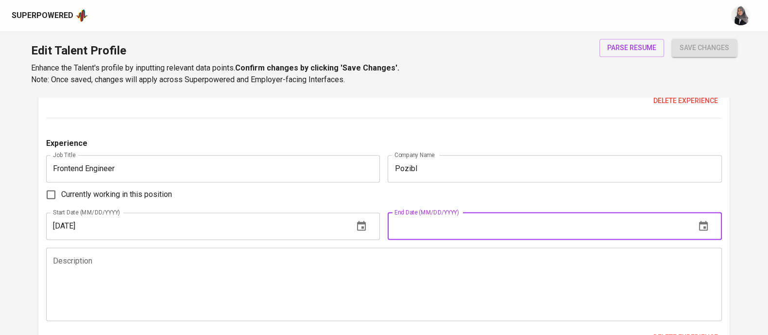
click at [476, 222] on input "text" at bounding box center [538, 225] width 300 height 27
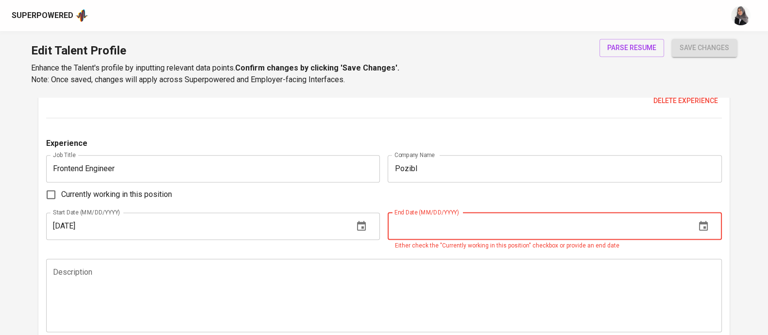
click at [463, 227] on input "text" at bounding box center [538, 225] width 300 height 27
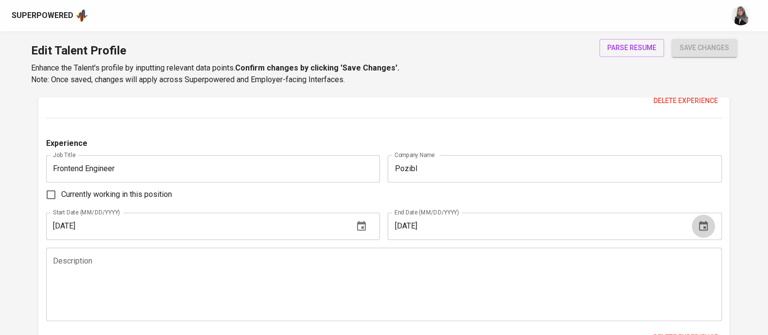
click at [702, 221] on icon "button" at bounding box center [703, 226] width 9 height 10
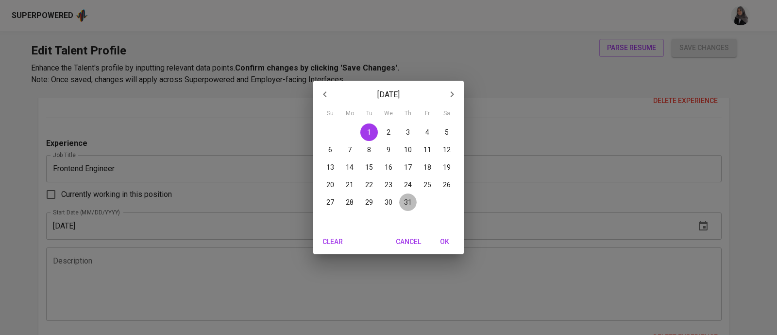
click at [405, 201] on p "31" at bounding box center [408, 202] width 8 height 10
type input "07/31/2025"
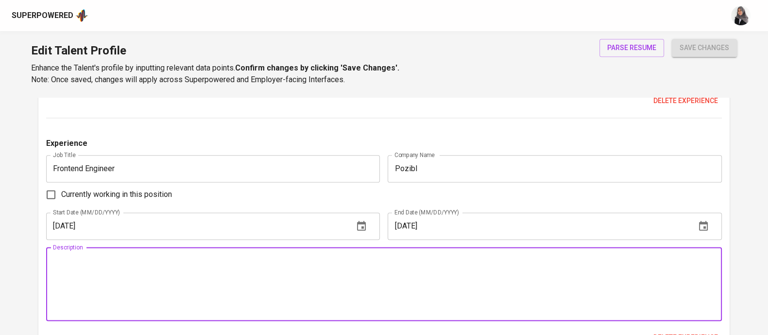
click at [233, 280] on textarea at bounding box center [384, 283] width 662 height 55
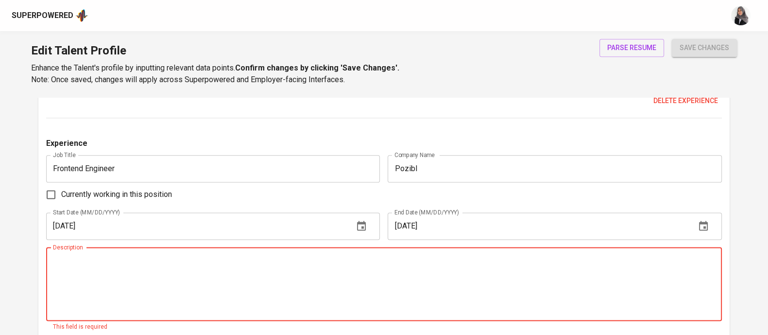
click at [508, 278] on textarea at bounding box center [384, 283] width 662 height 55
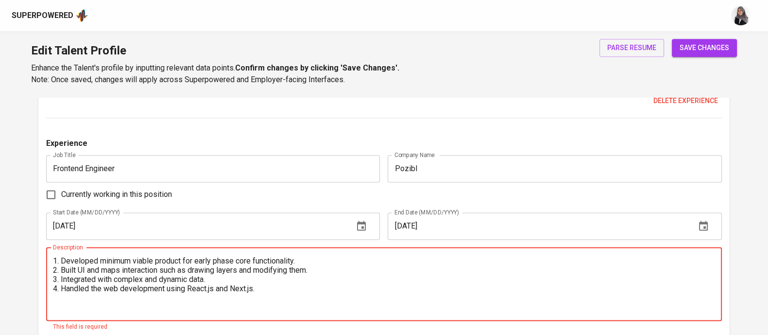
drag, startPoint x: 271, startPoint y: 288, endPoint x: 45, endPoint y: 254, distance: 228.9
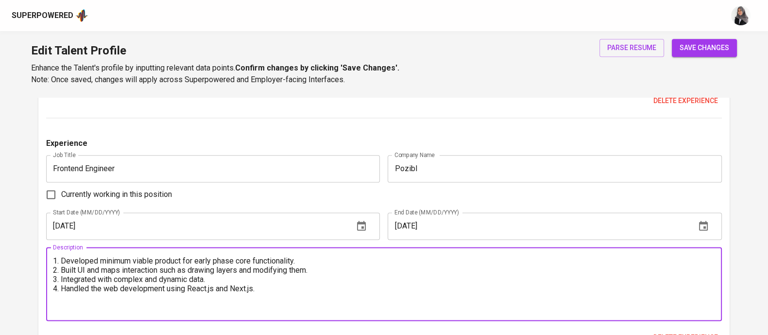
paste textarea "Developed the minimum viable product (MVP) for early-phase core functionality. …"
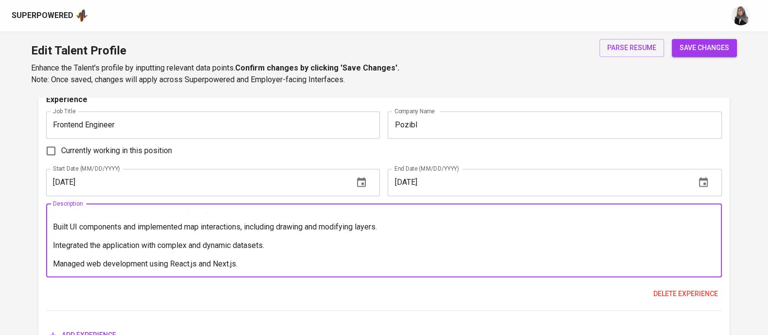
scroll to position [0, 0]
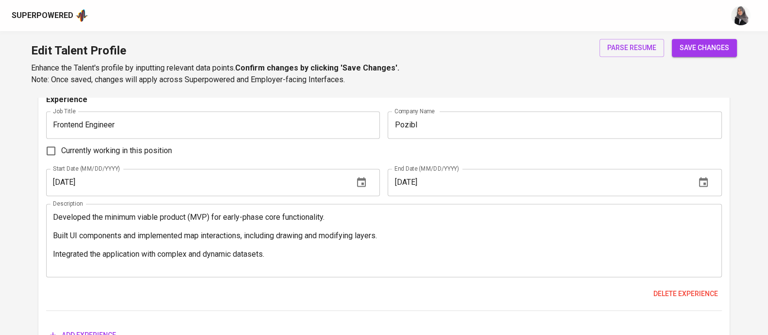
click at [52, 217] on div "Developed the minimum viable product (MVP) for early-phase core functionality. …" at bounding box center [384, 240] width 676 height 73
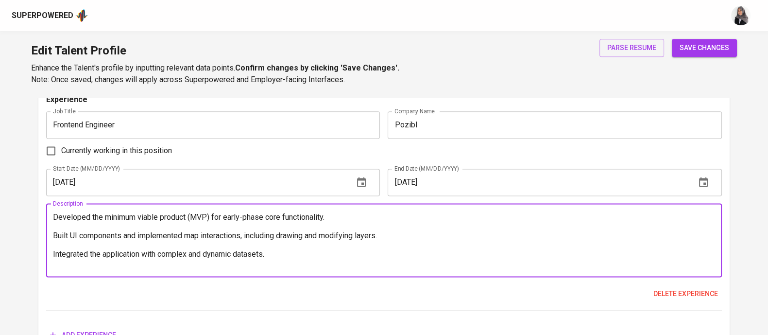
click at [56, 215] on textarea "Developed the minimum viable product (MVP) for early-phase core functionality. …" at bounding box center [384, 239] width 662 height 55
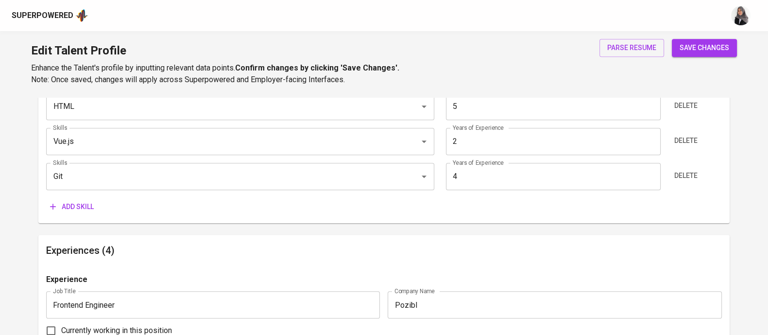
scroll to position [699, 0]
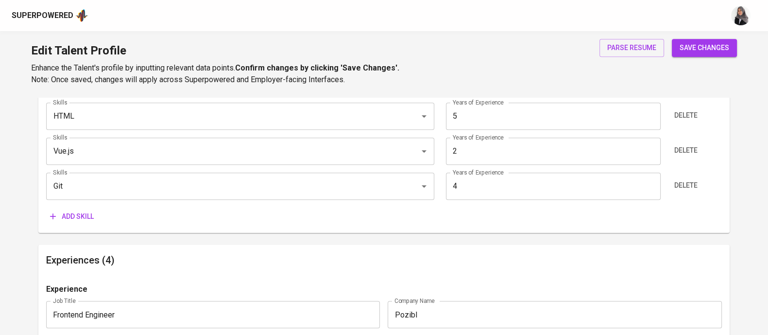
type textarea "1. Developed the minimum viable product (MVP) for early-phase core functionalit…"
click at [432, 242] on div "Talent Information Upload Talent Email   * alvinarkansas@gmail.com Talent Email…" at bounding box center [383, 324] width 691 height 1852
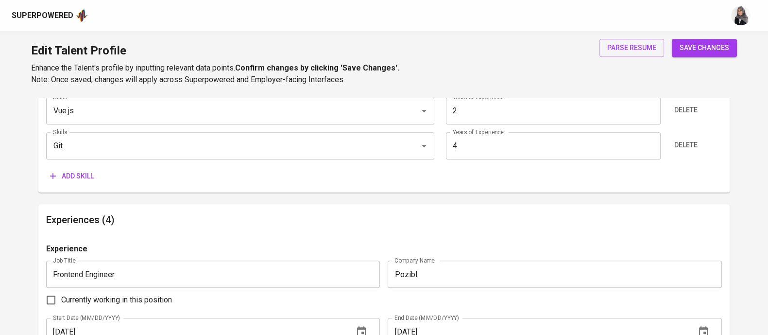
scroll to position [740, 0]
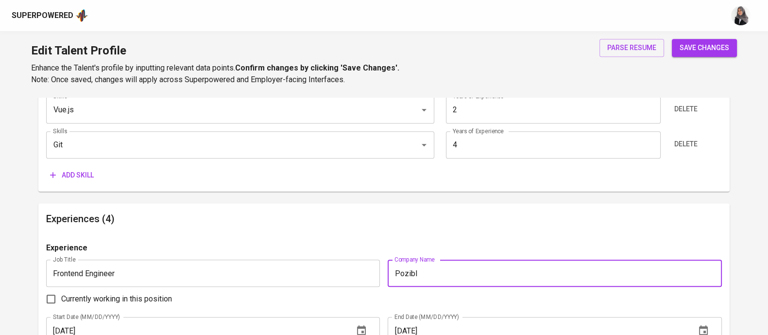
click at [421, 278] on input "Pozibl" at bounding box center [555, 272] width 334 height 27
type input "P"
type input "eFishery"
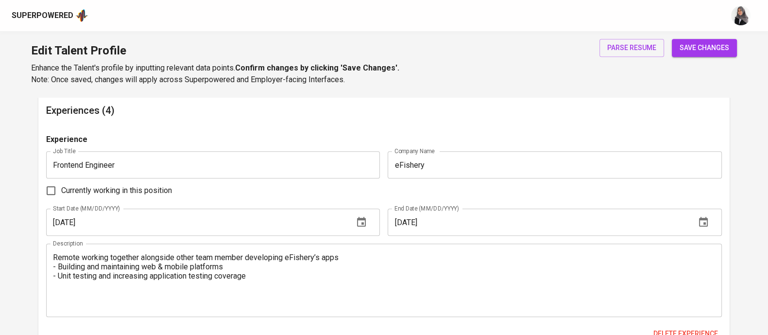
click at [468, 184] on div "Currently working in this position" at bounding box center [384, 190] width 676 height 20
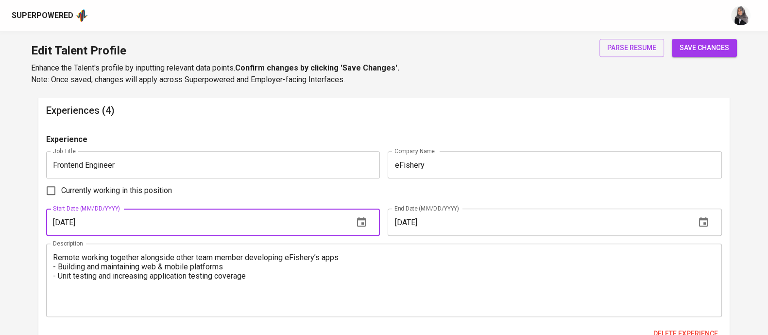
click at [112, 229] on input "05/01/2025" at bounding box center [196, 221] width 300 height 27
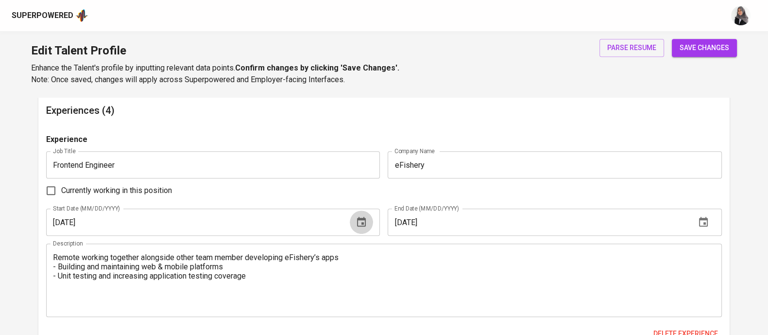
click at [358, 216] on icon "button" at bounding box center [362, 222] width 12 height 12
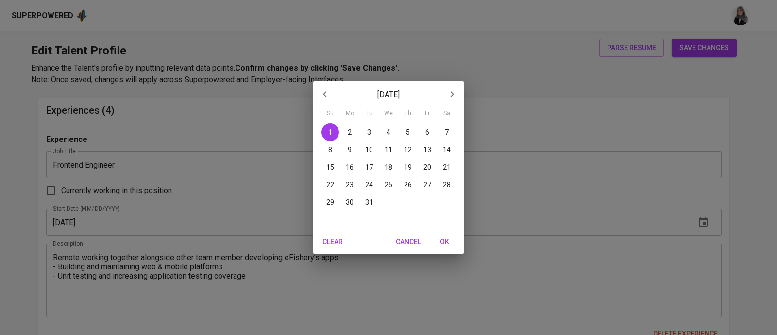
click at [452, 93] on icon "button" at bounding box center [452, 94] width 3 height 6
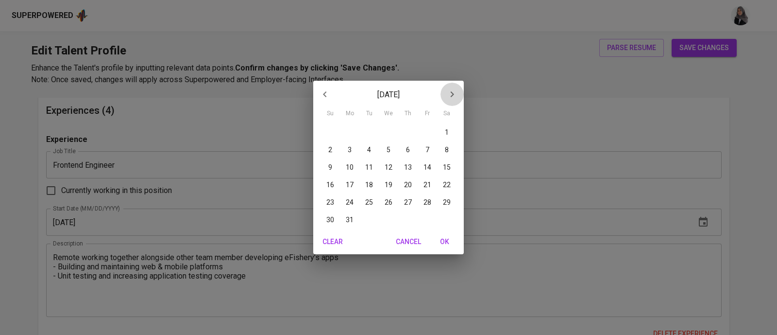
click at [449, 100] on icon "button" at bounding box center [452, 94] width 12 height 12
click at [373, 131] on span "1" at bounding box center [368, 132] width 17 height 10
type input "11/01/2022"
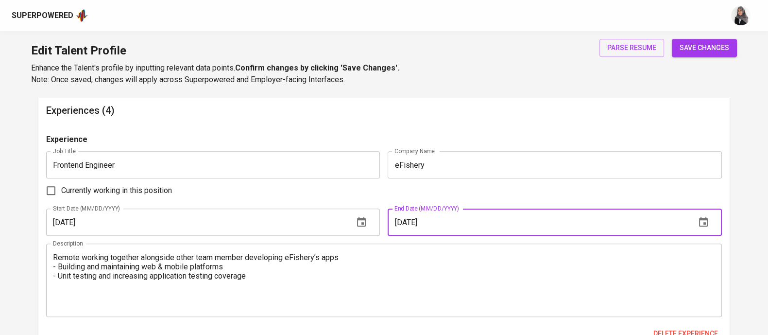
click at [466, 226] on input "07/31/2025" at bounding box center [538, 221] width 300 height 27
click at [446, 222] on input "07/31/2025" at bounding box center [538, 221] width 300 height 27
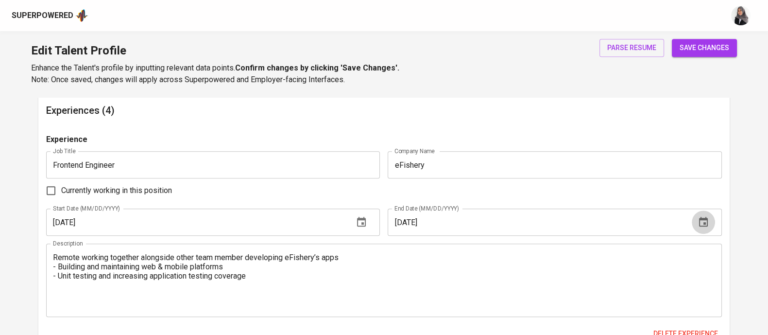
click at [710, 222] on button "button" at bounding box center [703, 221] width 23 height 23
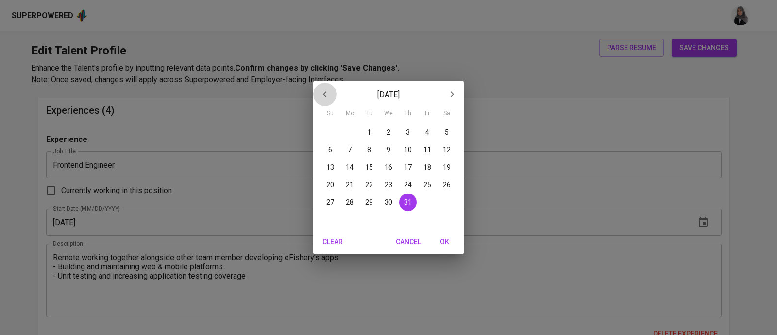
click at [324, 96] on icon "button" at bounding box center [325, 94] width 12 height 12
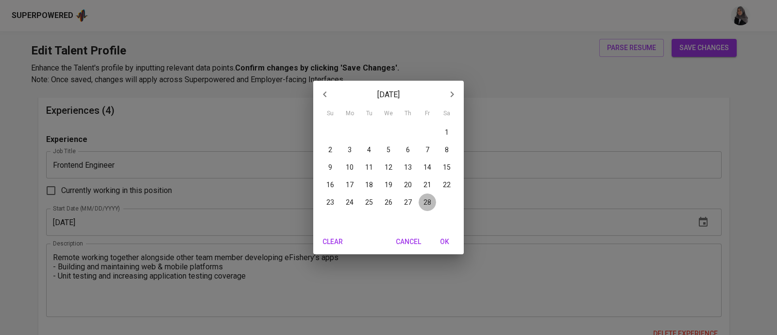
click at [427, 204] on p "28" at bounding box center [428, 202] width 8 height 10
type input "02/28/2025"
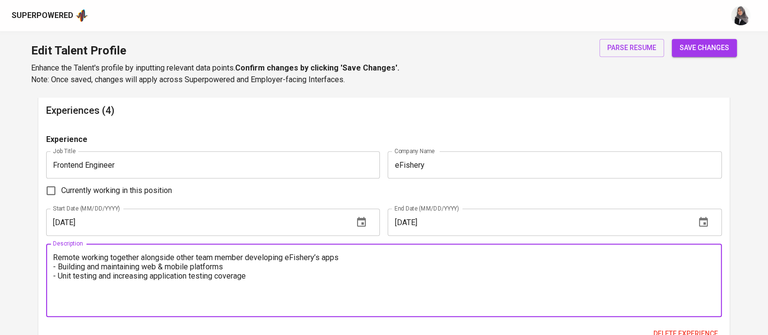
click at [340, 273] on textarea "Remote working together alongside other team member developing eFishery’s apps …" at bounding box center [384, 280] width 662 height 55
click at [446, 259] on textarea "Remote working together alongside other team member developing eFishery’s apps …" at bounding box center [384, 280] width 662 height 55
click at [57, 269] on textarea "Remote working together alongside other team member developing eFishery’s apps.…" at bounding box center [384, 280] width 662 height 55
click at [225, 267] on textarea "Remote working together alongside other team member developing eFishery’s apps.…" at bounding box center [384, 280] width 662 height 55
click at [55, 275] on textarea "Remote working together alongside other team member developing eFishery’s apps.…" at bounding box center [384, 280] width 662 height 55
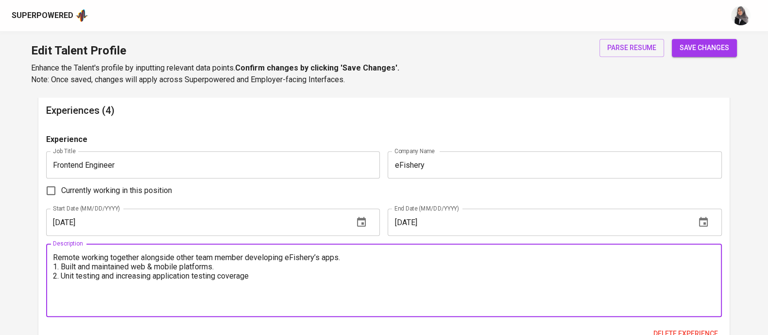
scroll to position [852, 0]
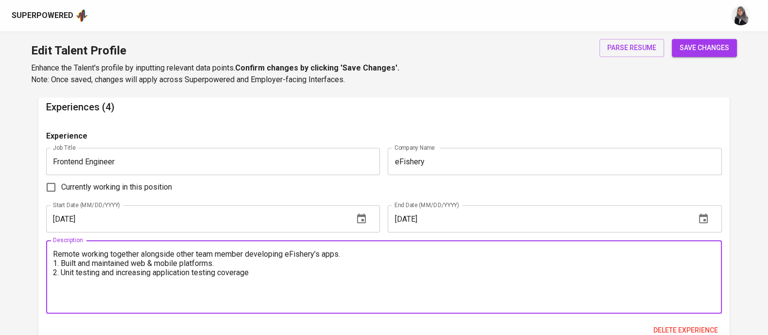
click at [273, 271] on textarea "Remote working together alongside other team member developing eFishery’s apps.…" at bounding box center [384, 276] width 662 height 55
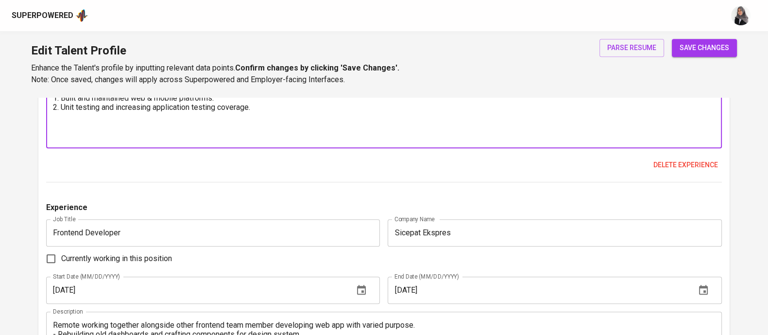
scroll to position [1018, 0]
type textarea "Remote working together alongside other team member developing eFishery’s apps.…"
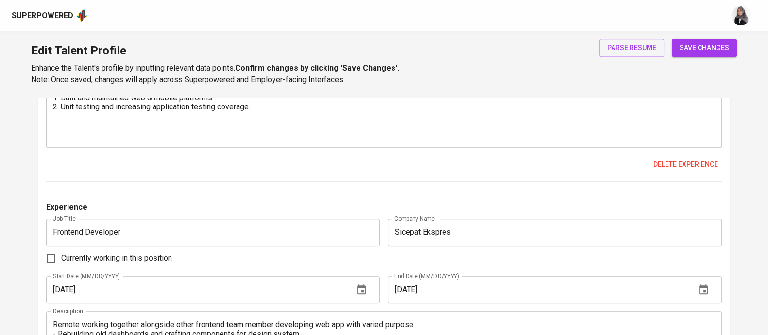
click at [232, 170] on div "Delete experience" at bounding box center [384, 164] width 676 height 18
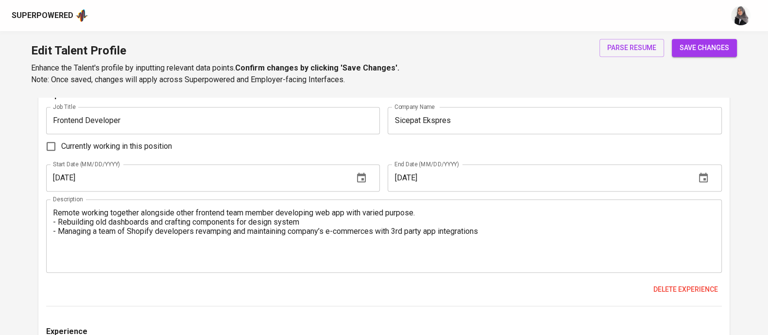
scroll to position [1130, 0]
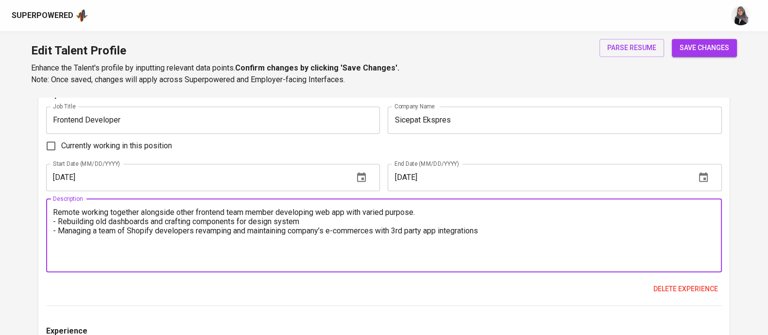
click at [55, 211] on textarea "Remote working together alongside other frontend team member developing web app…" at bounding box center [384, 234] width 662 height 55
click at [55, 223] on textarea "Remote working together alongside other frontend team member developing web app…" at bounding box center [384, 234] width 662 height 55
click at [53, 232] on textarea "Remote working together alongside other frontend team member developing web app…" at bounding box center [384, 234] width 662 height 55
click at [95, 233] on textarea "Remote working together alongside other frontend team member developing web app…" at bounding box center [384, 234] width 662 height 55
click at [522, 229] on textarea "Remote working together alongside other frontend team member developing web app…" at bounding box center [384, 234] width 662 height 55
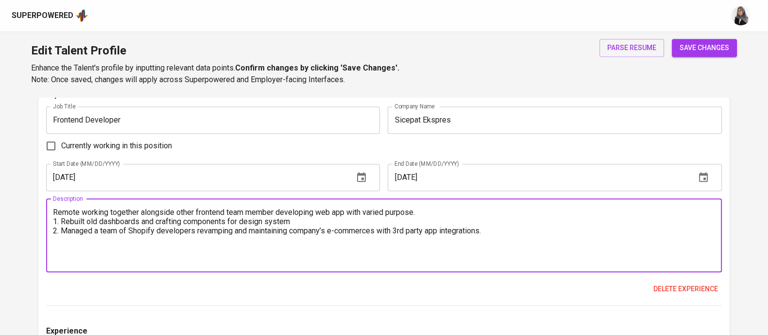
click at [376, 216] on textarea "Remote working together alongside other frontend team member developing web app…" at bounding box center [384, 234] width 662 height 55
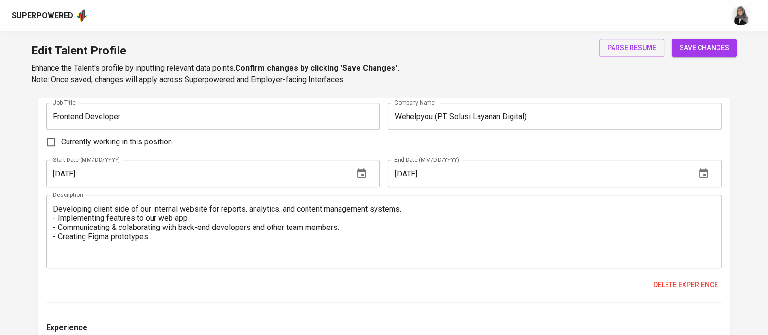
scroll to position [1372, 0]
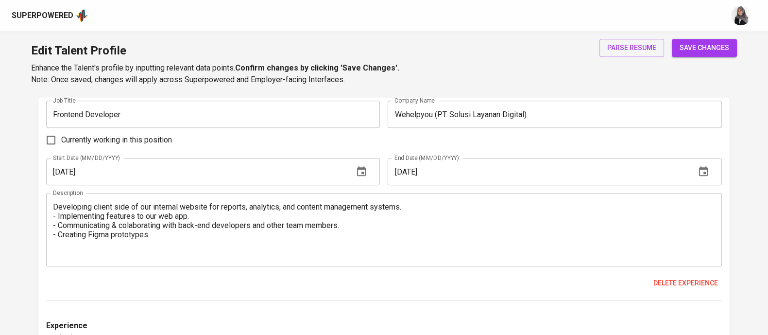
type textarea "Remote working together alongside other frontend team member developing web app…"
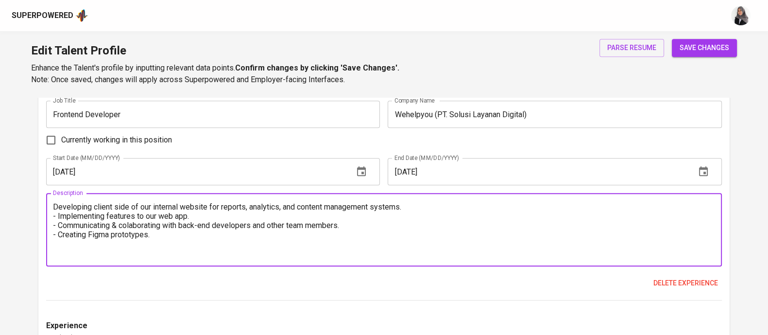
click at [53, 205] on textarea "Developing client side of our internal website for reports, analytics, and cont…" at bounding box center [384, 229] width 662 height 55
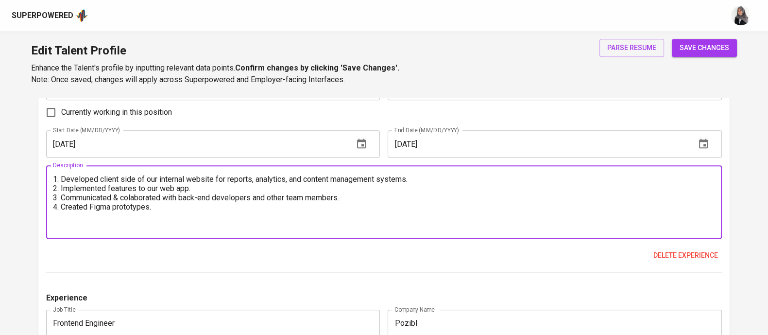
scroll to position [1399, 0]
click at [145, 201] on textarea "1. Developed client side of our internal website for reports, analytics, and co…" at bounding box center [384, 202] width 662 height 55
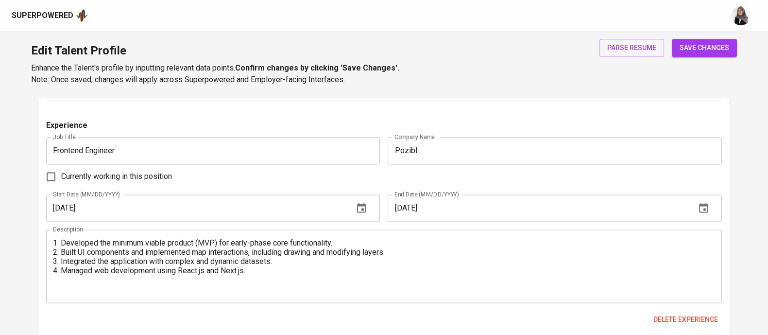
scroll to position [1573, 0]
type textarea "1. Developed client side of our internal website for reports, analytics, and co…"
click at [261, 287] on textarea "1. Developed the minimum viable product (MVP) for early-phase core functionalit…" at bounding box center [384, 265] width 662 height 55
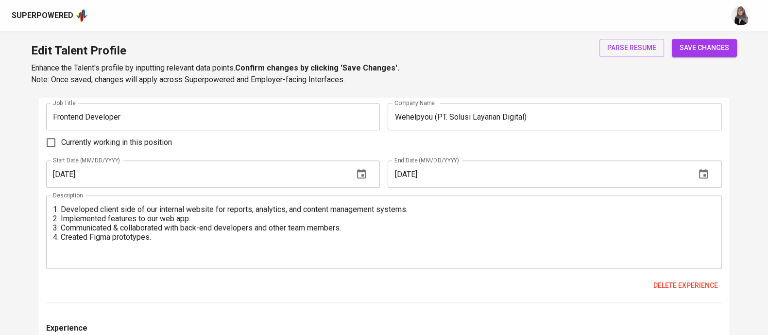
scroll to position [1365, 0]
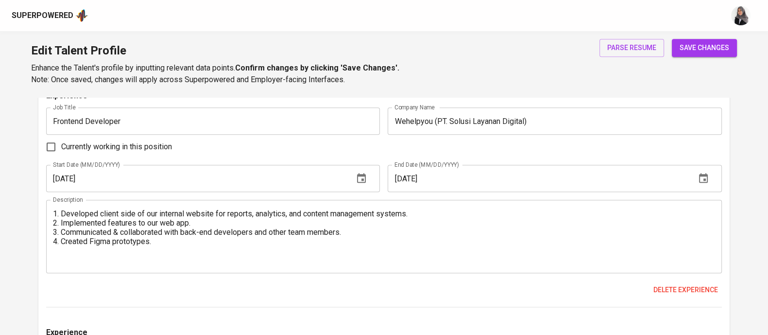
type textarea "1. Developed the minimum viable product (MVP) for early-phase core functionalit…"
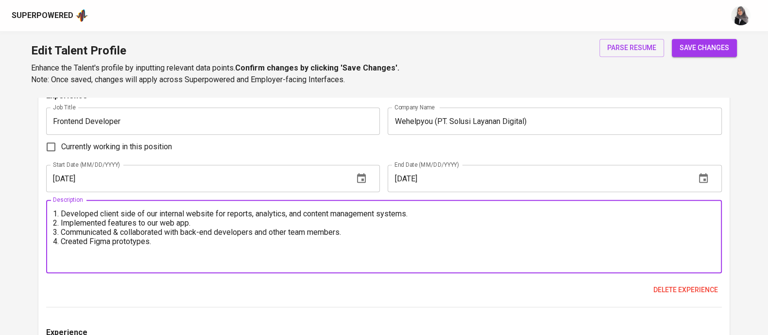
click at [160, 246] on textarea "1. Developed client side of our internal website for reports, analytics, and co…" at bounding box center [384, 236] width 662 height 55
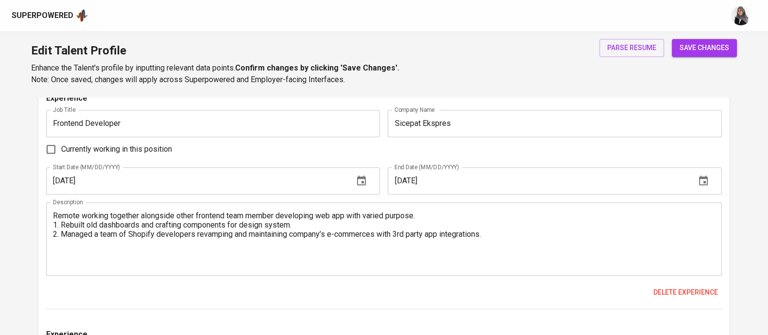
scroll to position [1108, 0]
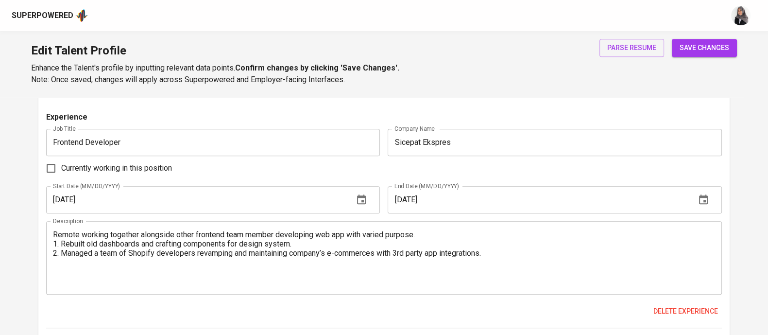
type textarea "1. Developed client side of our internal website for reports, analytics, and co…"
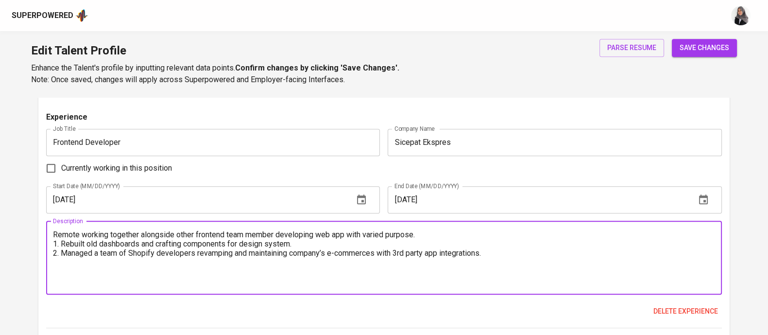
click at [288, 266] on textarea "Remote working together alongside other frontend team member developing web app…" at bounding box center [384, 257] width 662 height 55
click at [367, 251] on textarea "Remote working together alongside other frontend team member developing web app…" at bounding box center [384, 257] width 662 height 55
click at [494, 249] on textarea "Remote working together alongside other frontend team member developing web app…" at bounding box center [384, 257] width 662 height 55
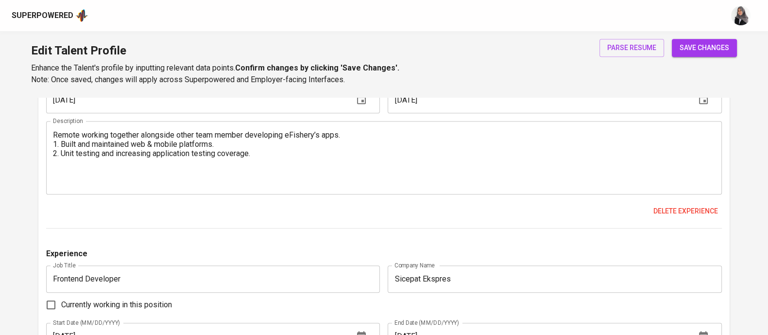
scroll to position [951, 0]
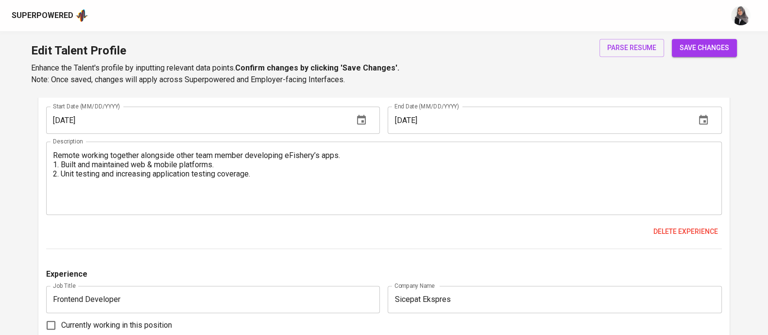
type textarea "Remote working together alongside other frontend team member developing web app…"
click at [188, 195] on textarea "Remote working together alongside other team member developing eFishery’s apps.…" at bounding box center [384, 178] width 662 height 55
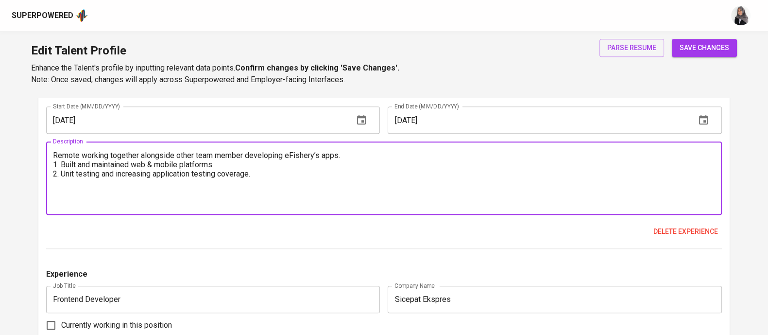
click at [268, 182] on textarea "Remote working together alongside other team member developing eFishery’s apps.…" at bounding box center [384, 178] width 662 height 55
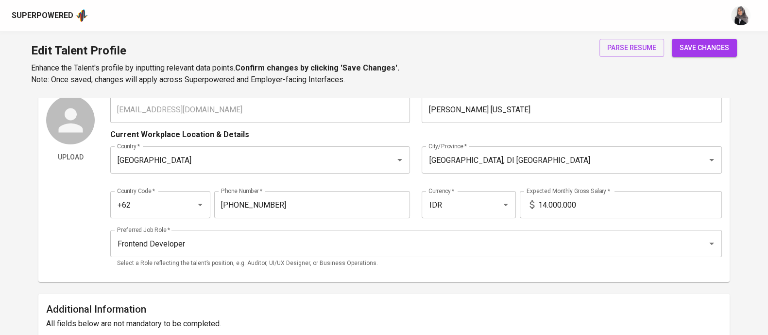
scroll to position [0, 0]
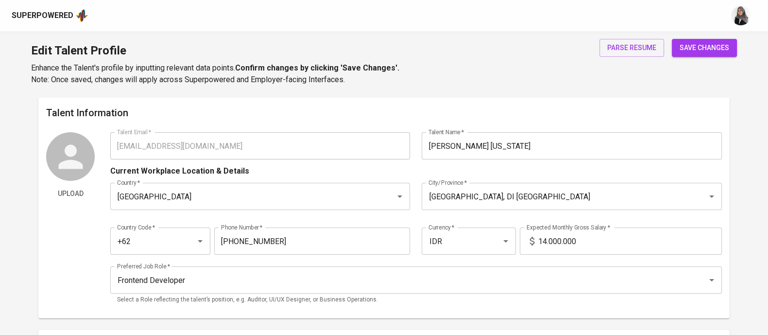
type textarea "Remote working together alongside other team member developing eFishery’s apps.…"
click at [702, 51] on span "save changes" at bounding box center [705, 48] width 50 height 12
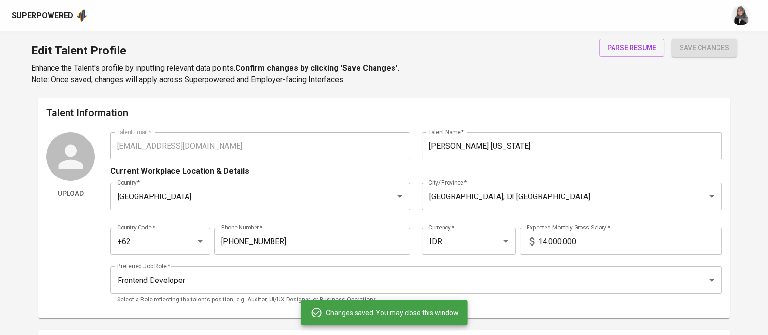
type input "HTML"
type input "5"
type input "Tailwind CSS"
type input "5"
type input "Git"
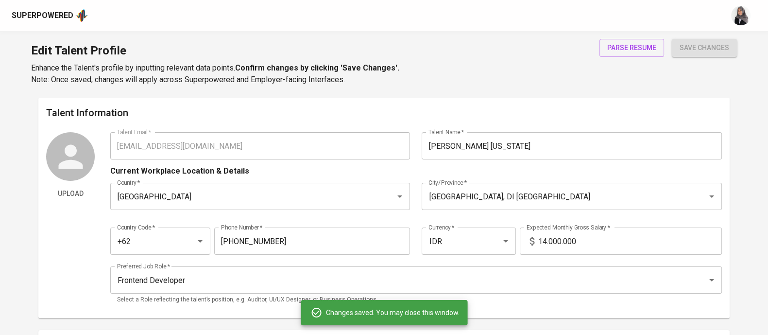
type input "4"
type input "React.js"
type input "4"
type input "TypeScript"
type input "3"
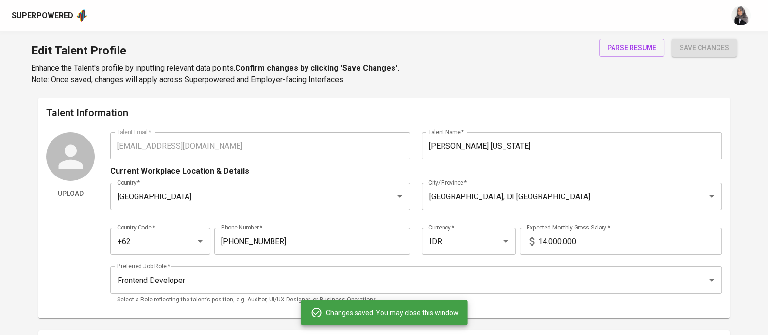
type input "Next.js"
type input "Pozibl"
type input "05/01/2025"
type input "07/31/2025"
type input "Frontend Engineer"
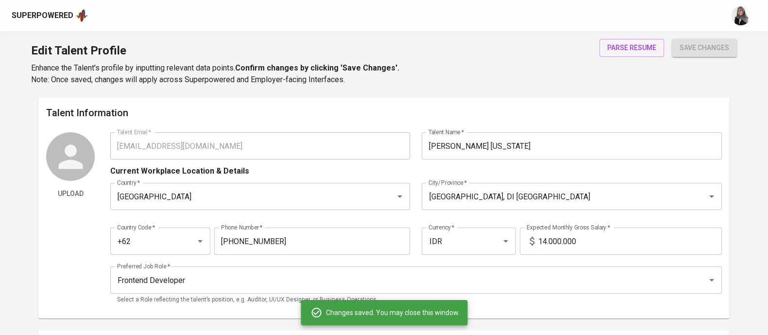
type input "eFishery"
type input "11/01/2022"
type input "02/28/2025"
type input "Sicepat Ekspres"
type input "06/01/2021"
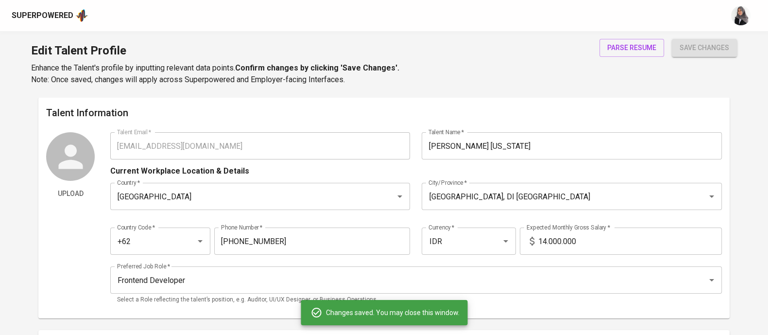
type input "10/01/2022"
type input "Vue.js"
type input "2"
type input "Frontend Developer"
type input "Wehelpyou (PT. Solusi Layanan Digital)"
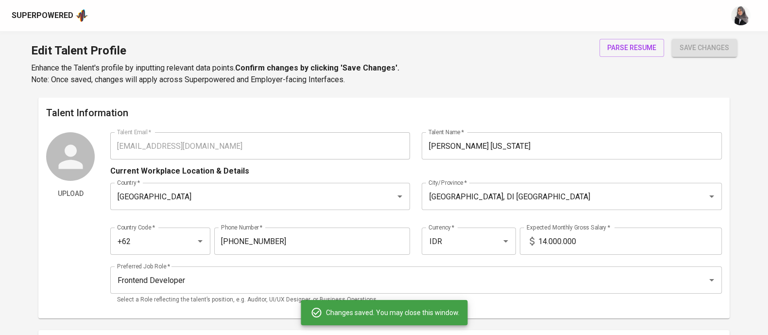
type input "06/01/2020"
type input "05/01/2021"
type textarea "1. Developed client side of our internal website for reports, analytics, and co…"
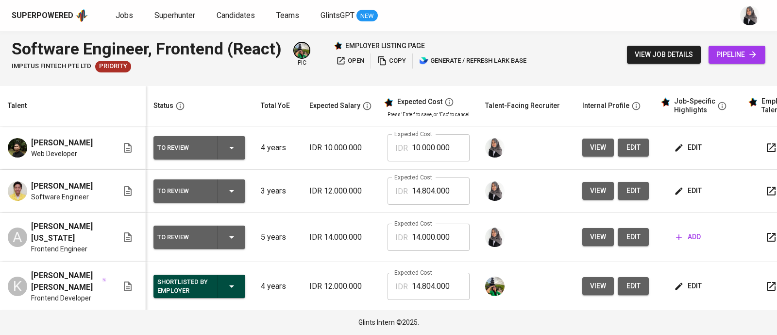
scroll to position [43, 0]
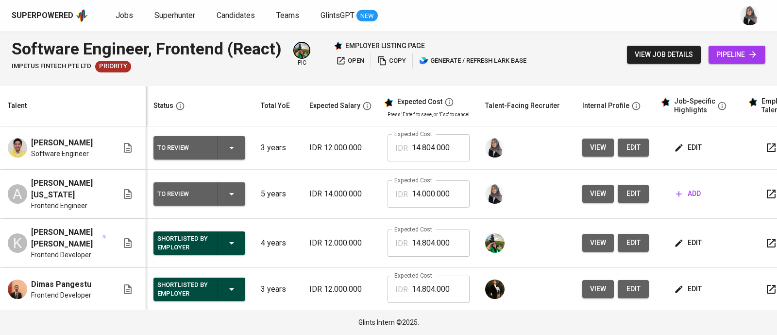
click at [601, 198] on span "view" at bounding box center [598, 194] width 16 height 12
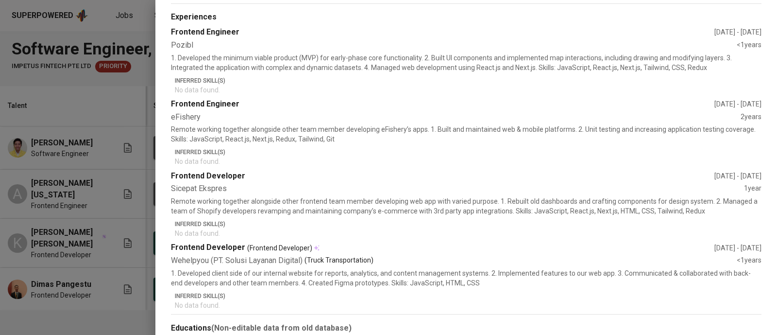
scroll to position [308, 0]
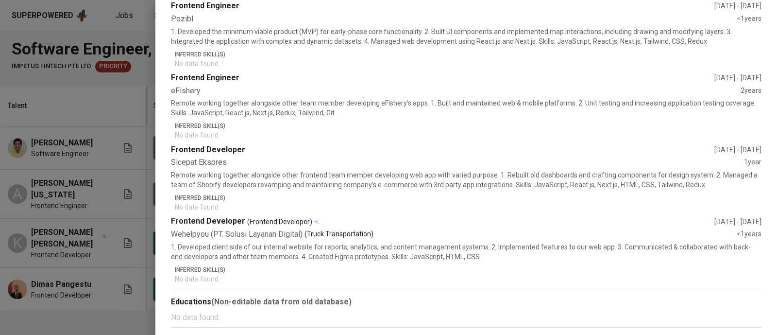
click at [83, 108] on div at bounding box center [388, 167] width 777 height 335
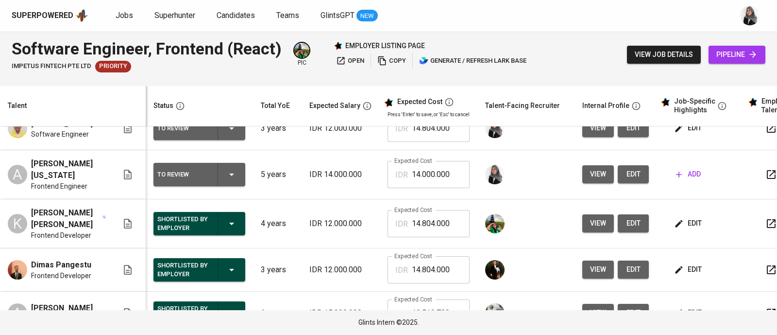
scroll to position [0, 0]
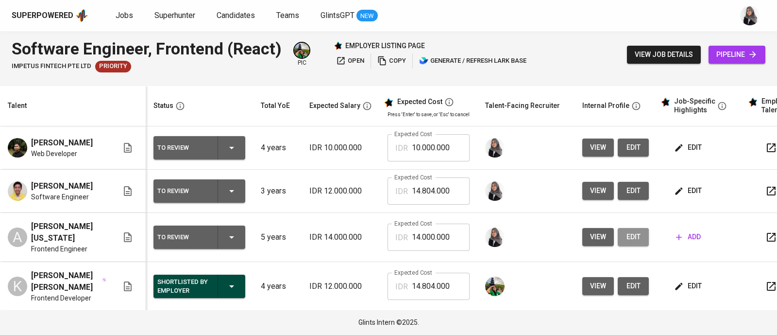
click at [632, 240] on span "edit" at bounding box center [634, 237] width 16 height 12
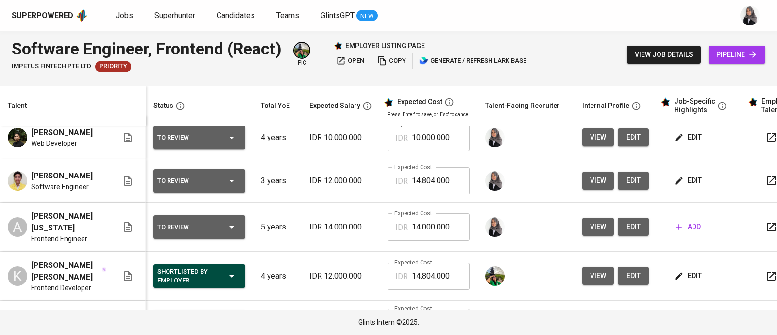
scroll to position [10, 0]
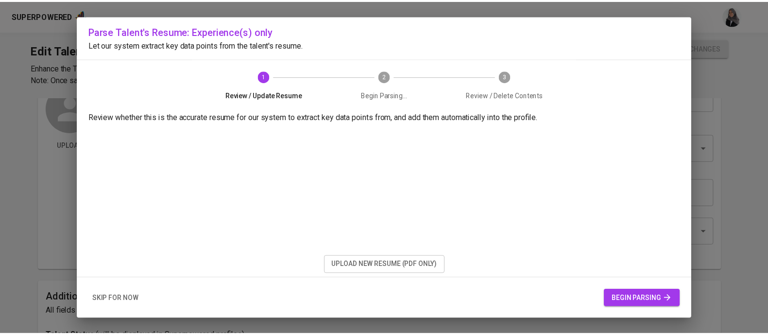
scroll to position [48, 0]
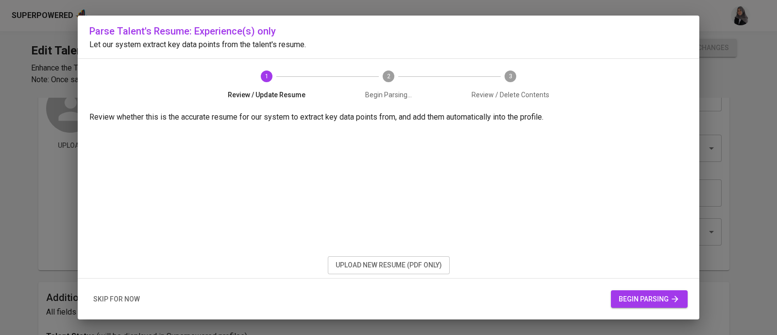
click at [126, 297] on span "skip for now" at bounding box center [116, 299] width 47 height 12
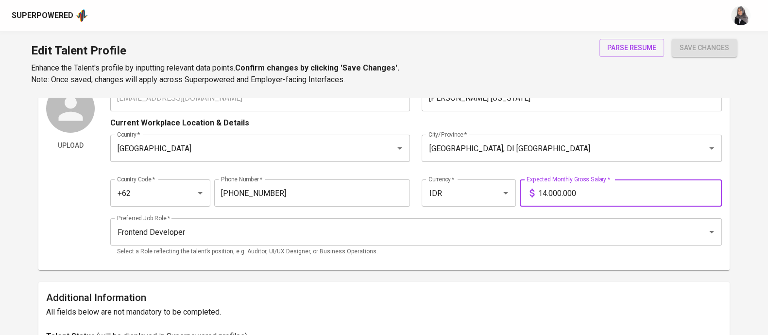
click at [548, 190] on input "14.000.000" at bounding box center [630, 192] width 184 height 27
type input "15.000.000"
click at [672, 39] on button "save changes" at bounding box center [704, 48] width 65 height 18
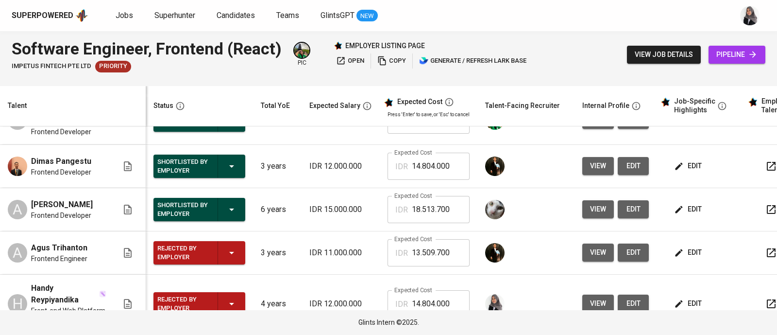
scroll to position [169, 0]
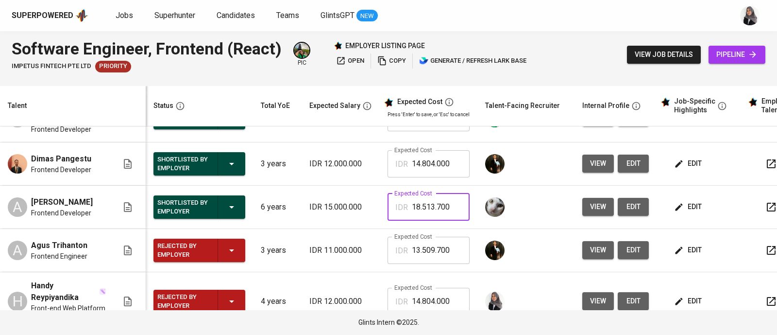
drag, startPoint x: 453, startPoint y: 199, endPoint x: 418, endPoint y: 200, distance: 35.5
click at [418, 200] on input "18.513.700" at bounding box center [441, 206] width 58 height 27
drag, startPoint x: 408, startPoint y: 202, endPoint x: 449, endPoint y: 202, distance: 41.8
click at [449, 202] on div "IDR 18.513.700 Expected Cost" at bounding box center [429, 206] width 82 height 27
click at [449, 198] on input "18.513.700" at bounding box center [441, 206] width 58 height 27
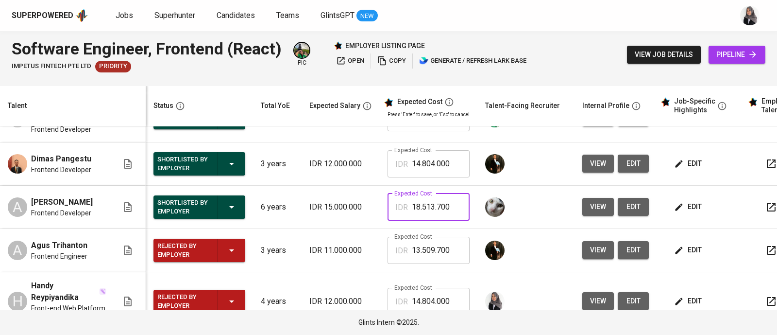
drag, startPoint x: 449, startPoint y: 198, endPoint x: 416, endPoint y: 200, distance: 33.1
click at [416, 200] on input "18.513.700" at bounding box center [441, 206] width 58 height 27
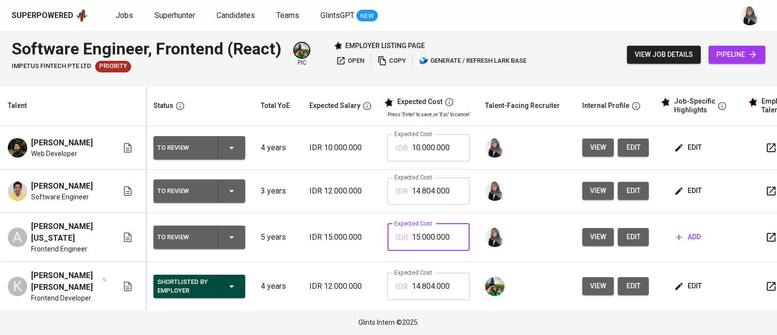
click at [457, 241] on input "15.000.000" at bounding box center [441, 236] width 58 height 27
drag, startPoint x: 457, startPoint y: 241, endPoint x: 403, endPoint y: 240, distance: 53.4
click at [403, 240] on div "IDR 15.000.000 Expected Cost" at bounding box center [429, 236] width 82 height 27
paste input "8.513.7"
type input "18.513.700"
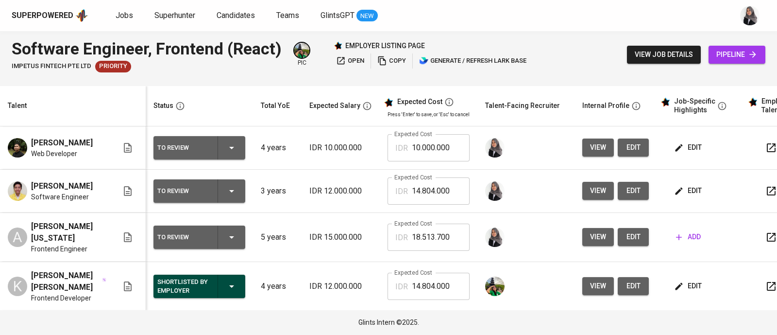
click at [685, 153] on span "edit" at bounding box center [689, 147] width 26 height 12
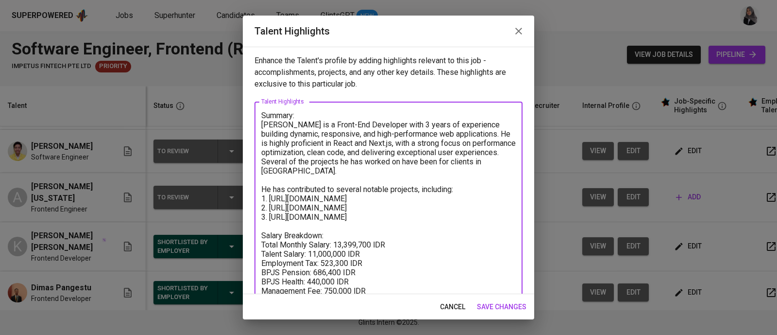
drag, startPoint x: 347, startPoint y: 264, endPoint x: 255, endPoint y: 45, distance: 237.1
click at [255, 45] on div "Talent Highlights Enhance the Talent's profile by adding highlights relevant to…" at bounding box center [388, 168] width 291 height 304
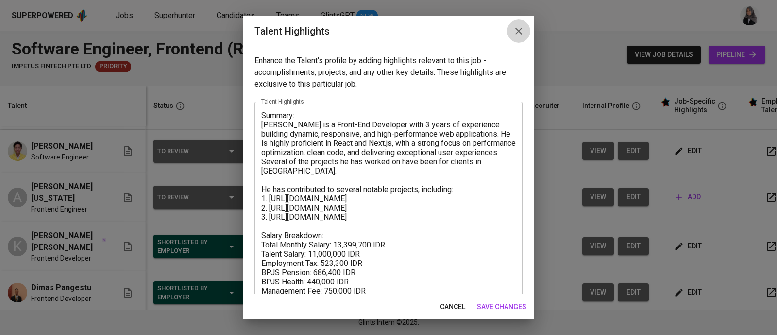
click at [521, 33] on icon "button" at bounding box center [518, 31] width 7 height 7
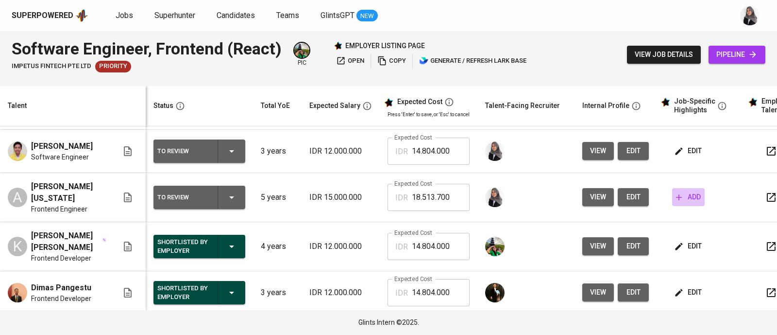
click at [689, 200] on span "add" at bounding box center [688, 197] width 25 height 12
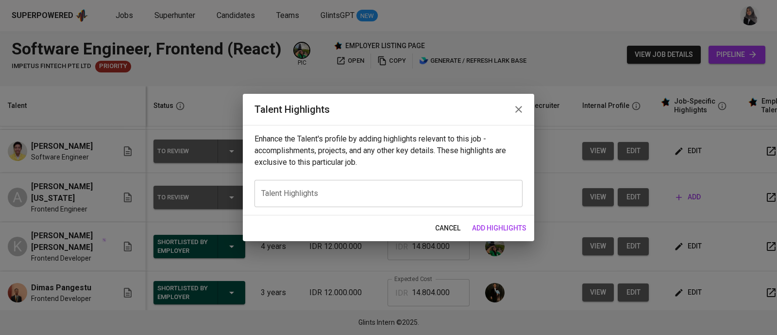
click at [323, 198] on div "x Talent Highlights" at bounding box center [389, 193] width 268 height 27
paste textarea "Summary: [PERSON_NAME] is a Front-End Developer with 3 years of experience buil…"
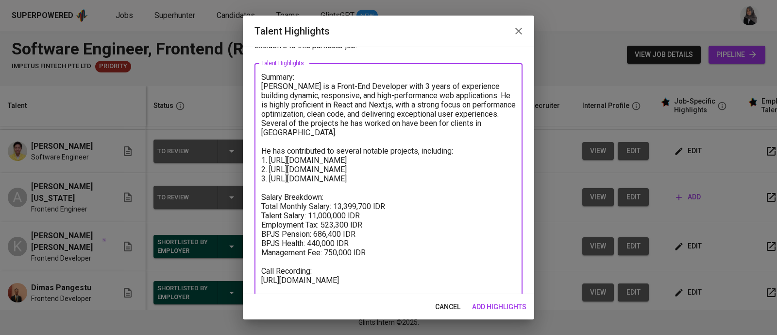
scroll to position [55, 0]
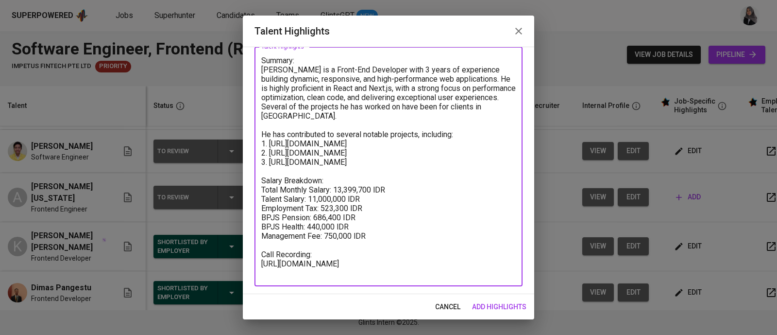
drag, startPoint x: 320, startPoint y: 256, endPoint x: 348, endPoint y: 278, distance: 35.6
click at [348, 278] on div "Summary: [PERSON_NAME] is a Front-End Developer with 3 years of experience buil…" at bounding box center [389, 167] width 268 height 240
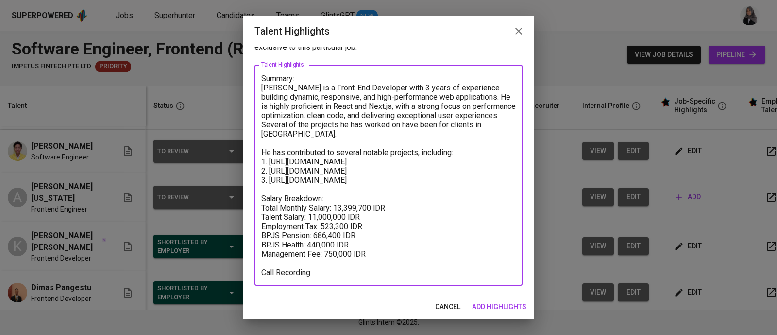
scroll to position [37, 0]
drag, startPoint x: 263, startPoint y: 88, endPoint x: 301, endPoint y: 108, distance: 43.2
click at [301, 108] on textarea "Summary: [PERSON_NAME] is a Front-End Developer with 3 years of experience buil…" at bounding box center [388, 175] width 255 height 203
drag, startPoint x: 316, startPoint y: 135, endPoint x: 259, endPoint y: 87, distance: 74.1
click at [259, 87] on div "Summary: cient in React and Next.js, with a strong focus on performance optimiz…" at bounding box center [389, 175] width 268 height 221
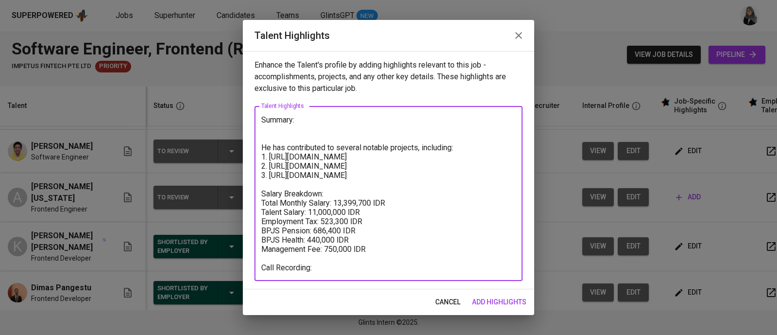
scroll to position [0, 0]
type textarea "Summary: He has contributed to several notable projects, including: 1. [URL][DO…"
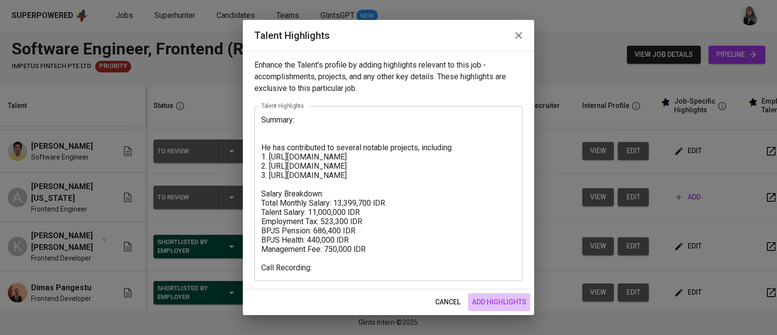
click at [515, 302] on span "add highlights" at bounding box center [499, 302] width 54 height 12
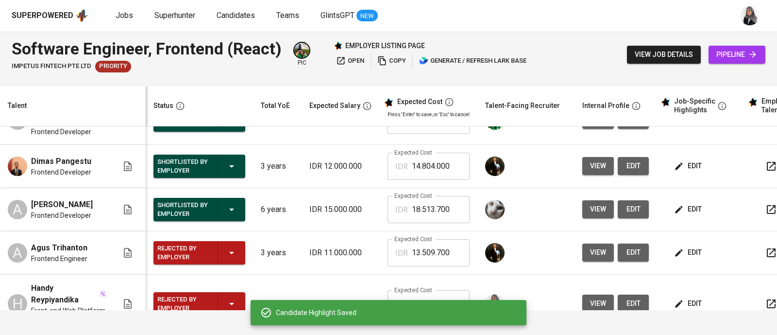
scroll to position [190, 0]
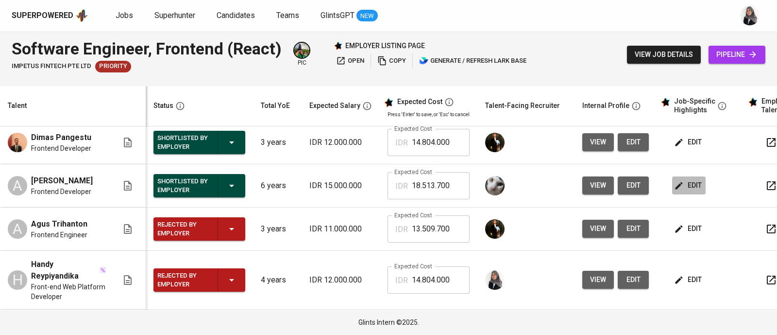
click at [684, 179] on span "edit" at bounding box center [689, 185] width 26 height 12
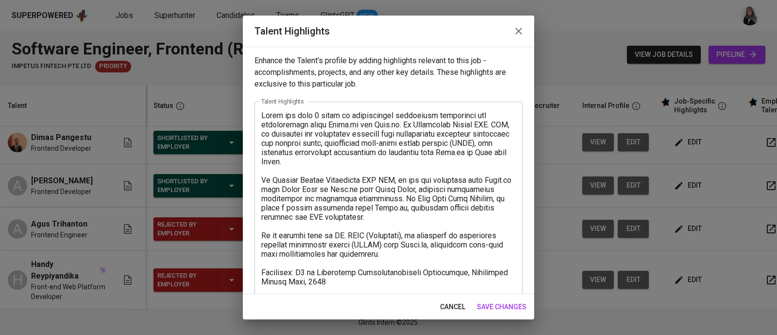
scroll to position [101, 0]
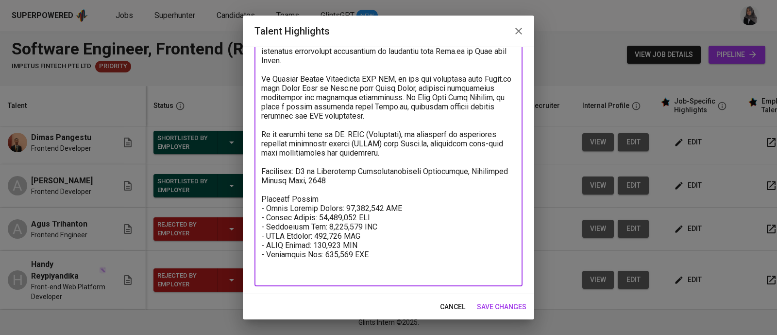
click at [266, 207] on textarea at bounding box center [388, 144] width 255 height 268
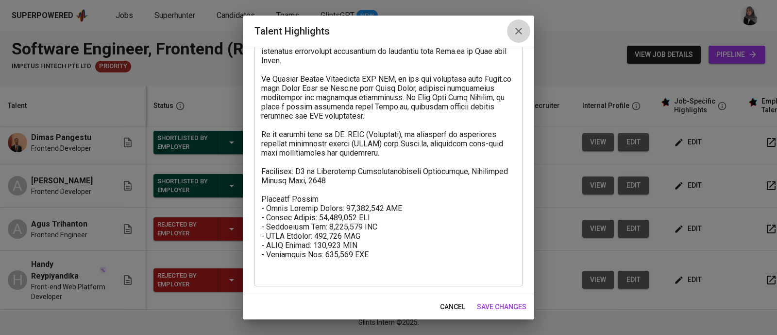
click at [519, 29] on icon "button" at bounding box center [519, 31] width 12 height 12
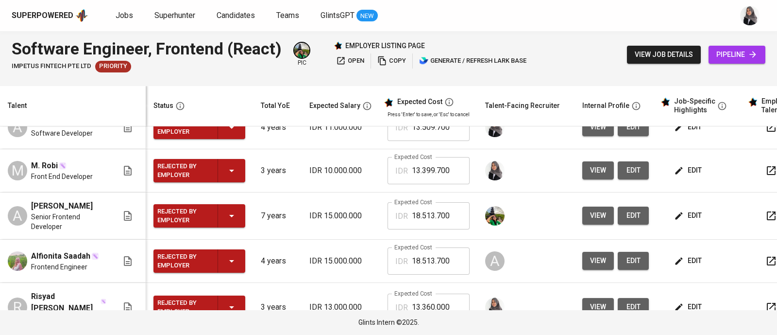
scroll to position [446, 0]
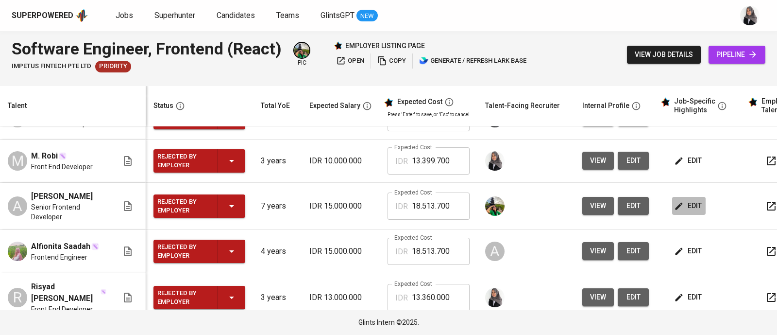
click at [679, 202] on icon "button" at bounding box center [679, 205] width 7 height 7
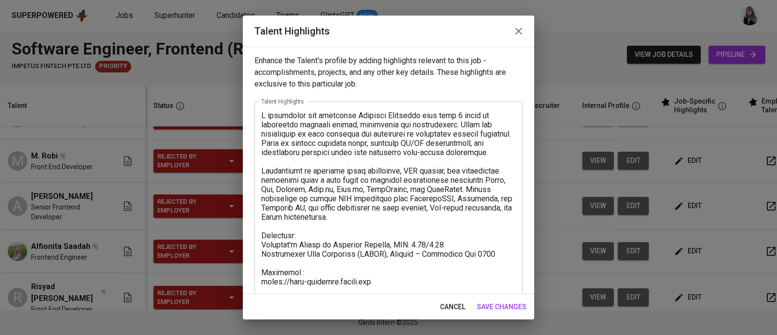
scroll to position [83, 0]
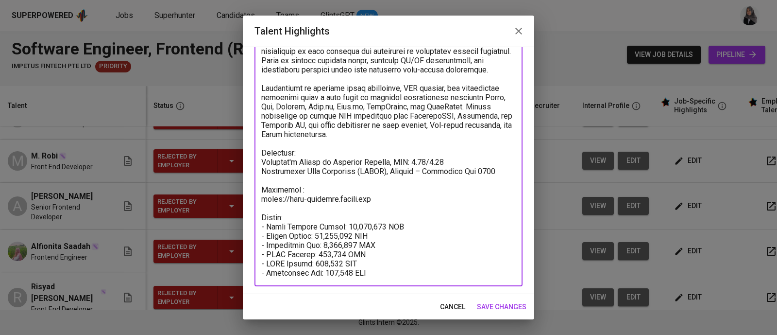
drag, startPoint x: 267, startPoint y: 224, endPoint x: 382, endPoint y: 270, distance: 124.3
click at [382, 270] on textarea at bounding box center [388, 152] width 255 height 249
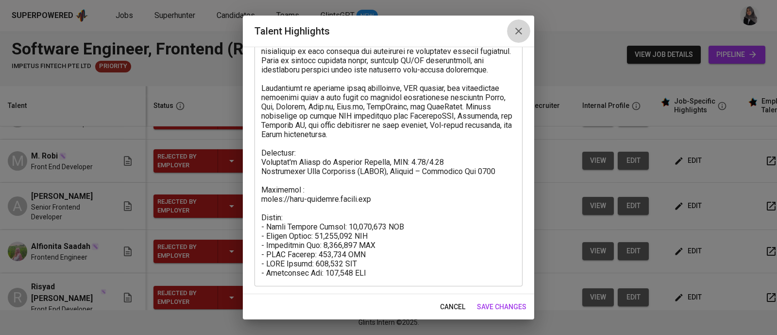
click at [522, 31] on icon "button" at bounding box center [519, 31] width 12 height 12
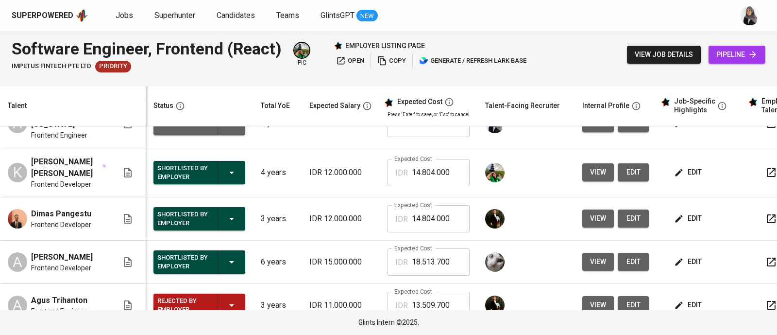
scroll to position [116, 0]
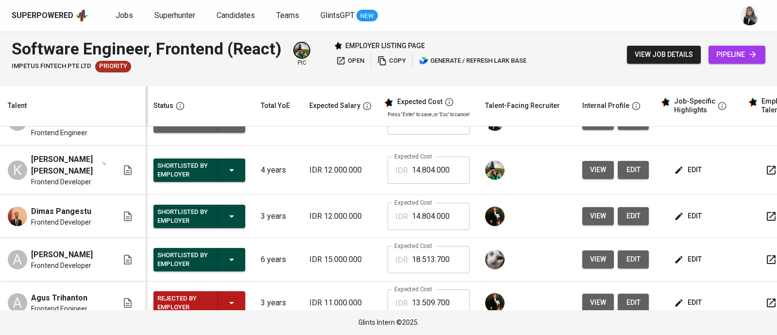
click at [685, 253] on span "edit" at bounding box center [689, 259] width 26 height 12
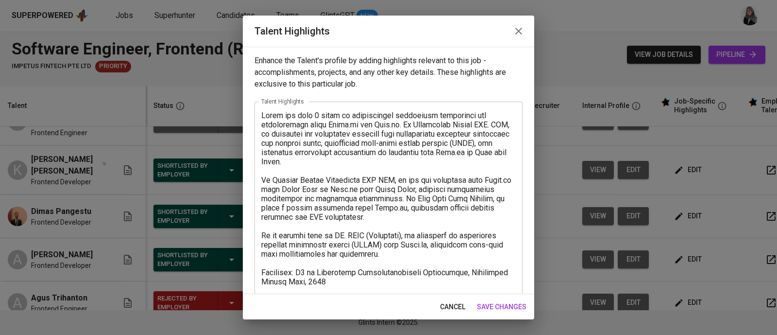
scroll to position [101, 0]
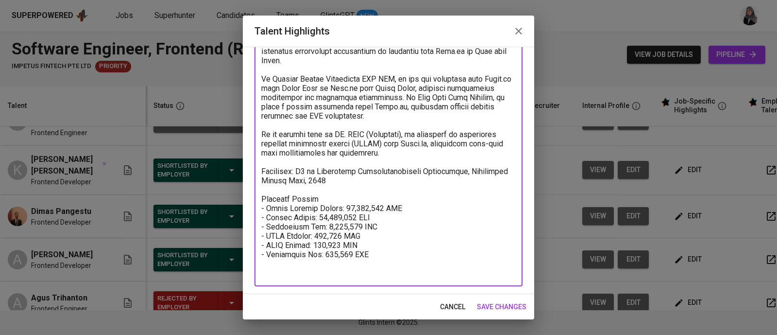
drag, startPoint x: 266, startPoint y: 207, endPoint x: 375, endPoint y: 257, distance: 119.8
click at [375, 257] on textarea at bounding box center [388, 144] width 255 height 268
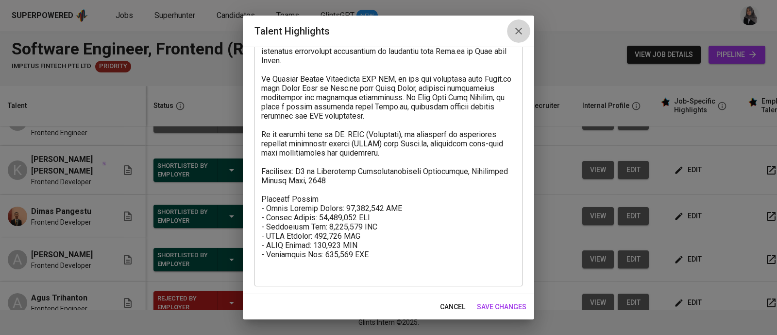
click at [518, 35] on icon "button" at bounding box center [519, 31] width 12 height 12
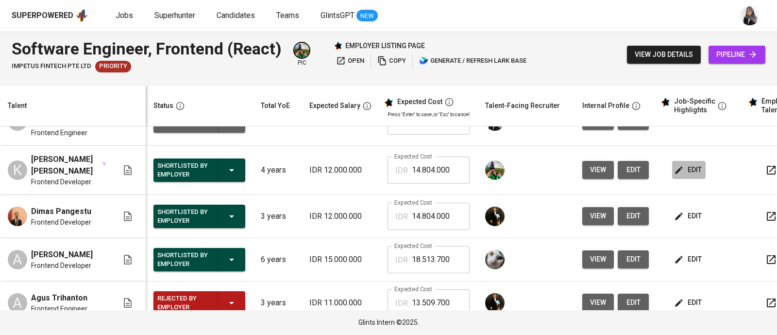
click at [680, 171] on icon "button" at bounding box center [679, 170] width 10 height 10
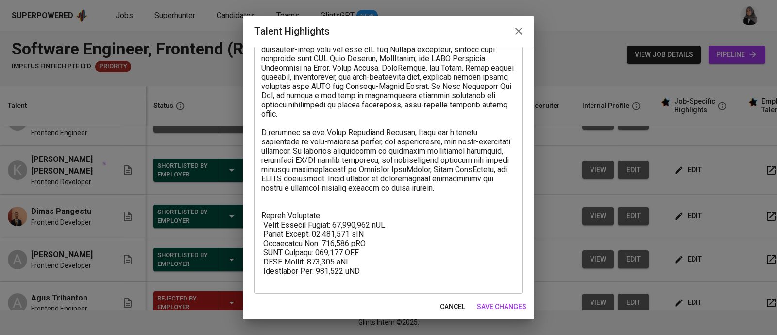
scroll to position [0, 0]
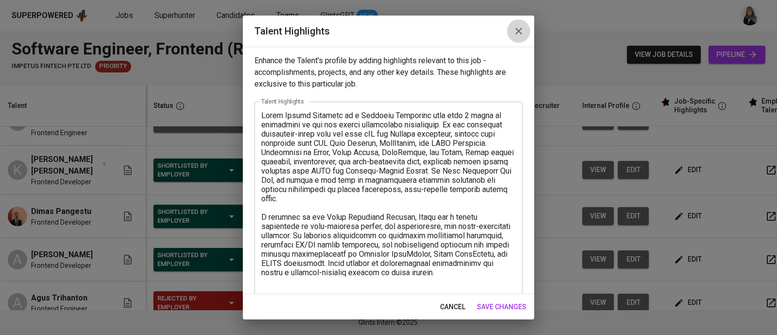
click at [519, 25] on icon "button" at bounding box center [519, 31] width 12 height 12
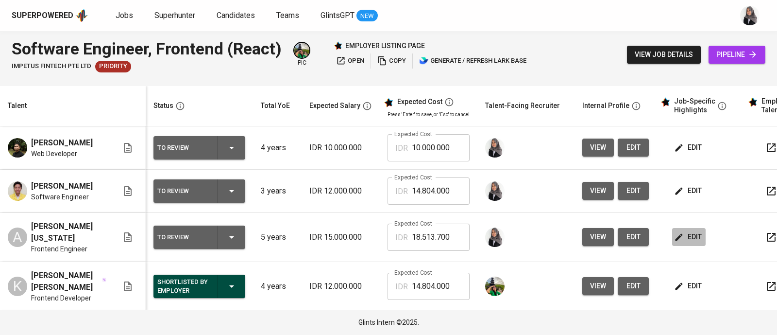
click at [682, 243] on span "edit" at bounding box center [689, 237] width 26 height 12
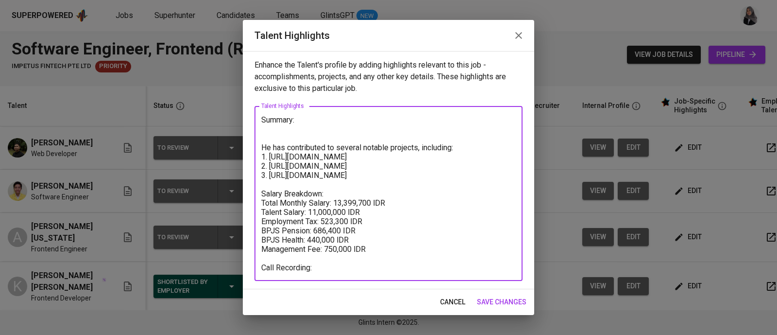
drag, startPoint x: 262, startPoint y: 204, endPoint x: 376, endPoint y: 246, distance: 121.9
click at [376, 246] on textarea "Summary: He has contributed to several notable projects, including: 1. [URL][DO…" at bounding box center [388, 193] width 255 height 157
paste textarea "8,513,700 IDR - Talent Salary: 15,000,000 IDR - Employment Tax: 1,227,700 IDR -…"
click at [265, 212] on textarea "Summary: He has contributed to several notable projects, including: 1. [URL][DO…" at bounding box center [388, 193] width 255 height 157
click at [333, 271] on textarea "Summary: He has contributed to several notable projects, including: 1. [URL][DO…" at bounding box center [388, 193] width 255 height 157
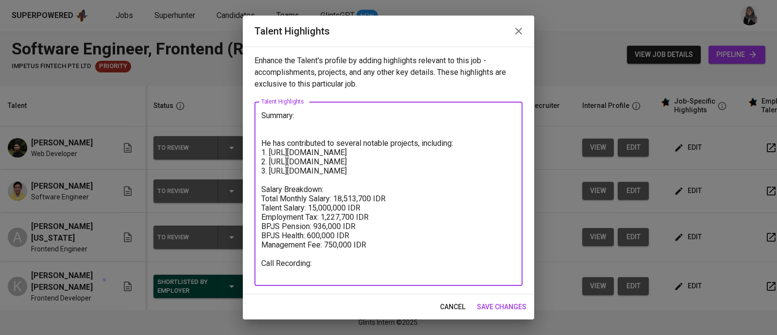
paste textarea "[URL][DOMAIN_NAME]"
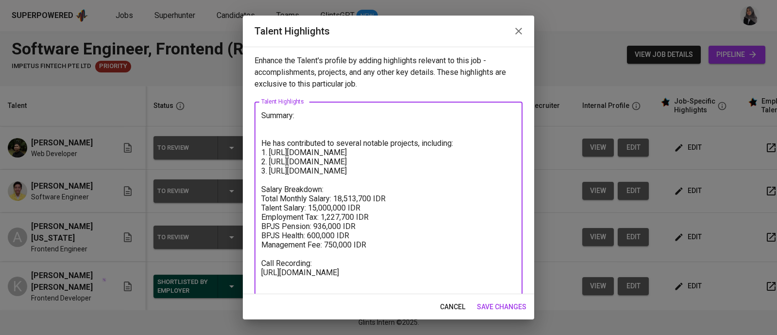
scroll to position [9, 0]
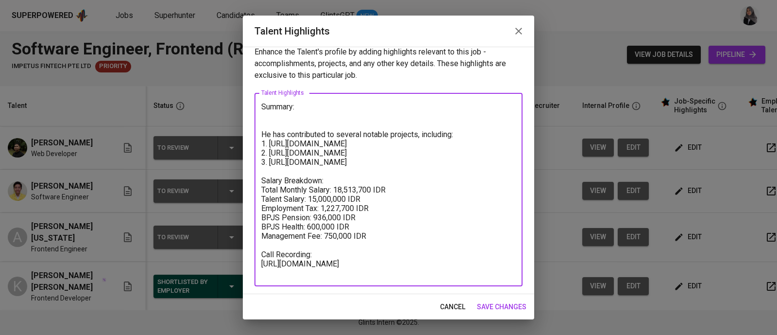
drag, startPoint x: 262, startPoint y: 143, endPoint x: 408, endPoint y: 161, distance: 147.3
click at [408, 161] on textarea "Summary: He has contributed to several notable projects, including: 1. [URL][DO…" at bounding box center [388, 189] width 255 height 175
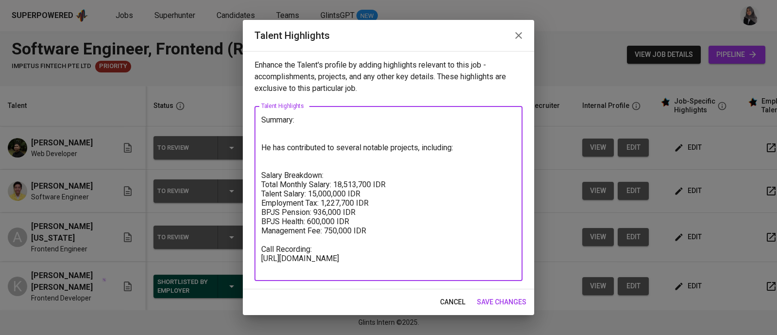
scroll to position [0, 0]
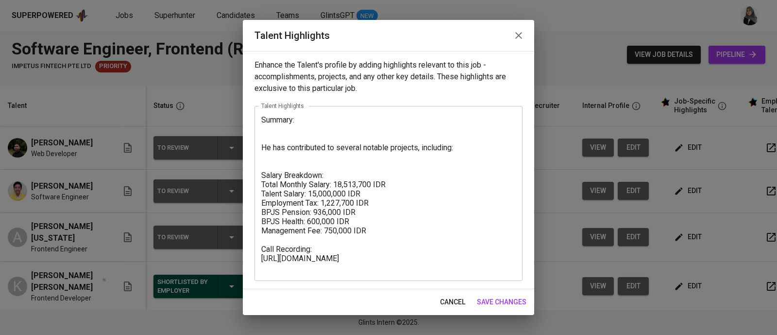
click at [495, 173] on textarea "Summary: He has contributed to several notable projects, including: Salary Brea…" at bounding box center [388, 193] width 255 height 157
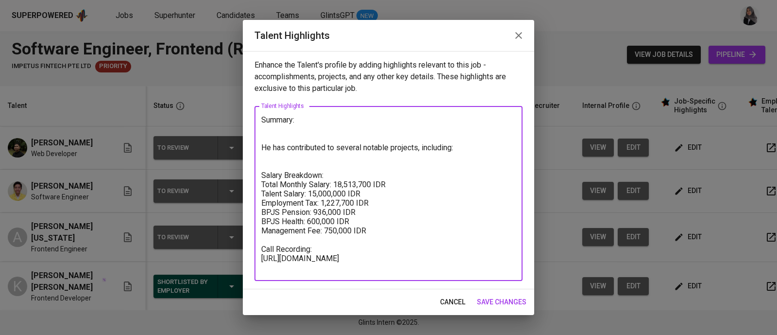
click at [463, 146] on textarea "Summary: He has contributed to several notable projects, including: Salary Brea…" at bounding box center [388, 193] width 255 height 157
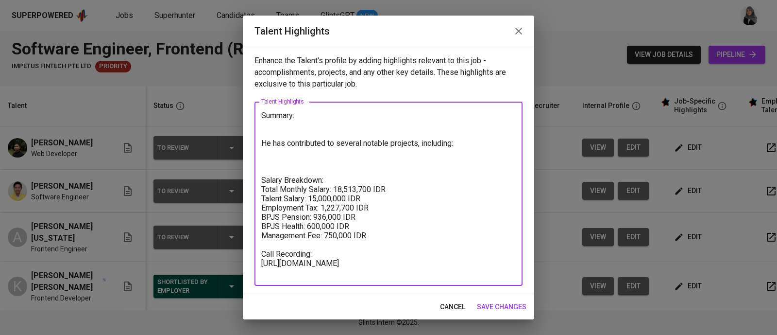
paste textarea "some projects cannot be accessed directly without credentials and NDA-related t…"
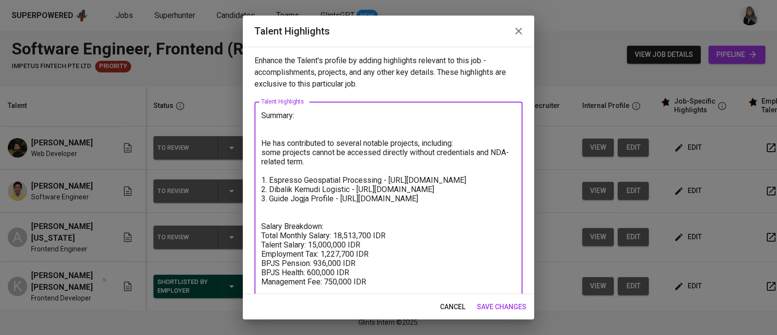
drag, startPoint x: 264, startPoint y: 152, endPoint x: 330, endPoint y: 159, distance: 66.5
click at [330, 159] on textarea "Summary: He has contributed to several notable projects, including: some projec…" at bounding box center [388, 217] width 255 height 212
click at [327, 159] on textarea "Summary: He has contributed to several notable projects, including: some projec…" at bounding box center [388, 217] width 255 height 212
drag, startPoint x: 327, startPoint y: 159, endPoint x: 257, endPoint y: 152, distance: 69.9
click at [257, 152] on div "Summary: He has contributed to several notable projects, including: some projec…" at bounding box center [389, 217] width 268 height 230
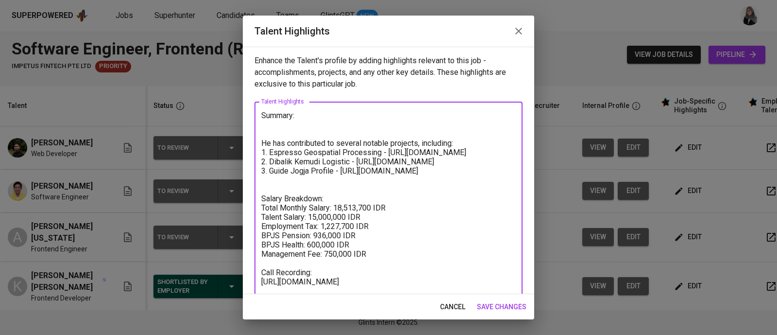
click at [265, 142] on textarea "Summary: He has contributed to several notable projects, including: 1. Espresso…" at bounding box center [388, 203] width 255 height 185
paste textarea "some projects cannot be accessed directly without credentials and NDA-related t…"
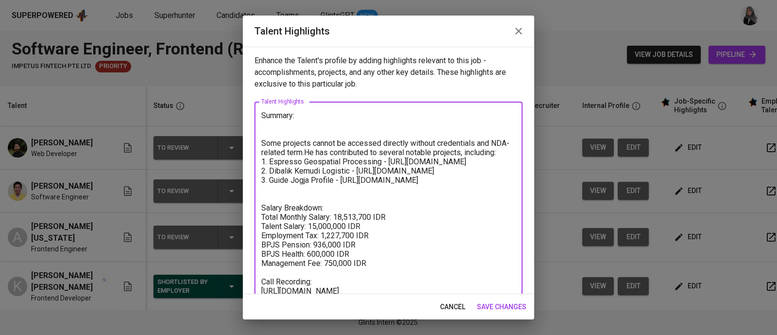
click at [324, 154] on textarea "Summary: Some projects cannot be accessed directly without credentials and NDA-…" at bounding box center [388, 212] width 255 height 203
drag, startPoint x: 299, startPoint y: 161, endPoint x: 259, endPoint y: 140, distance: 45.0
click at [259, 140] on div "Summary: Some projects cannot be accessed directly without credentials and NDA-…" at bounding box center [389, 212] width 268 height 221
click at [386, 172] on textarea "Summary: Some projects cannot be accessed directly without credentials and NDA-…" at bounding box center [388, 212] width 255 height 203
click at [342, 188] on textarea "Summary: Some projects cannot be accessed directly without credentials and NDA-…" at bounding box center [388, 212] width 255 height 203
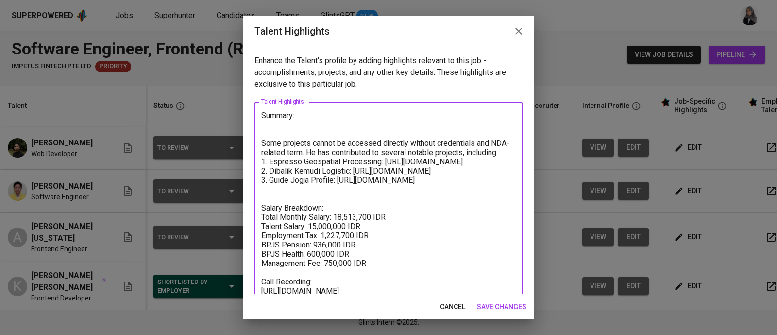
drag, startPoint x: 305, startPoint y: 159, endPoint x: 256, endPoint y: 145, distance: 51.4
click at [256, 145] on div "Summary: Some projects cannot be accessed directly without credentials and NDA-…" at bounding box center [389, 212] width 268 height 221
type textarea "Summary: Some projects cannot be accessed directly without credentials and NDA-…"
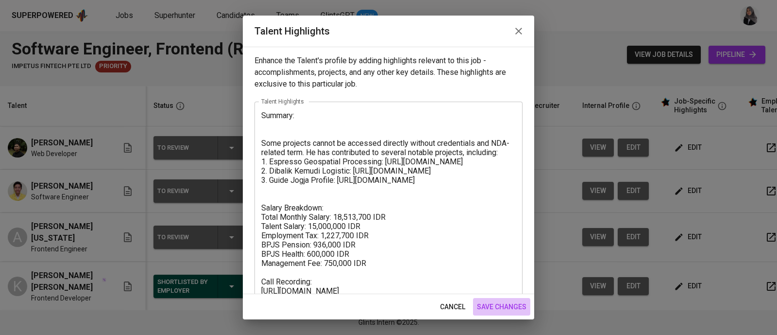
click at [512, 304] on span "save changes" at bounding box center [502, 307] width 50 height 12
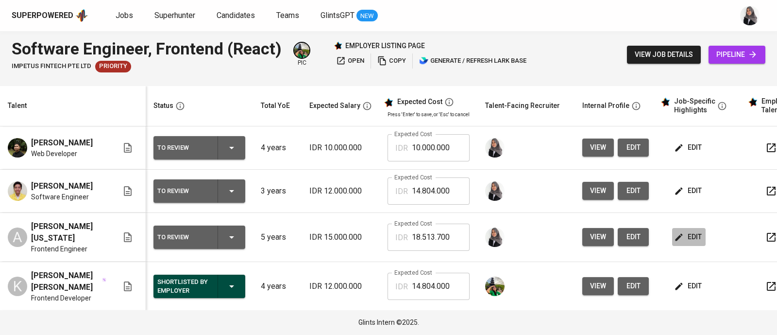
click at [683, 236] on span "edit" at bounding box center [689, 237] width 26 height 12
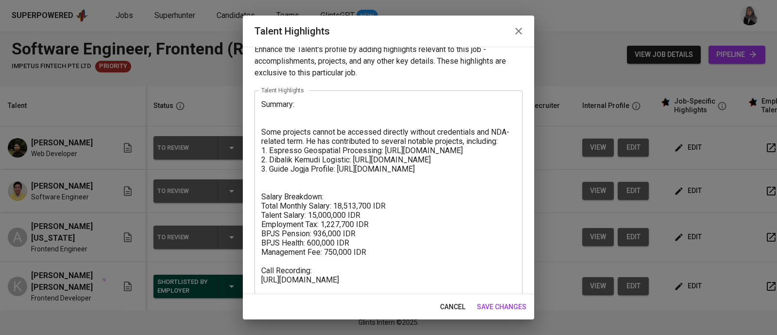
scroll to position [11, 0]
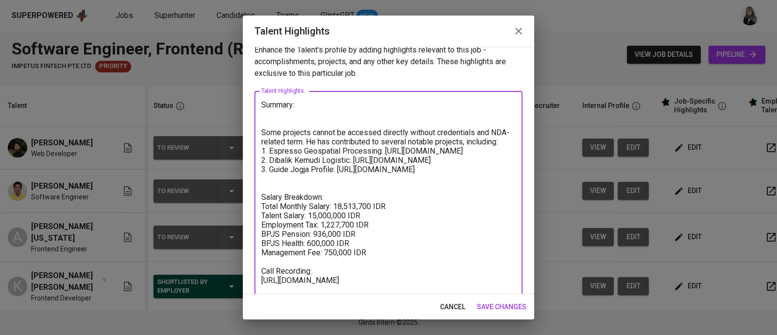
drag, startPoint x: 263, startPoint y: 131, endPoint x: 302, endPoint y: 148, distance: 42.2
click at [302, 148] on textarea "Summary: Some projects cannot be accessed directly without credentials and NDA-…" at bounding box center [388, 201] width 255 height 203
paste textarea "due to credential requirements and NDA restrictions. However, h"
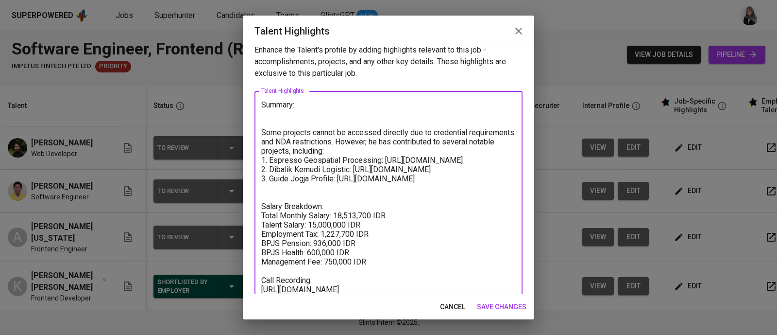
scroll to position [36, 0]
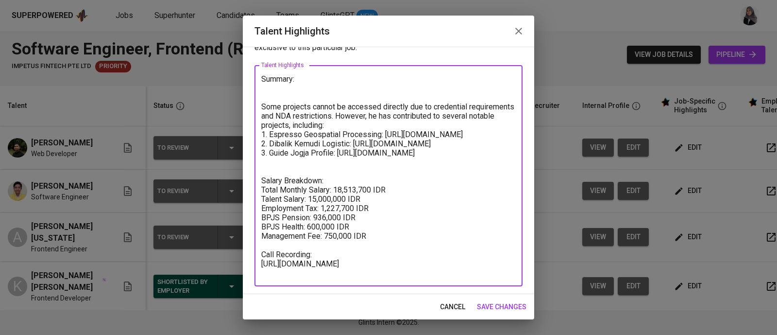
drag, startPoint x: 341, startPoint y: 273, endPoint x: 249, endPoint y: 266, distance: 92.1
click at [249, 266] on div "Enhance the Talent's profile by adding highlights relevant to this job - accomp…" at bounding box center [388, 170] width 291 height 247
click at [281, 165] on textarea "Summary: Some projects cannot be accessed directly due to credential requiremen…" at bounding box center [388, 175] width 255 height 203
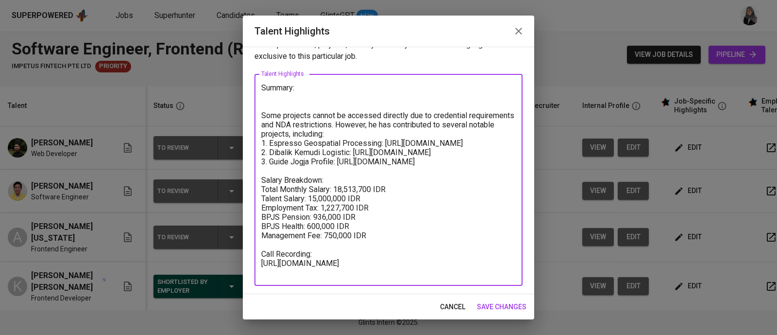
scroll to position [28, 0]
click at [308, 87] on textarea "Summary: Some projects cannot be accessed directly due to credential requiremen…" at bounding box center [388, 180] width 255 height 194
type textarea "Summary: Some projects cannot be accessed directly due to credential requiremen…"
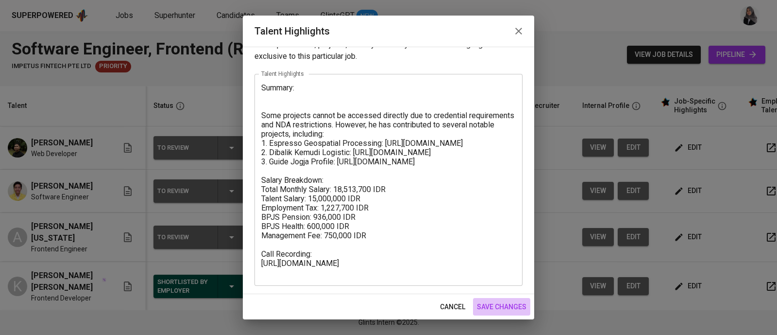
click at [481, 305] on span "save changes" at bounding box center [502, 307] width 50 height 12
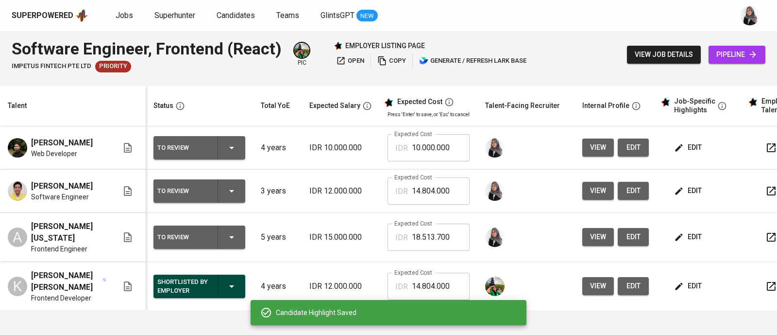
click at [548, 28] on div "Superpowered Jobs Superhunter Candidates Teams GlintsGPT NEW" at bounding box center [388, 15] width 777 height 31
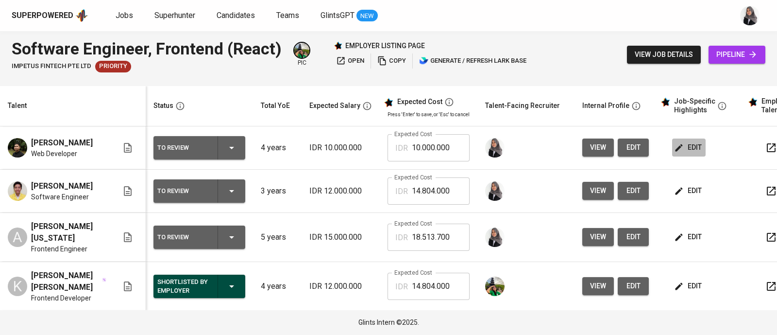
click at [692, 149] on span "edit" at bounding box center [689, 147] width 26 height 12
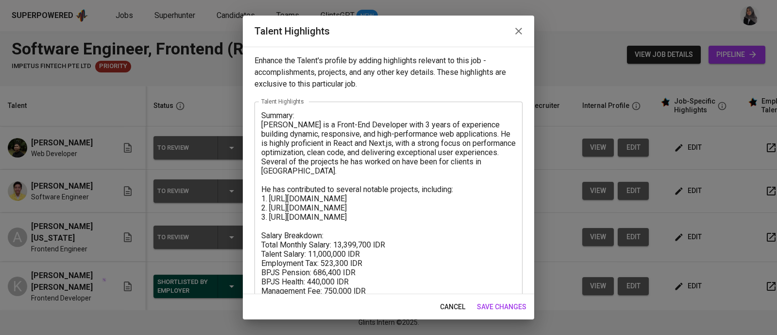
click at [522, 29] on icon "button" at bounding box center [519, 31] width 12 height 12
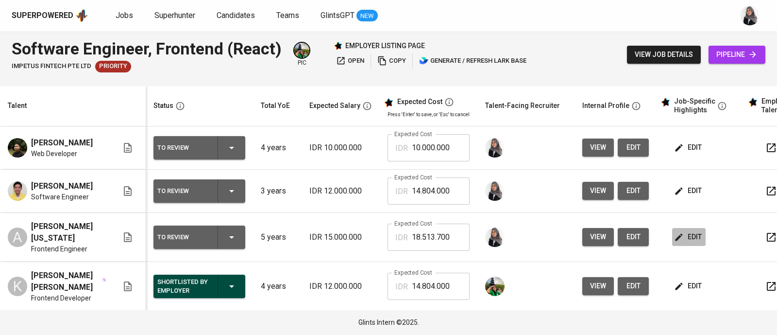
click at [691, 242] on span "edit" at bounding box center [689, 237] width 26 height 12
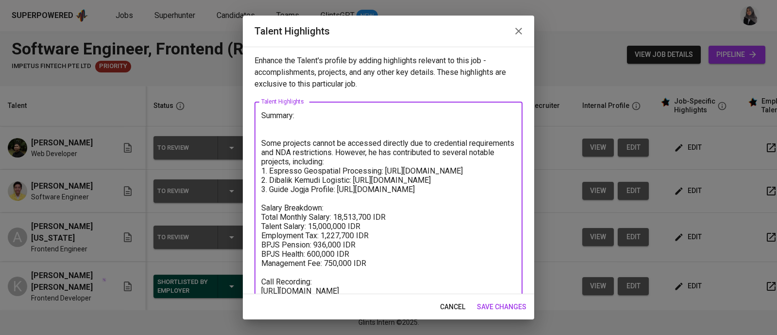
click at [276, 119] on textarea "Summary: Some projects cannot be accessed directly due to credential requiremen…" at bounding box center [388, 208] width 255 height 194
click at [271, 121] on textarea "Summary: Some projects cannot be accessed directly due to credential requiremen…" at bounding box center [388, 208] width 255 height 194
paste textarea "[PERSON_NAME] is a passionate Front-End Developer with 5 years of professional …"
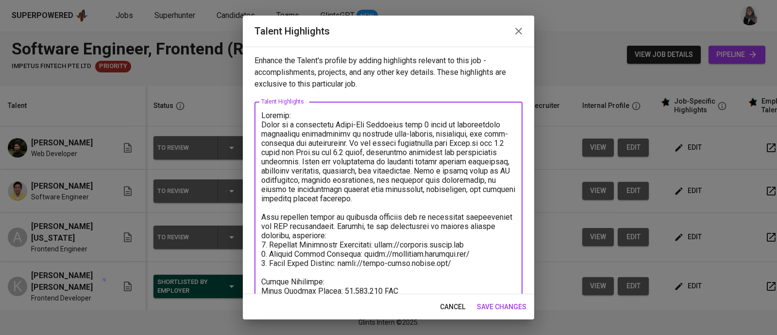
drag, startPoint x: 301, startPoint y: 135, endPoint x: 352, endPoint y: 143, distance: 51.2
click at [352, 143] on textarea at bounding box center [388, 245] width 255 height 268
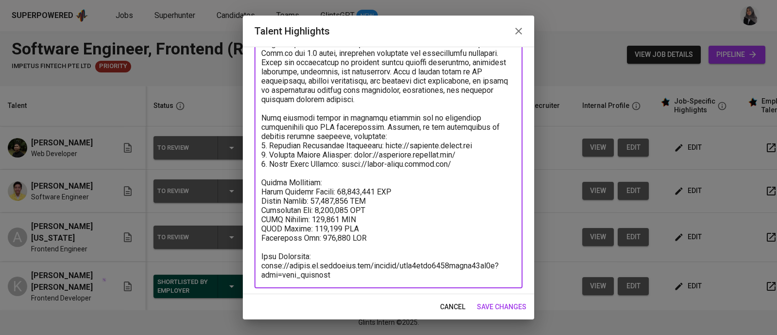
scroll to position [92, 0]
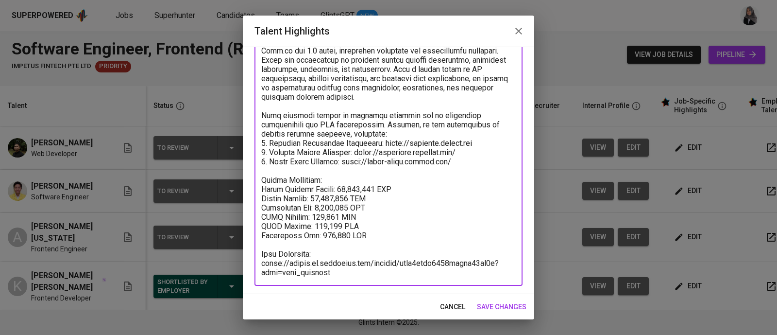
type textarea "Summary: [PERSON_NAME] is a passionate Front-End Developer with 5 years of prof…"
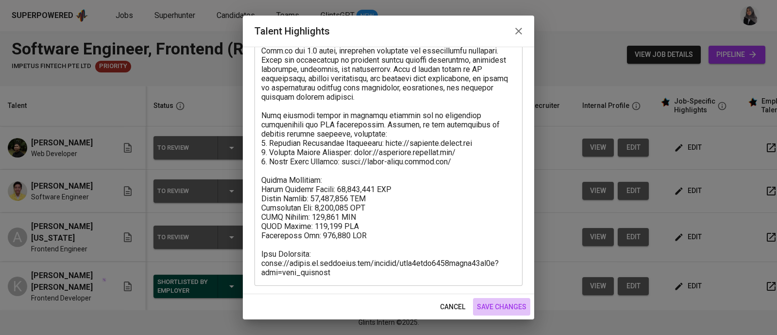
click at [498, 308] on span "save changes" at bounding box center [502, 307] width 50 height 12
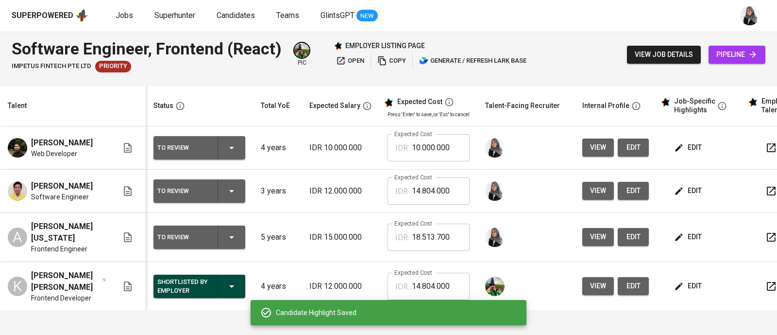
click at [528, 28] on div "Superpowered Jobs Superhunter Candidates Teams GlintsGPT NEW" at bounding box center [388, 15] width 777 height 31
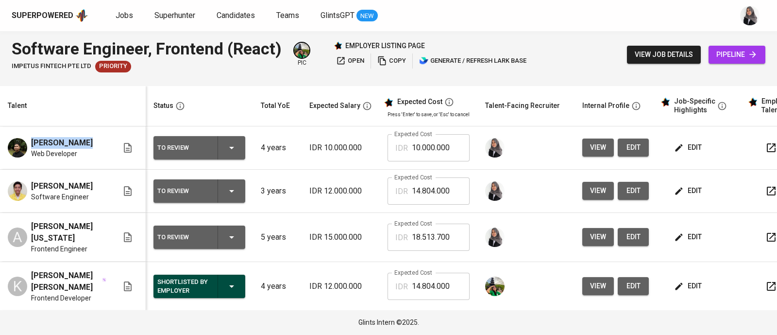
drag, startPoint x: 30, startPoint y: 142, endPoint x: 87, endPoint y: 137, distance: 57.6
click at [87, 137] on td "[PERSON_NAME] Web Developer" at bounding box center [73, 147] width 146 height 43
